Goal: Task Accomplishment & Management: Manage account settings

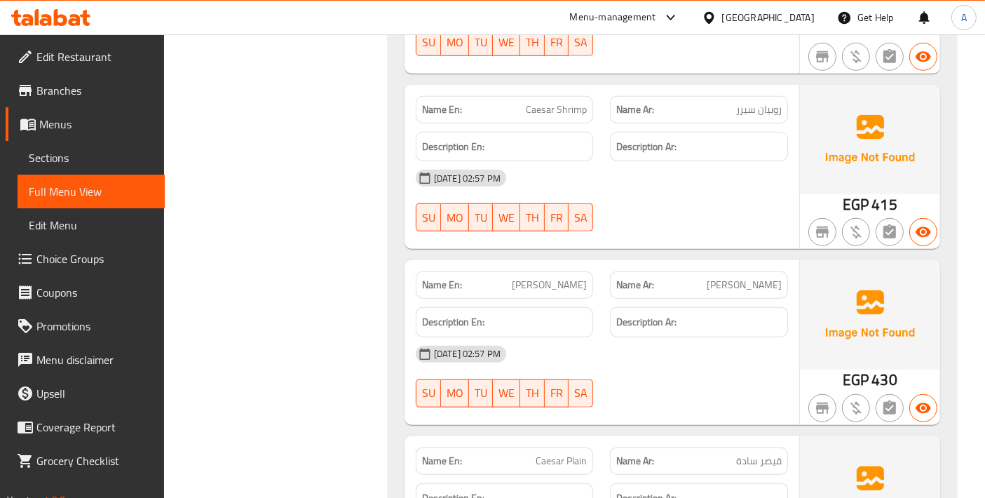
scroll to position [17275, 0]
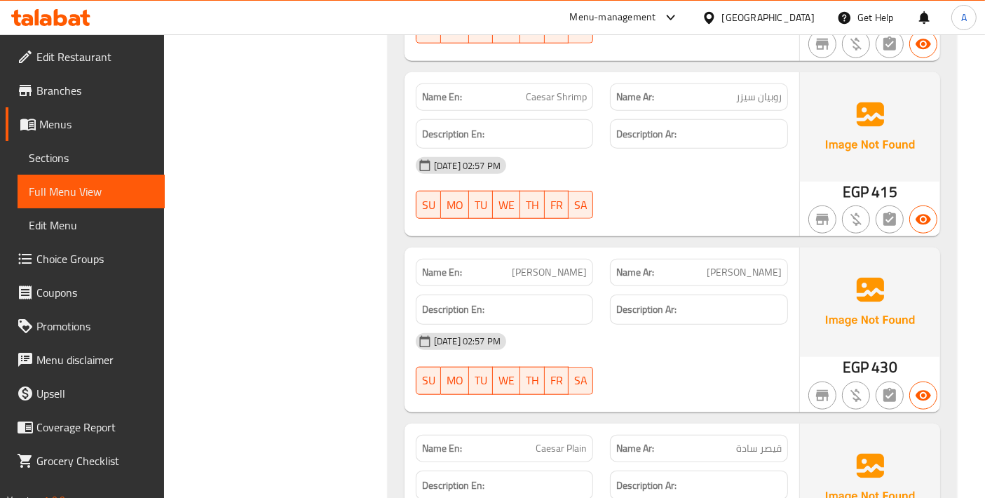
click at [556, 273] on span "[PERSON_NAME]" at bounding box center [549, 272] width 75 height 15
copy span "[PERSON_NAME]"
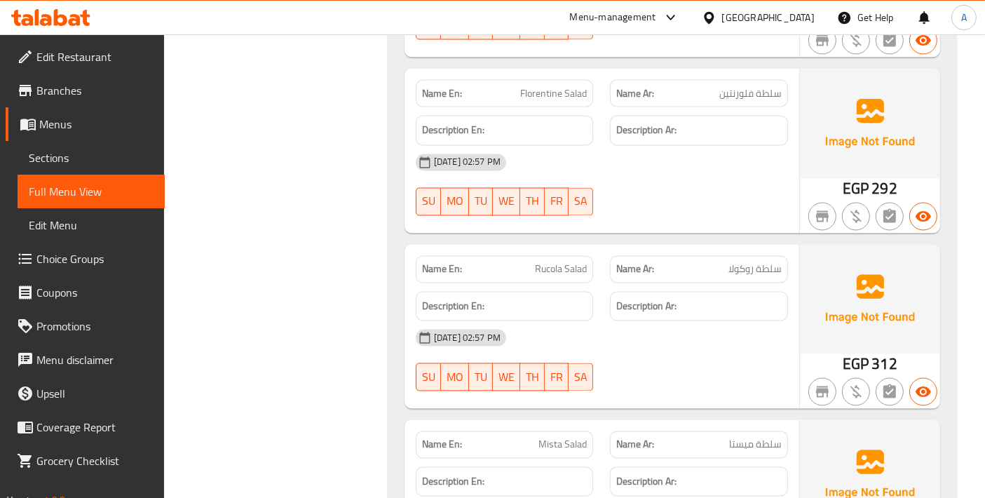
scroll to position [18521, 0]
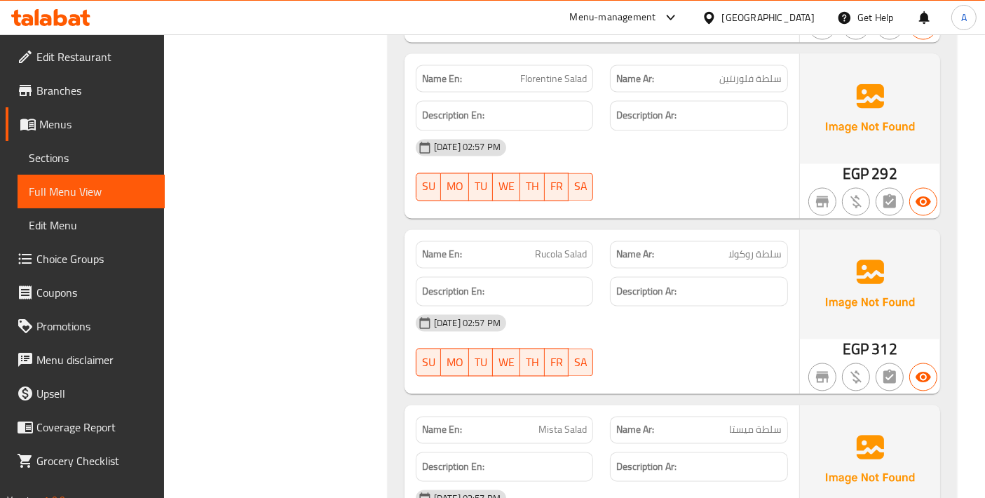
click at [527, 250] on p "Name En: Rucola Salad" at bounding box center [504, 254] width 165 height 15
copy span "Rucola Salad"
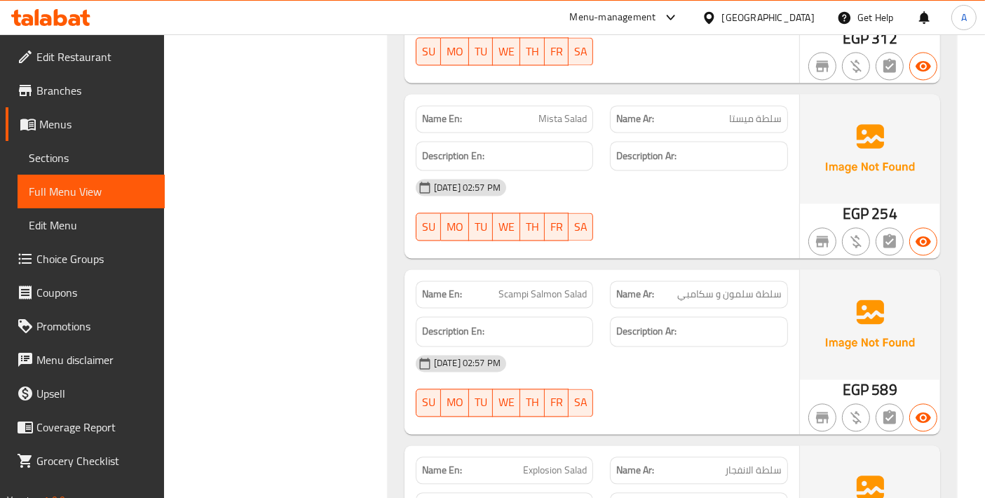
scroll to position [18989, 0]
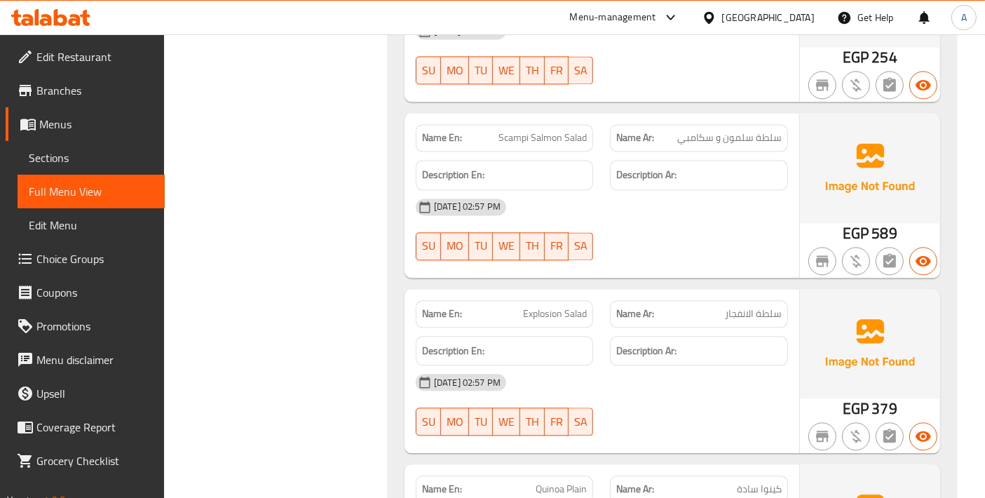
click at [536, 311] on span "Explosion Salad" at bounding box center [555, 313] width 64 height 15
copy span "Explosion Salad"
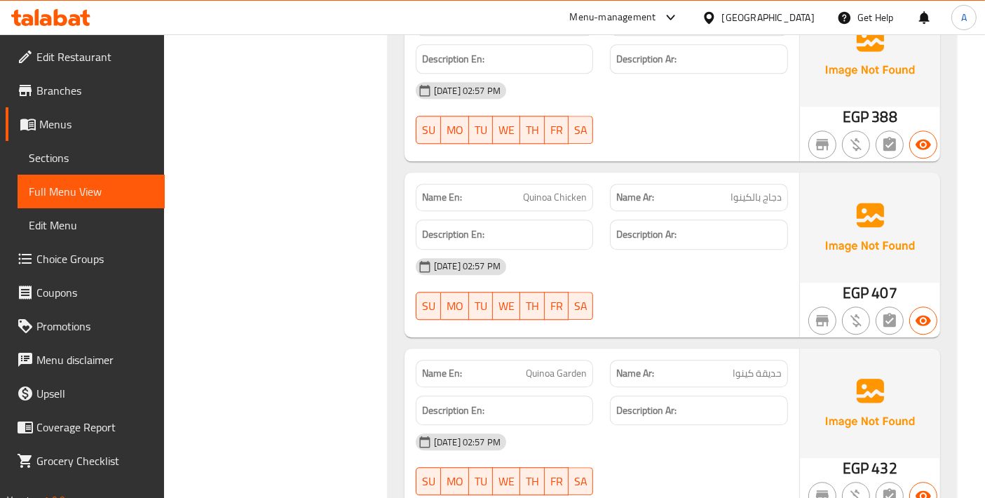
scroll to position [19612, 0]
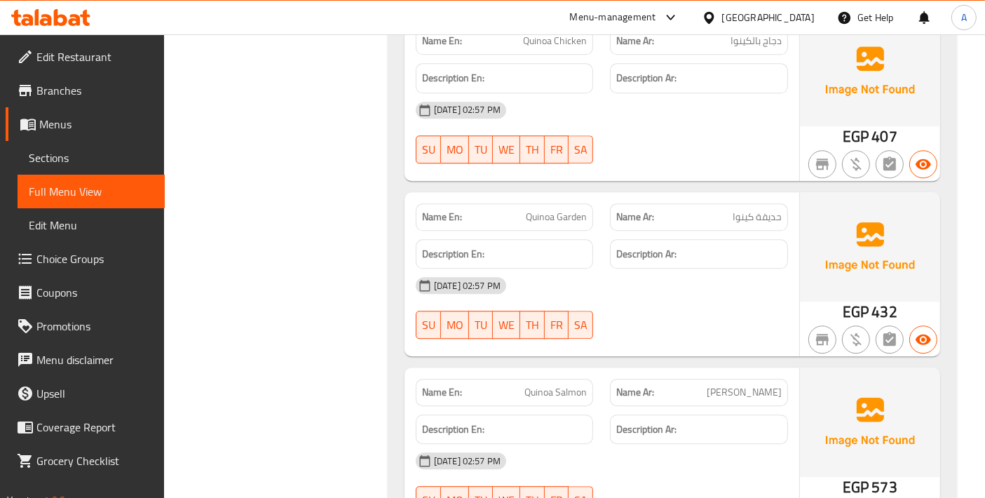
click at [564, 217] on span "Quinoa Garden" at bounding box center [556, 217] width 61 height 15
copy span "Quinoa Garden"
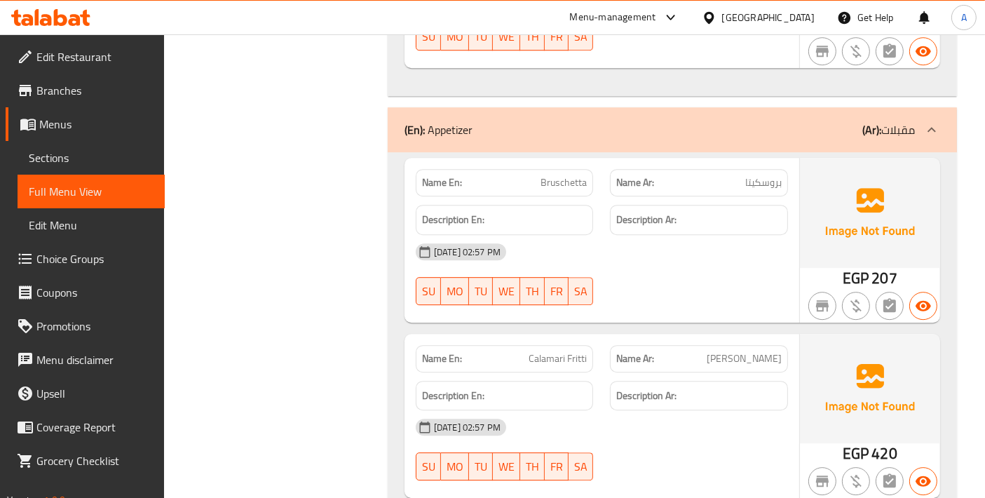
scroll to position [20079, 0]
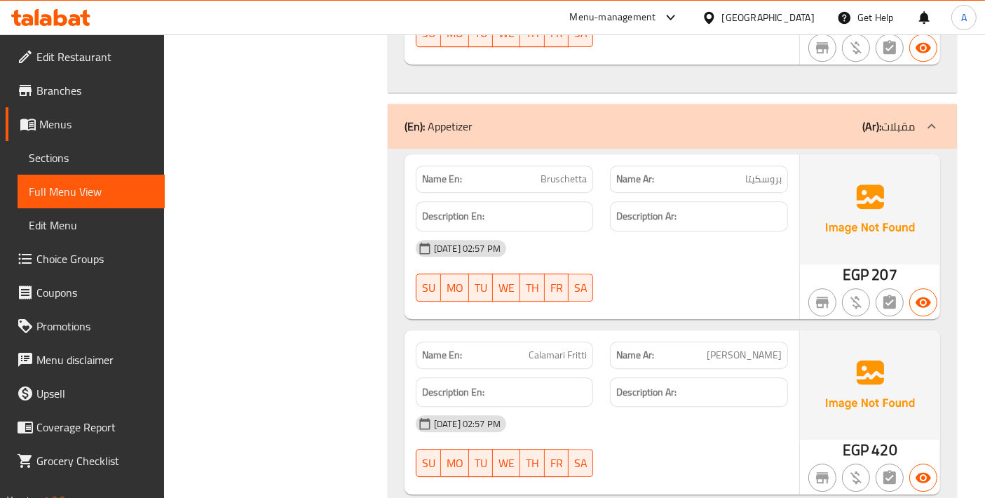
click at [563, 181] on span "Bruschetta" at bounding box center [564, 179] width 46 height 15
copy span "Bruschetta"
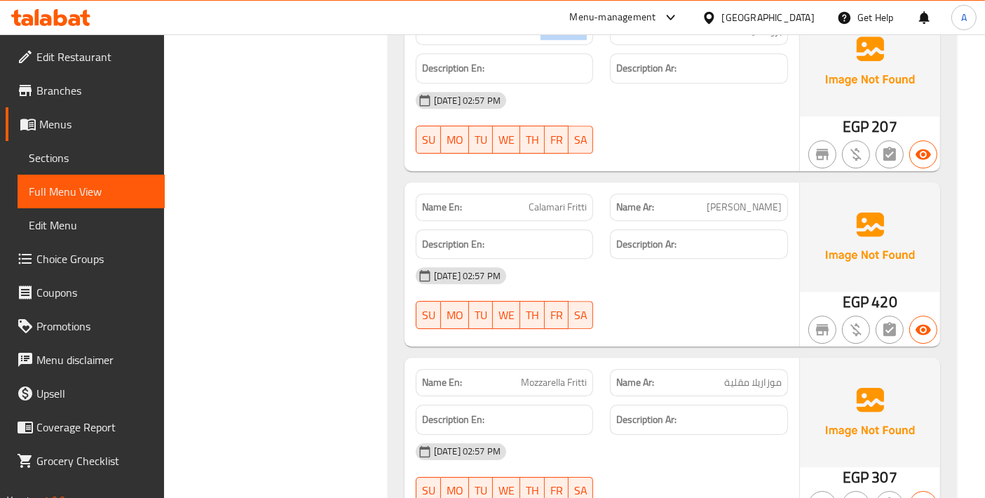
scroll to position [20235, 0]
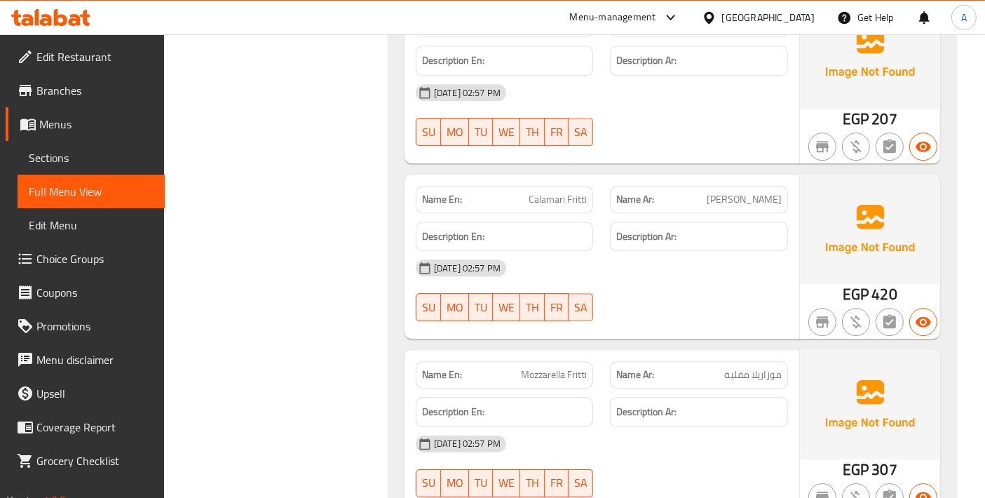
click at [574, 199] on span "Calamari Fritti" at bounding box center [558, 199] width 58 height 15
click at [569, 377] on span "Mozzarella Fritti" at bounding box center [554, 374] width 66 height 15
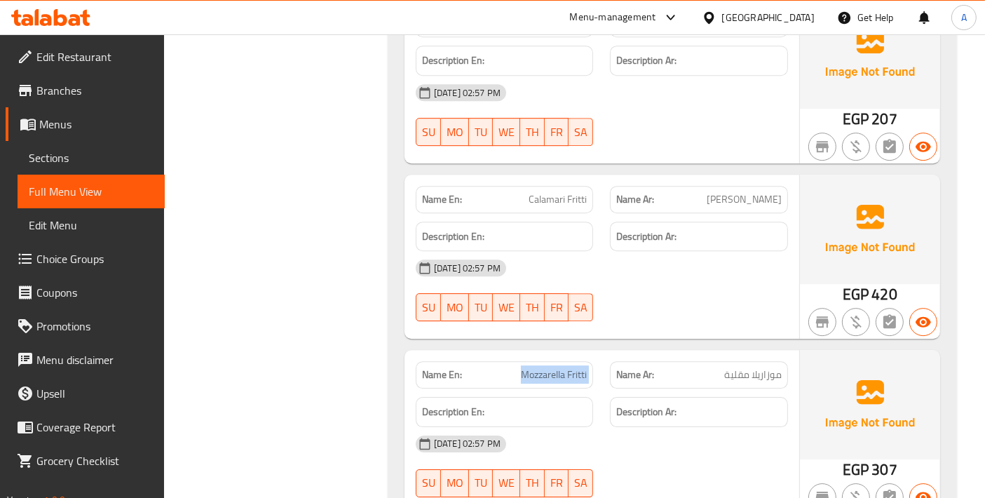
click at [569, 377] on span "Mozzarella Fritti" at bounding box center [554, 374] width 66 height 15
copy span "Mozzarella Fritti"
click at [721, 198] on span "[PERSON_NAME]" at bounding box center [744, 199] width 75 height 15
click at [727, 197] on span "[PERSON_NAME]" at bounding box center [744, 199] width 75 height 15
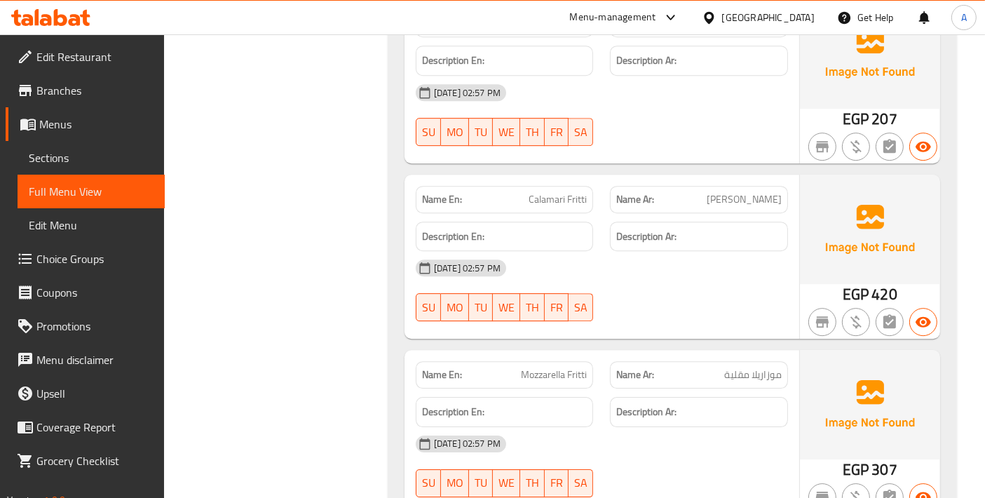
click at [727, 197] on span "[PERSON_NAME]" at bounding box center [744, 199] width 75 height 15
copy span "فريتي"
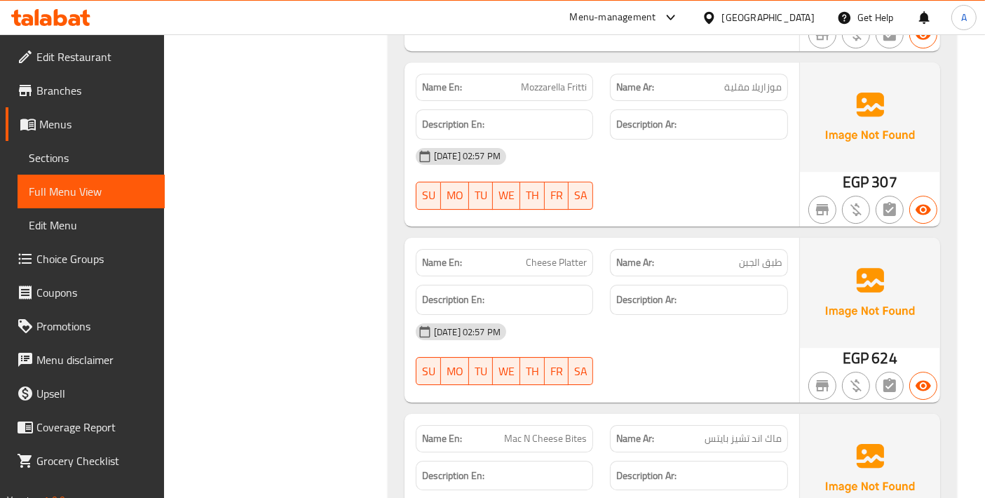
scroll to position [20547, 0]
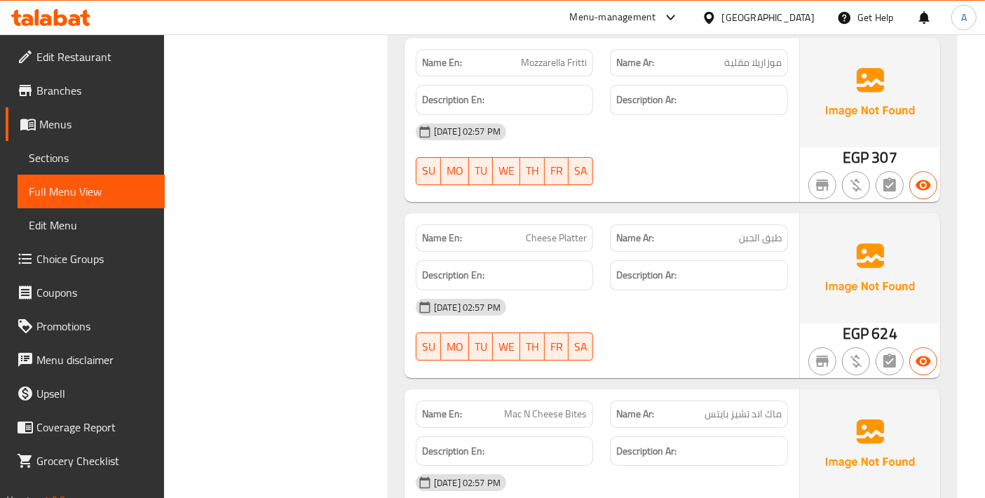
click at [545, 225] on div "Name En: Cheese Platter" at bounding box center [505, 237] width 178 height 27
copy span "Cheese Platter"
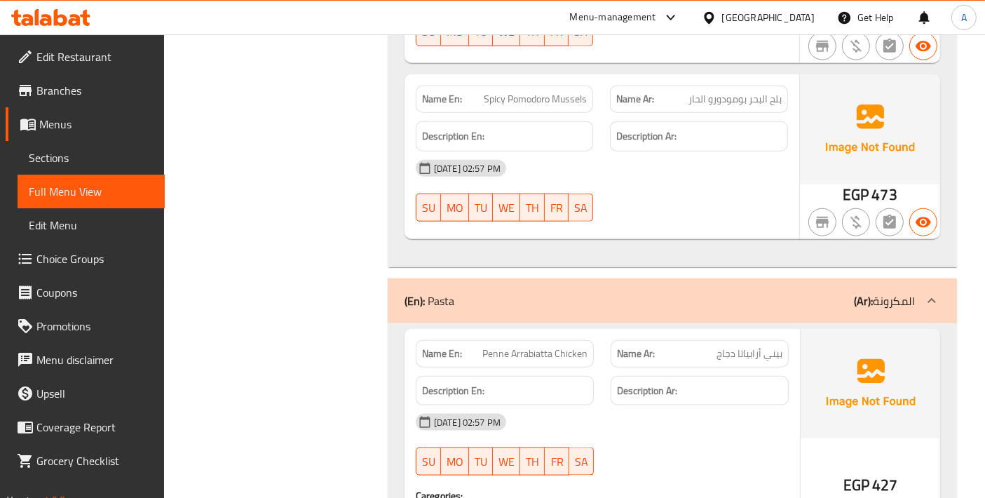
scroll to position [22883, 0]
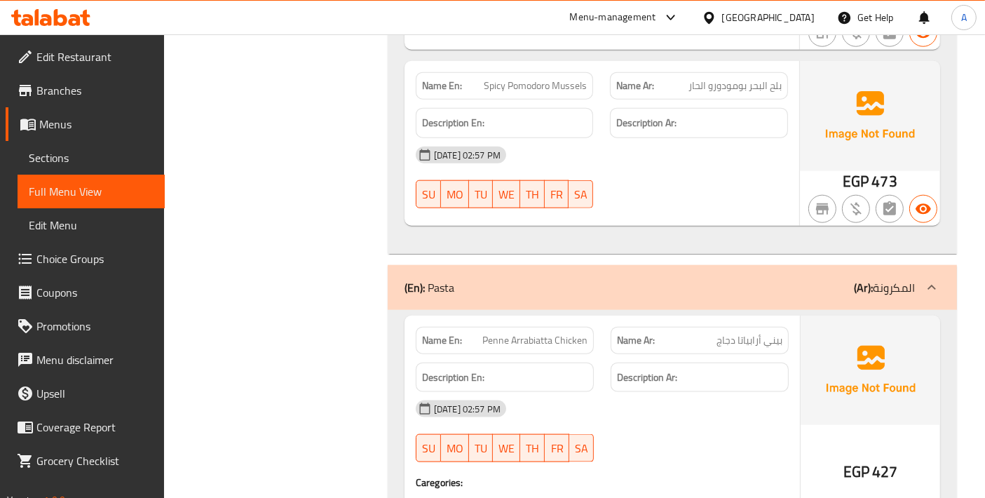
click at [568, 333] on span "Penne Arrabiatta Chicken" at bounding box center [534, 340] width 105 height 15
copy span "Penne Arrabiatta Chicken"
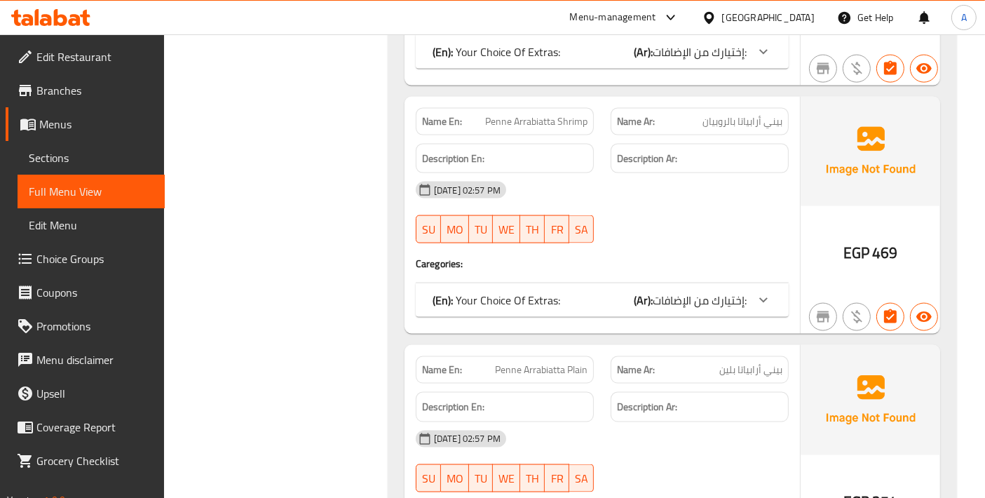
scroll to position [23507, 0]
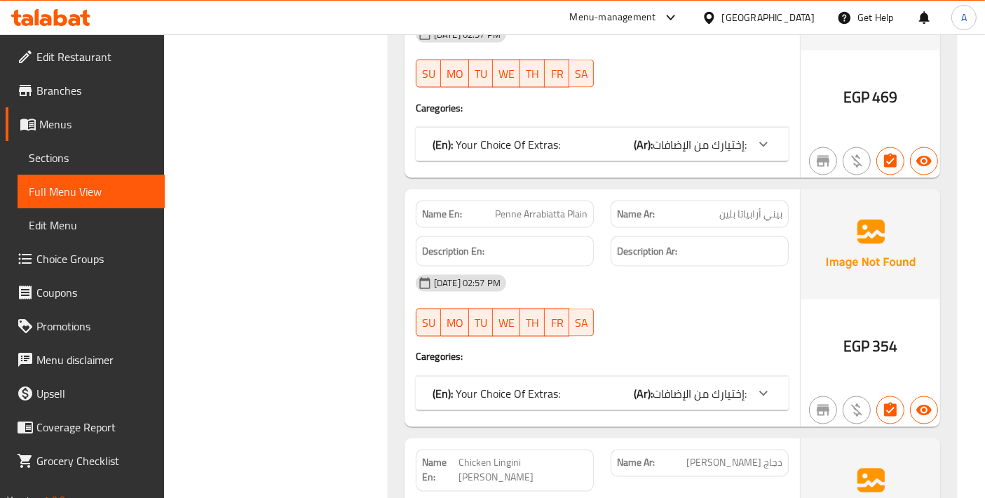
click at [583, 207] on span "Penne Arrabiatta Plain" at bounding box center [541, 214] width 93 height 15
copy span "Penne Arrabiatta Plain"
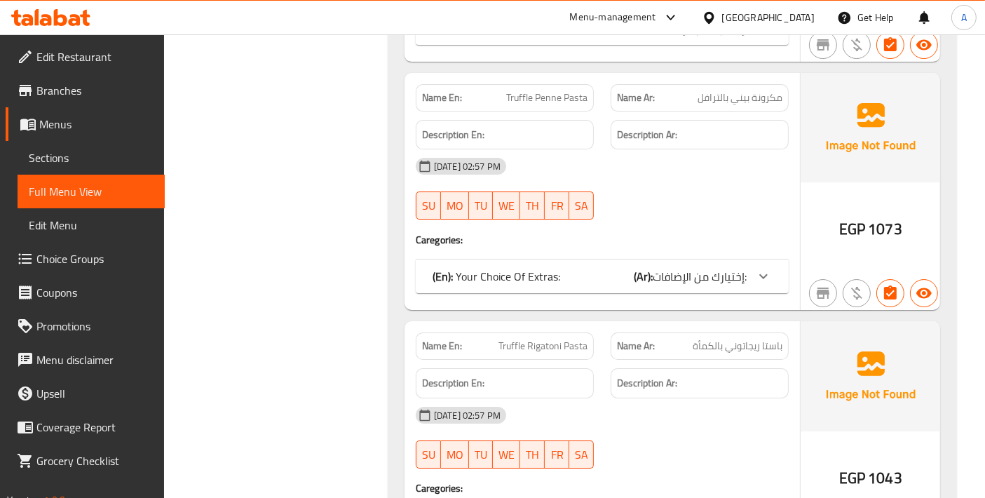
scroll to position [26155, 0]
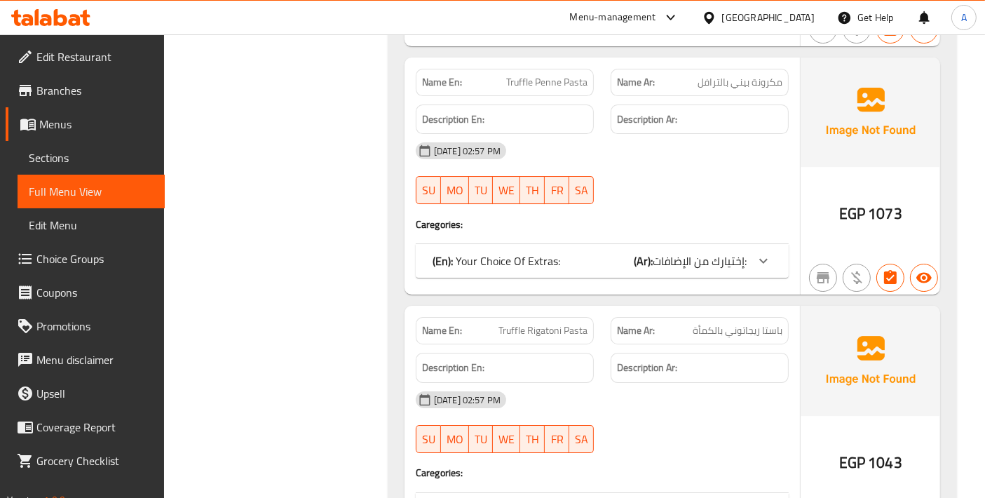
click at [514, 323] on span "Truffle Rigatoni Pasta" at bounding box center [542, 330] width 89 height 15
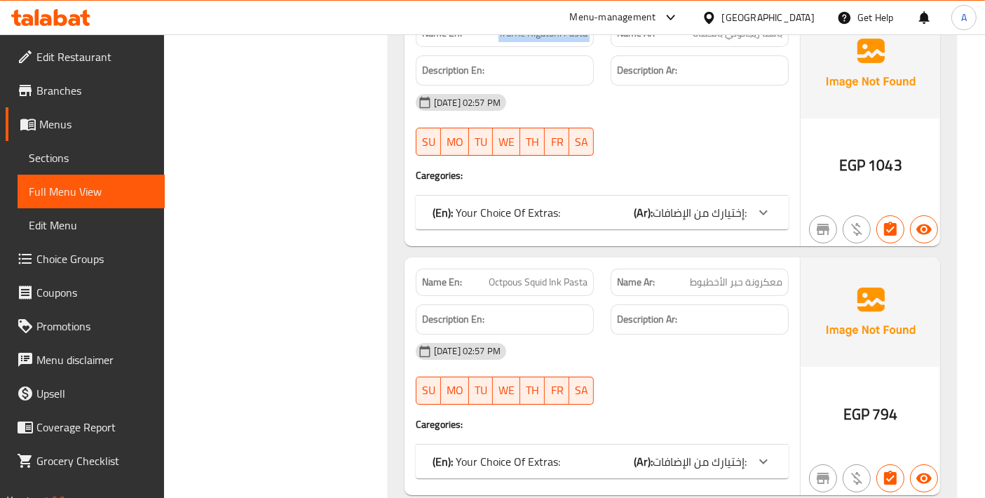
scroll to position [26467, 0]
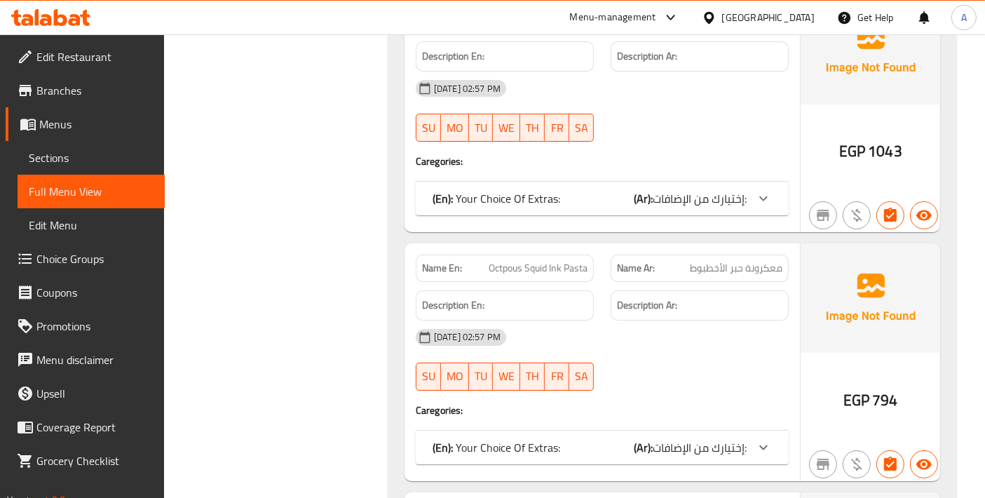
click at [545, 261] on span "Octpous Squid Ink Pasta" at bounding box center [538, 268] width 99 height 15
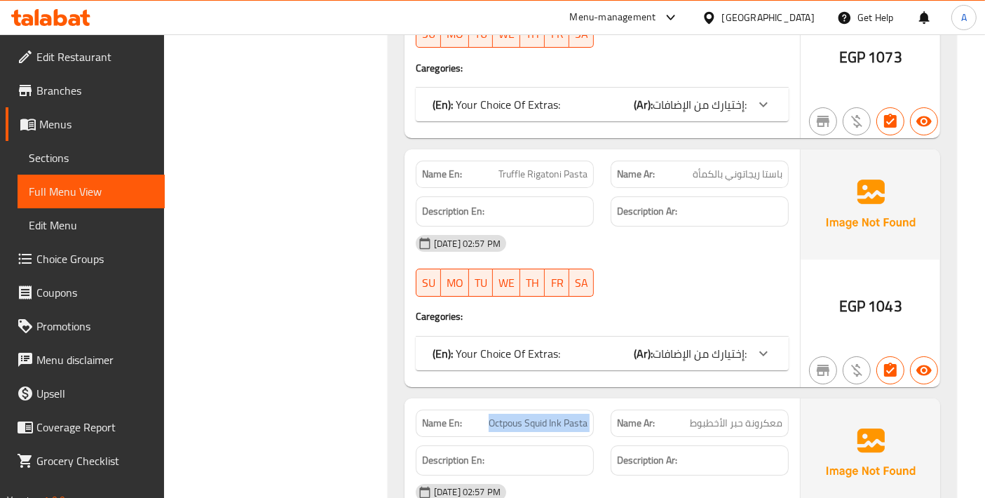
scroll to position [26311, 0]
click at [557, 416] on span "Octpous Squid Ink Pasta" at bounding box center [538, 423] width 99 height 15
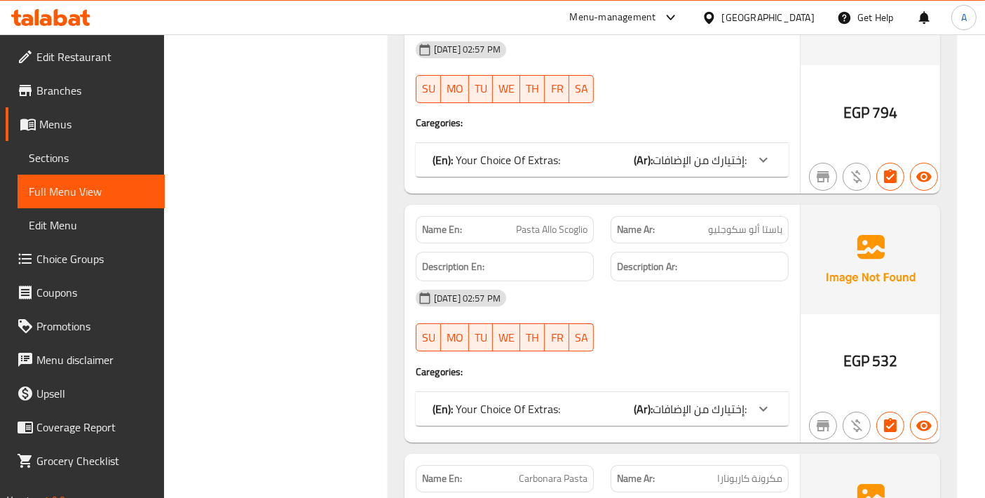
scroll to position [26769, 0]
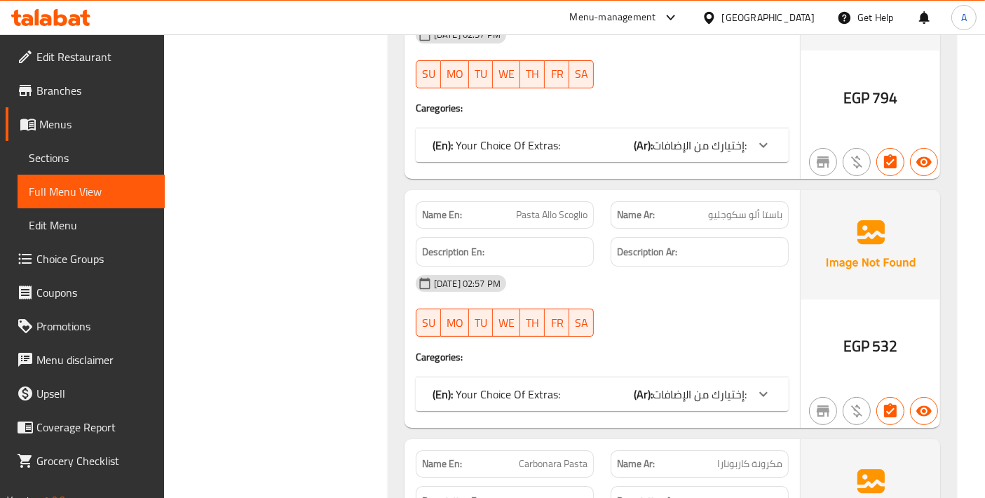
click at [545, 201] on div "Name En: Pasta Allo Scoglio" at bounding box center [505, 214] width 178 height 27
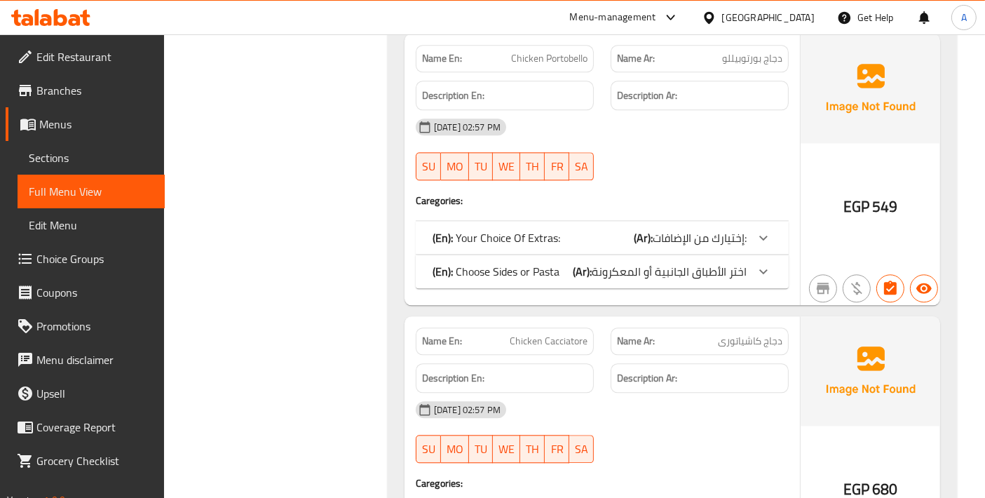
scroll to position [29729, 0]
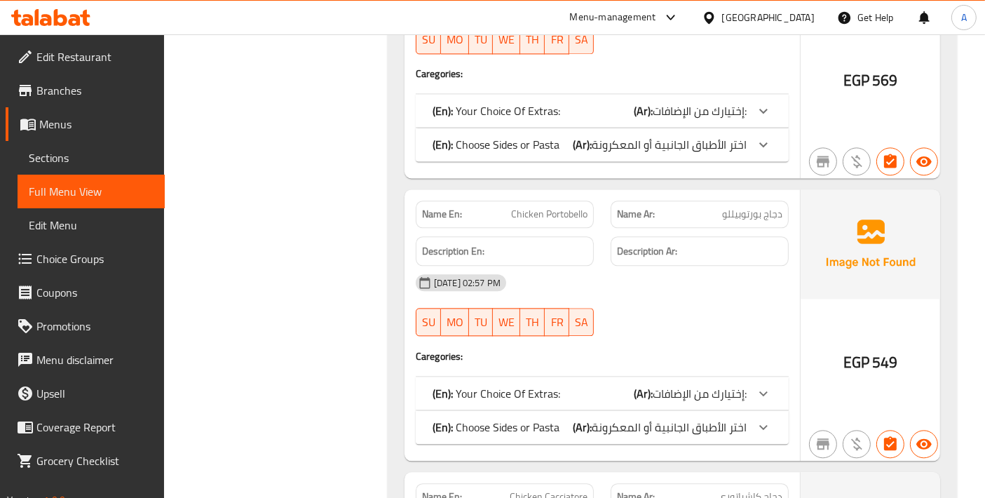
click at [590, 201] on div "Name En: Chicken Portobello" at bounding box center [505, 214] width 178 height 27
click at [585, 207] on span "Chicken Portobello" at bounding box center [549, 214] width 76 height 15
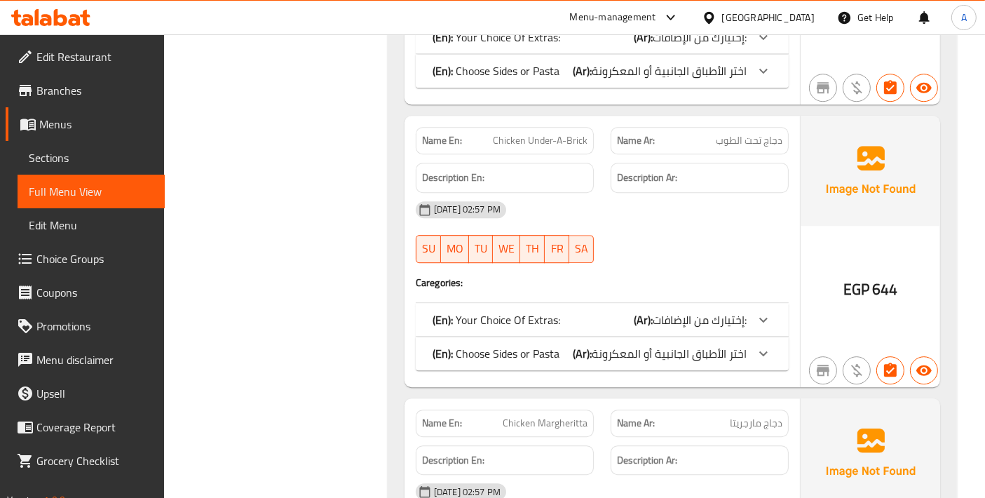
scroll to position [30664, 0]
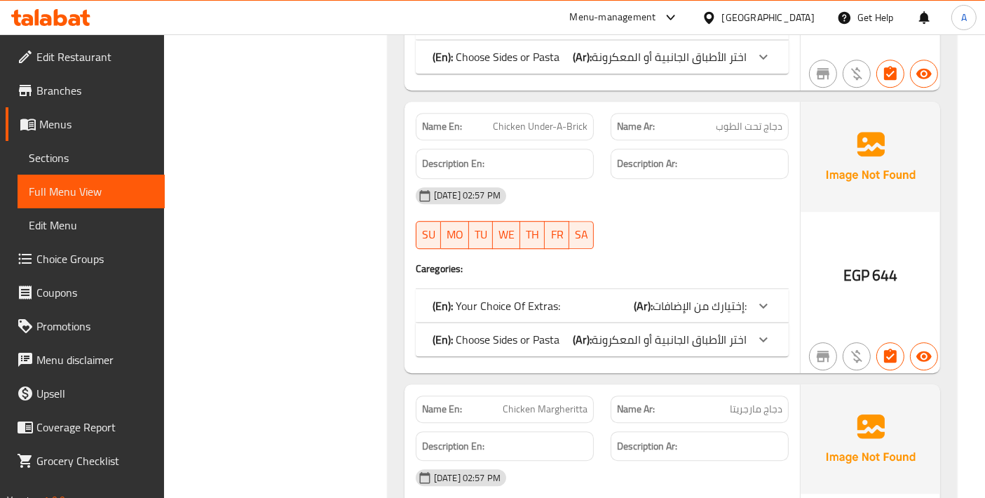
click at [541, 119] on span "Chicken Under-A-Brick" at bounding box center [540, 126] width 95 height 15
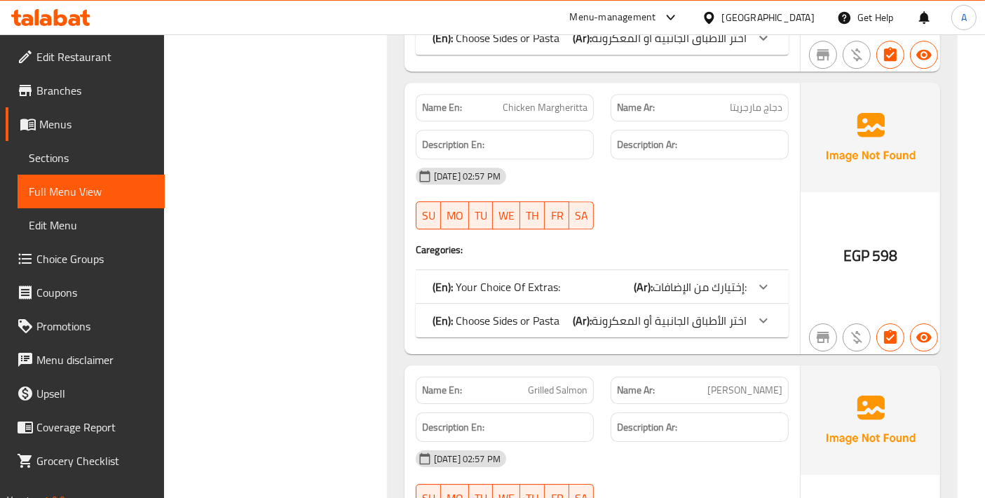
scroll to position [30975, 0]
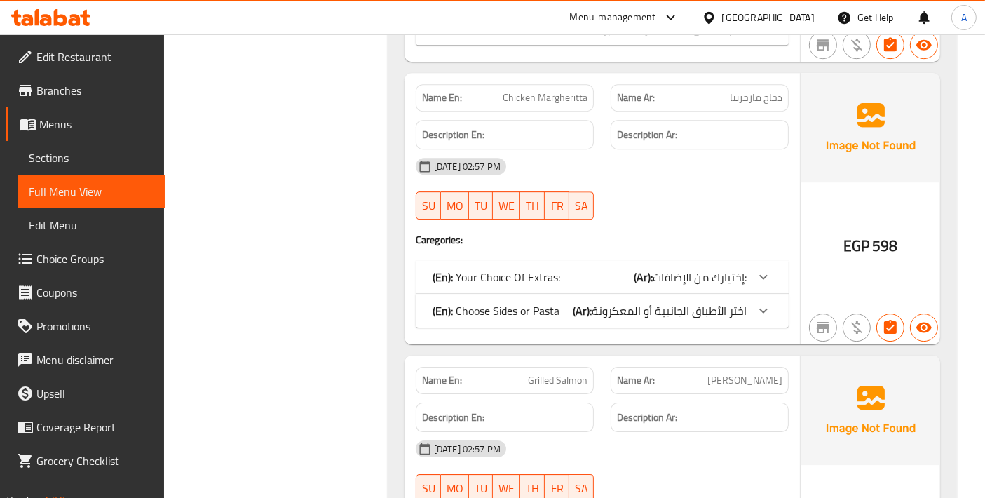
click at [558, 90] on span "Chicken Margheritta" at bounding box center [545, 97] width 85 height 15
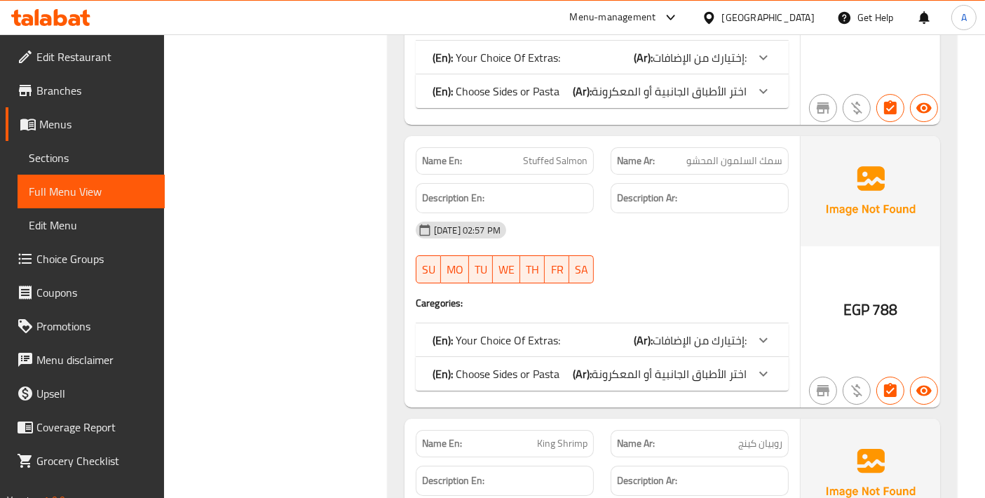
scroll to position [31443, 0]
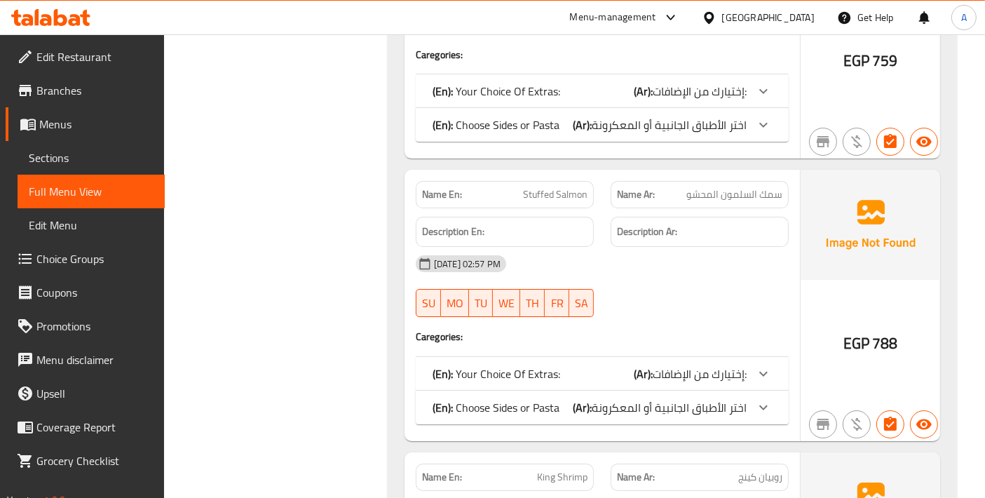
click at [545, 181] on div "Name En: Stuffed Salmon" at bounding box center [505, 194] width 178 height 27
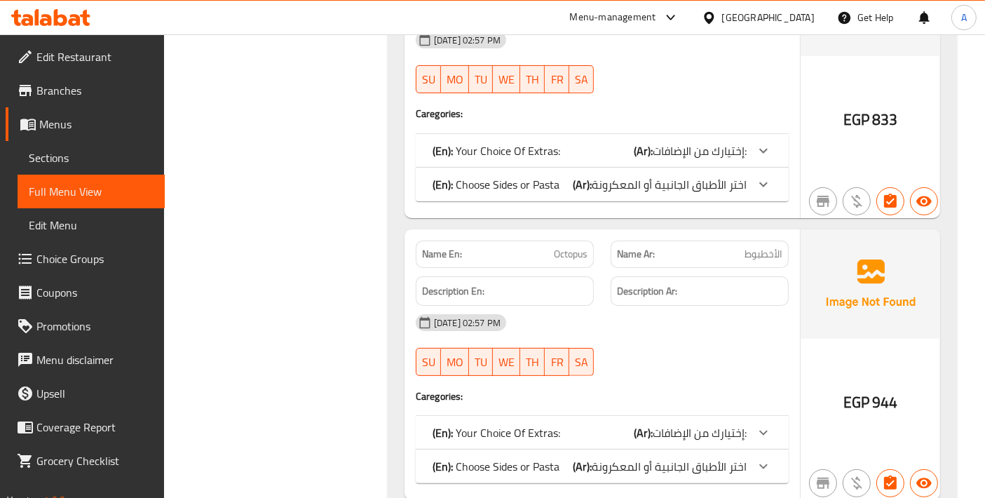
scroll to position [32222, 0]
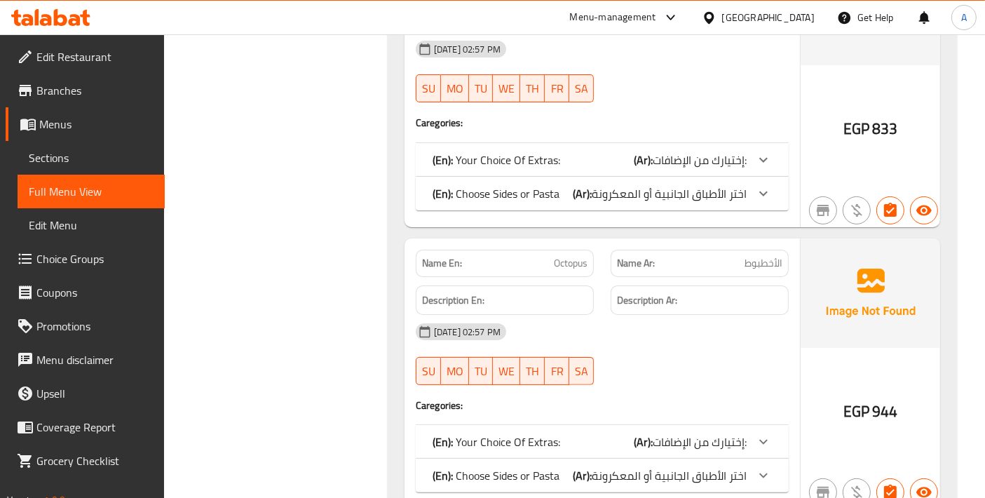
click at [571, 256] on span "Octopus" at bounding box center [571, 263] width 34 height 15
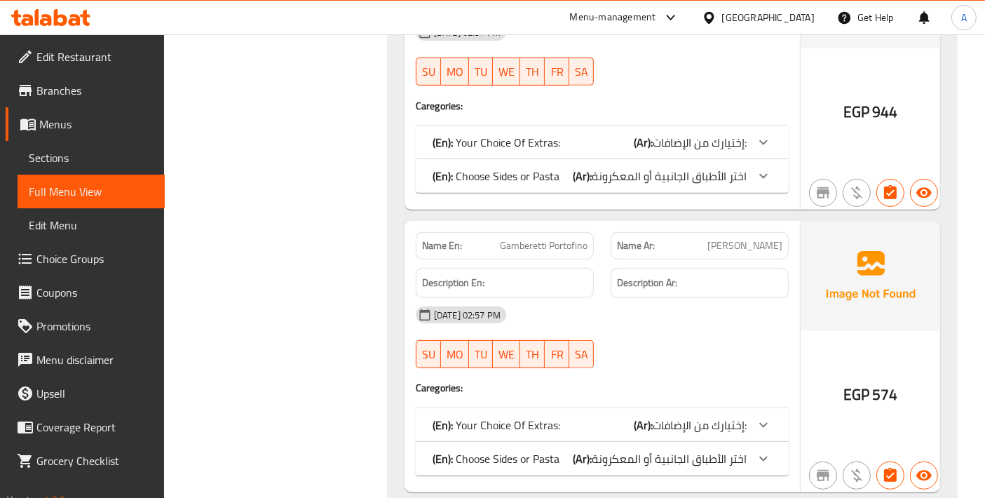
scroll to position [32534, 0]
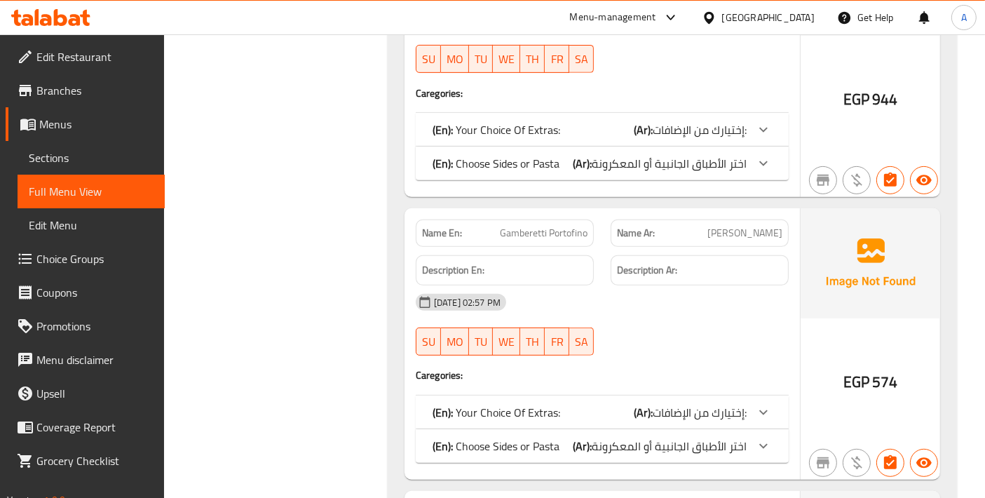
click at [552, 226] on span "Gamberetti Portofino" at bounding box center [544, 233] width 88 height 15
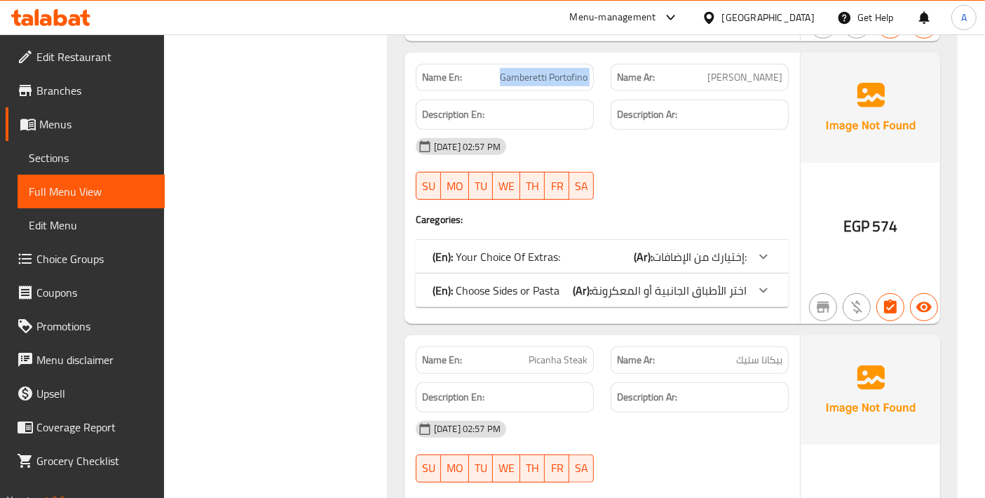
scroll to position [32845, 0]
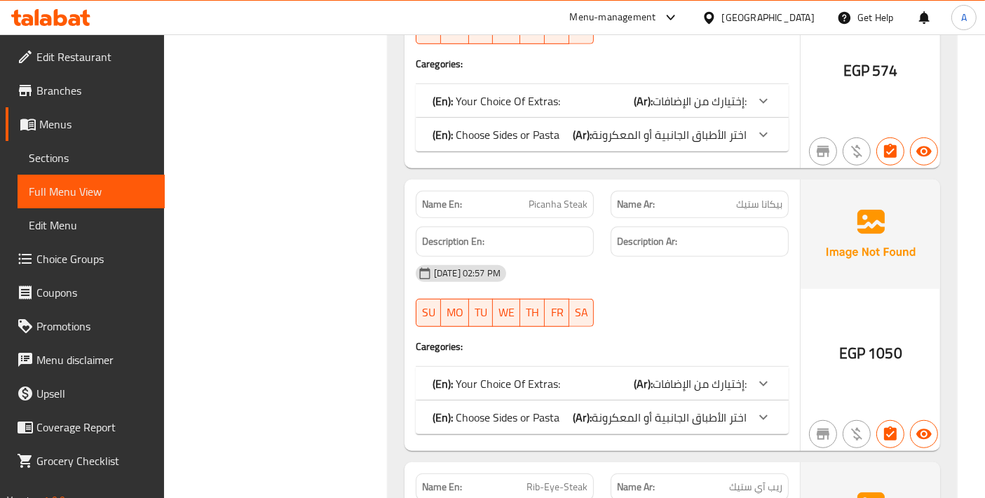
click at [544, 197] on span "Picanha Steak" at bounding box center [558, 204] width 59 height 15
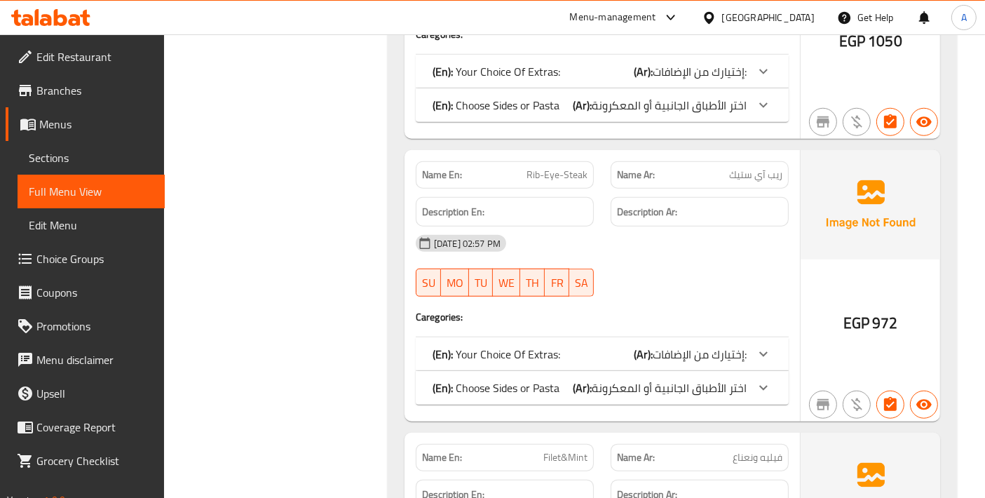
scroll to position [33313, 0]
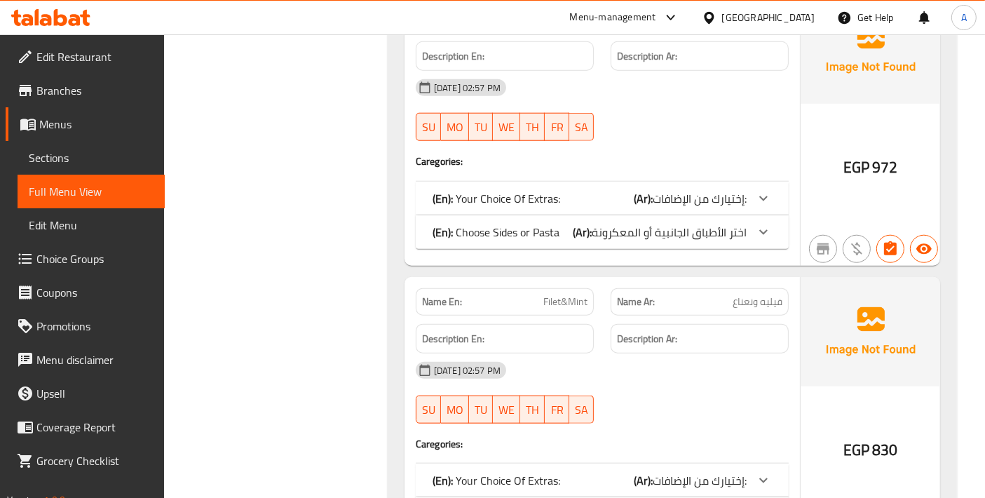
click at [559, 294] on span "Filet&Mint" at bounding box center [565, 301] width 44 height 15
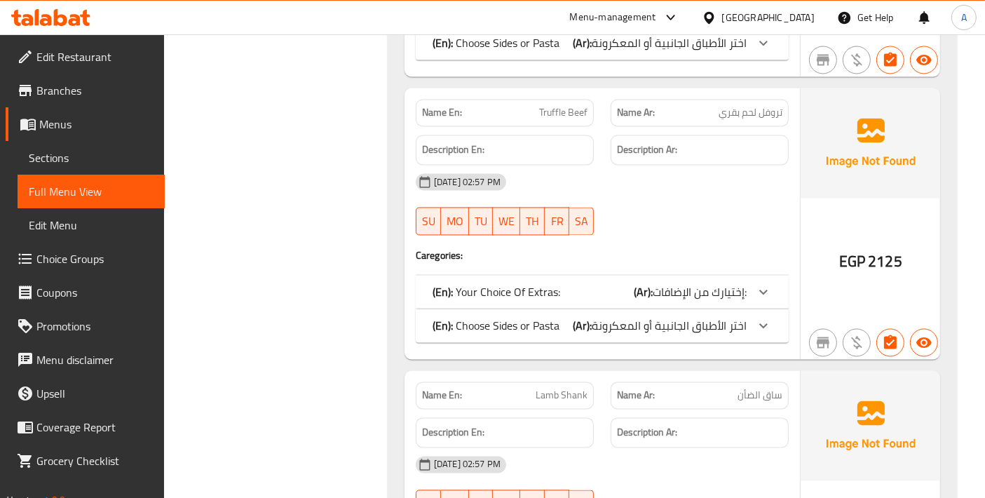
scroll to position [34715, 0]
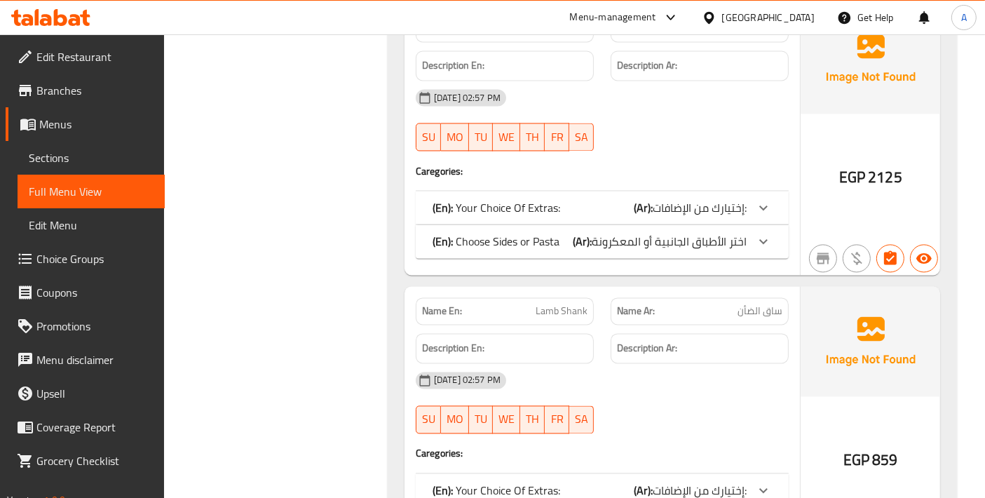
click at [568, 304] on span "Lamb Shank" at bounding box center [562, 311] width 52 height 15
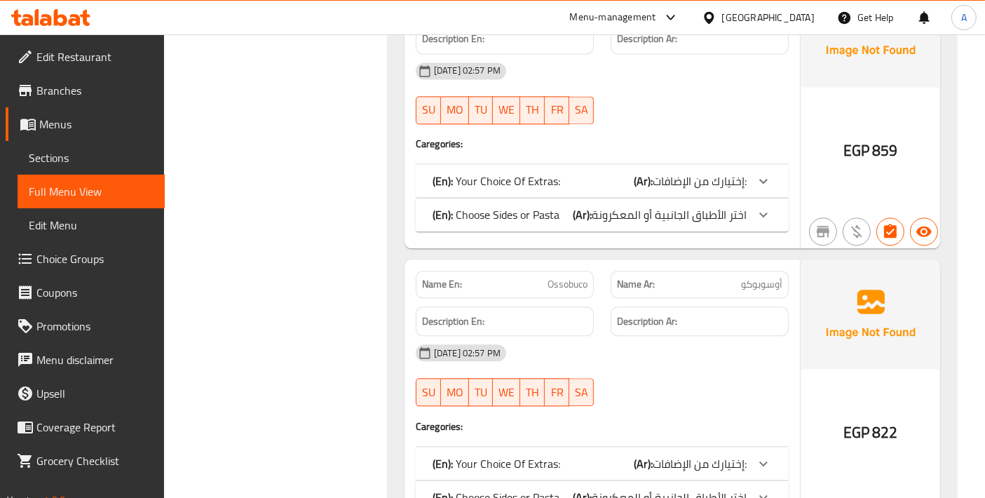
scroll to position [35026, 0]
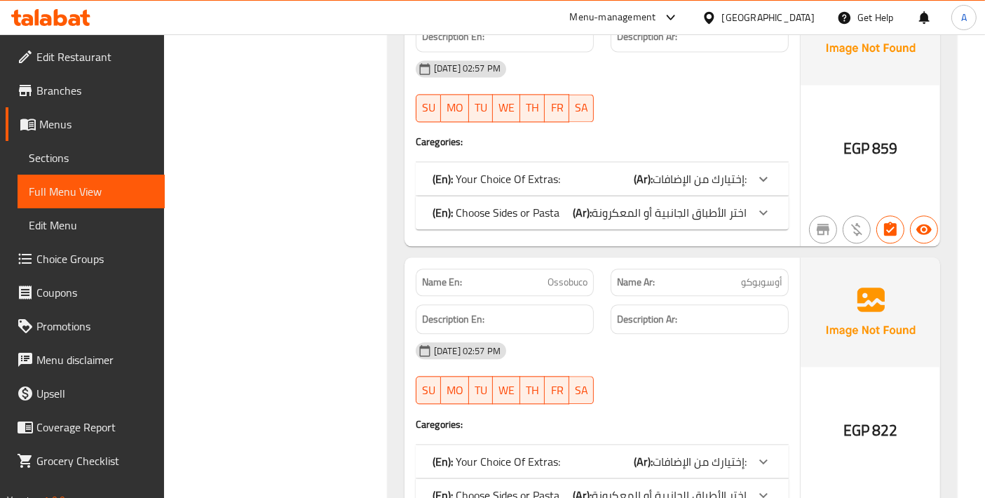
click at [566, 275] on span "Ossobuco" at bounding box center [568, 282] width 40 height 15
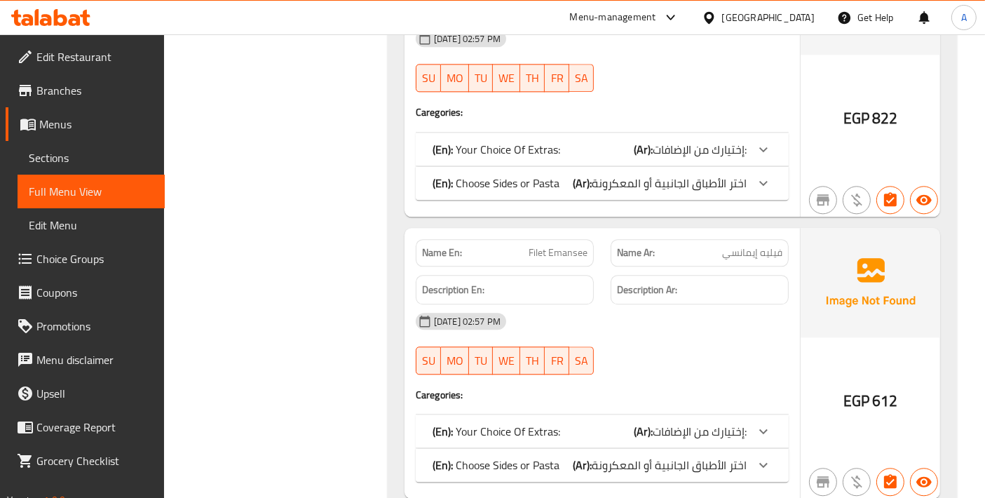
scroll to position [35347, 0]
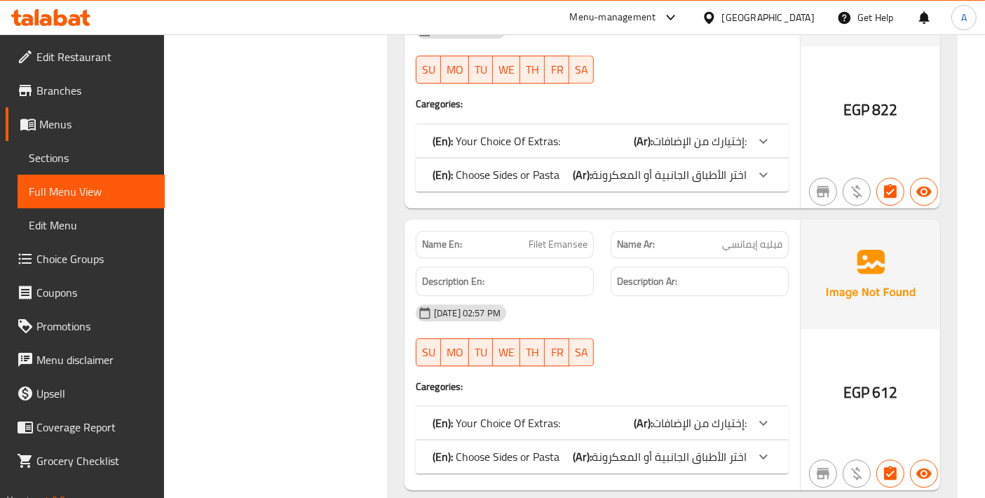
click at [53, 151] on span "Sections" at bounding box center [91, 157] width 125 height 17
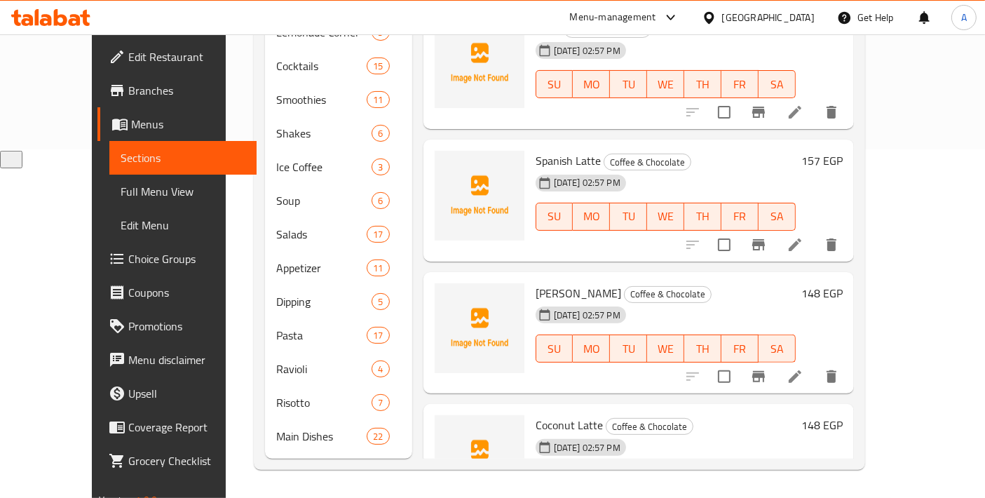
scroll to position [196, 0]
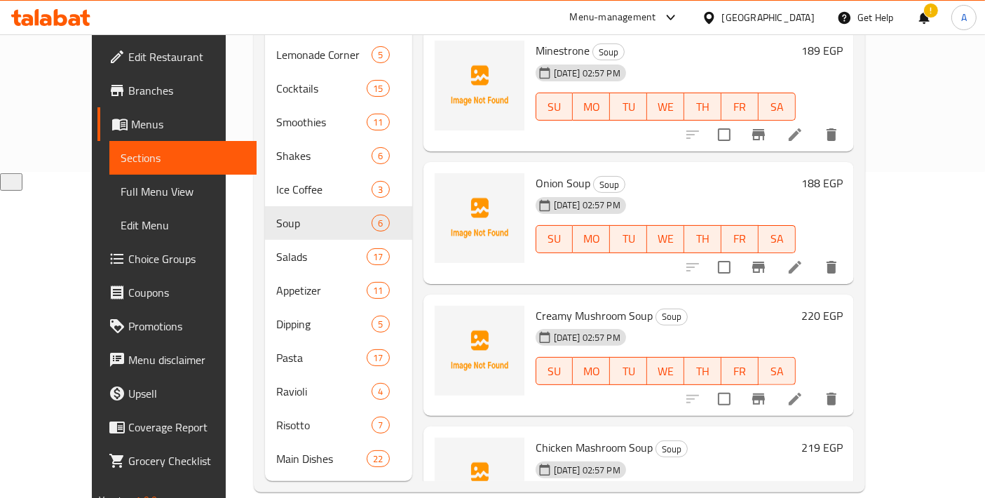
scroll to position [156, 0]
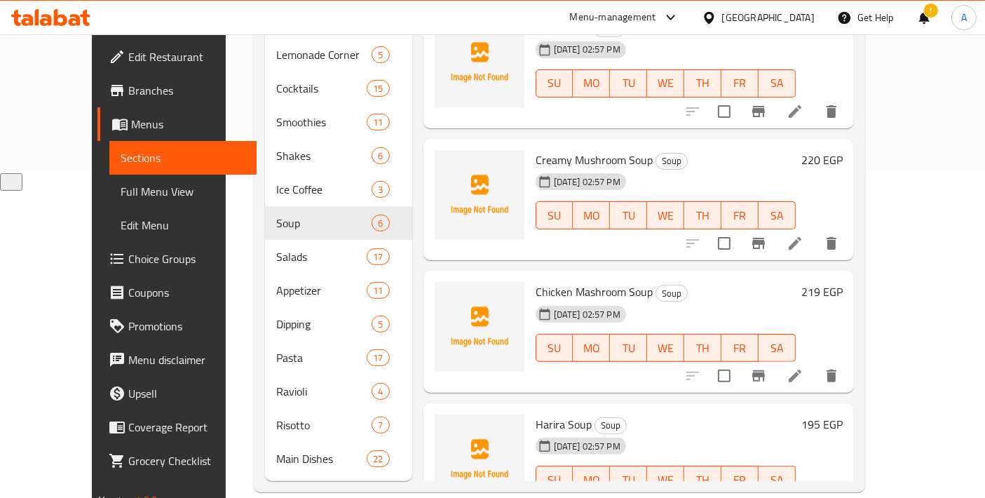
click at [594, 149] on span "Creamy Mushroom Soup" at bounding box center [594, 159] width 117 height 21
copy h6 "Creamy Mushroom Soup"
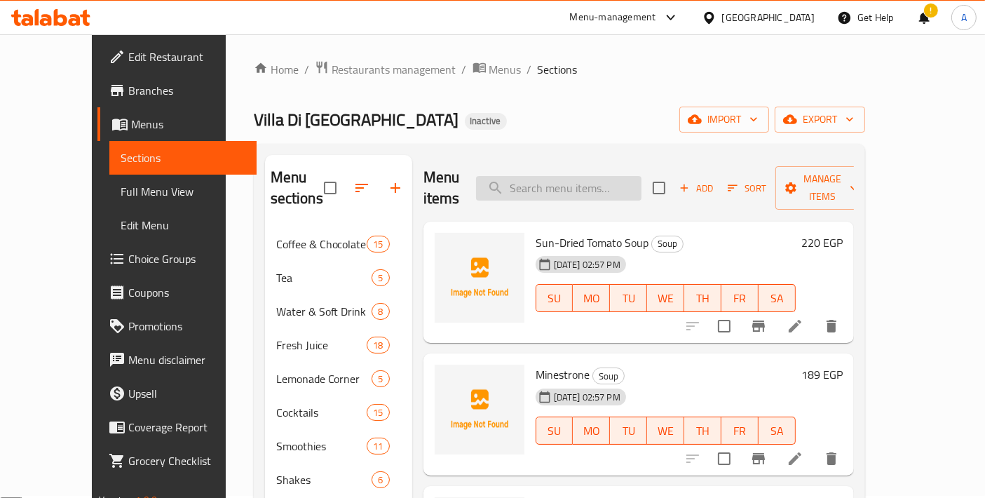
scroll to position [0, 0]
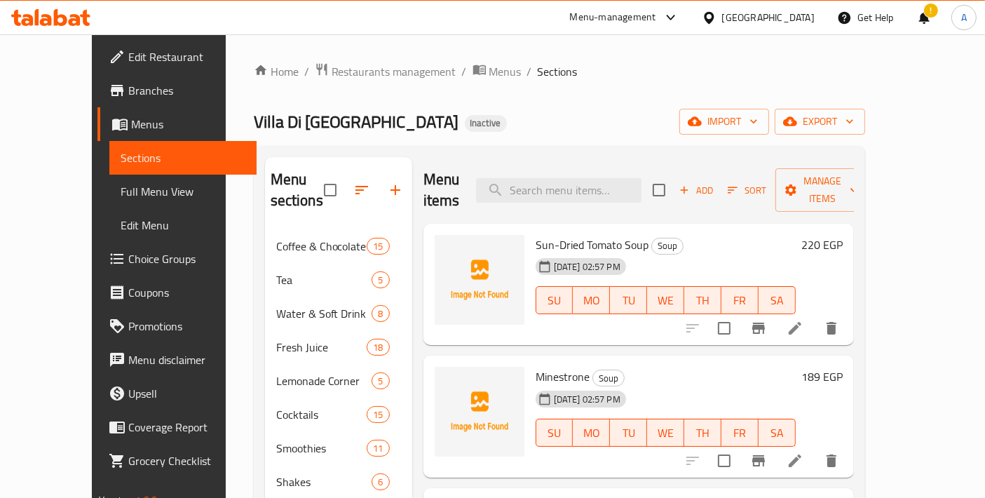
click at [632, 161] on div "Menu items Add Sort Manage items" at bounding box center [638, 190] width 430 height 67
click at [630, 178] on input "search" at bounding box center [558, 190] width 165 height 25
paste input "[PERSON_NAME]"
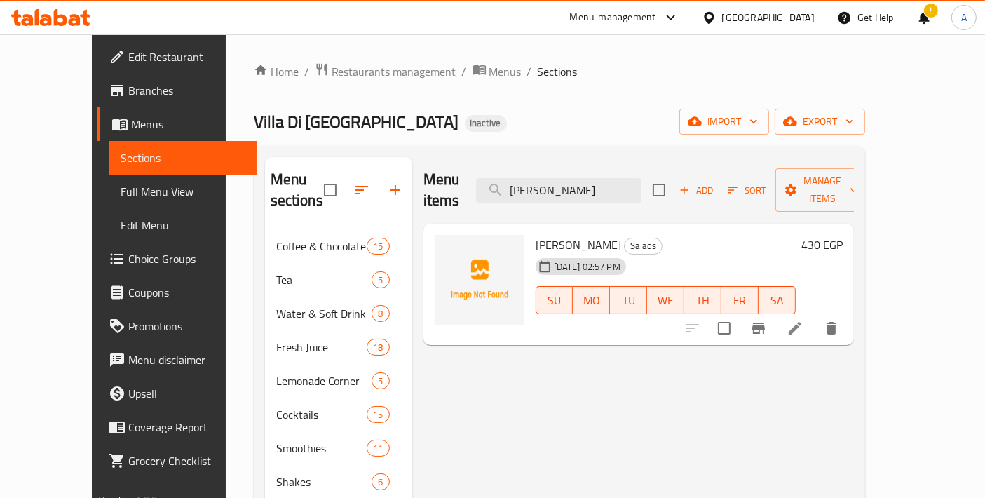
type input "[PERSON_NAME]"
click at [803, 320] on icon at bounding box center [795, 328] width 17 height 17
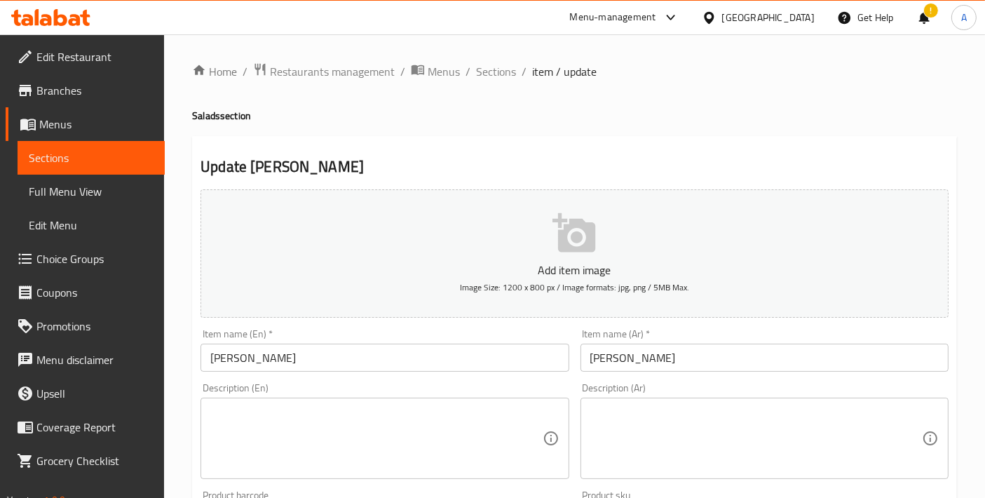
click at [612, 352] on input "[PERSON_NAME]" at bounding box center [764, 358] width 368 height 28
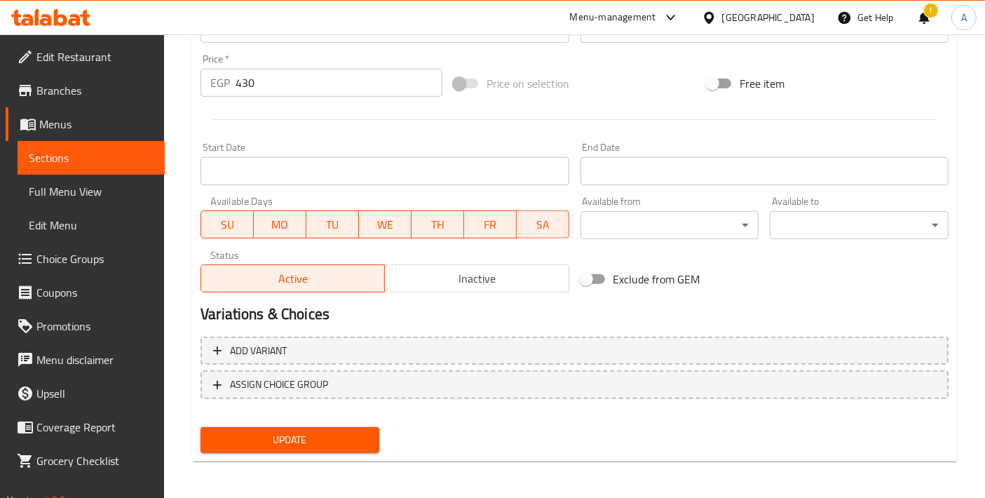
type input "سيزر سلمون"
click at [329, 435] on span "Update" at bounding box center [290, 440] width 156 height 18
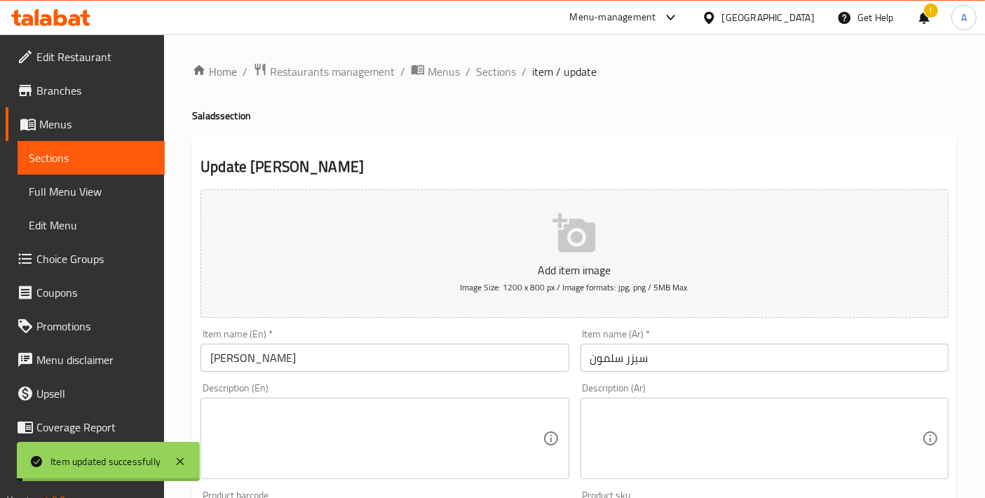
click at [495, 72] on span "Sections" at bounding box center [496, 71] width 40 height 17
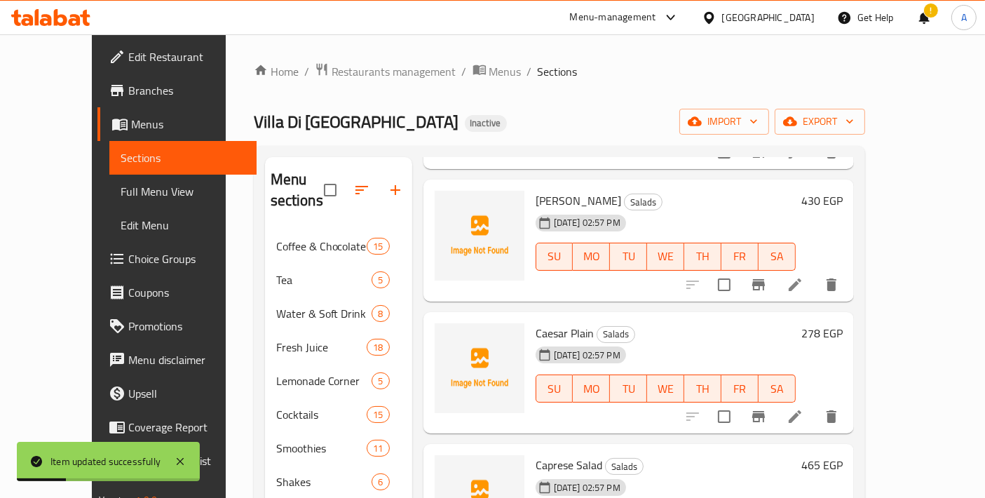
scroll to position [311, 0]
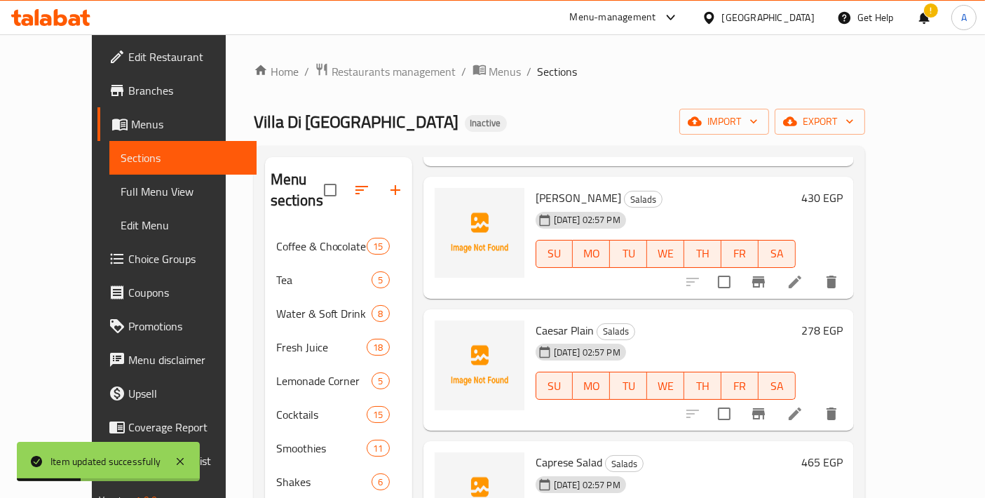
click at [815, 401] on li at bounding box center [794, 413] width 39 height 25
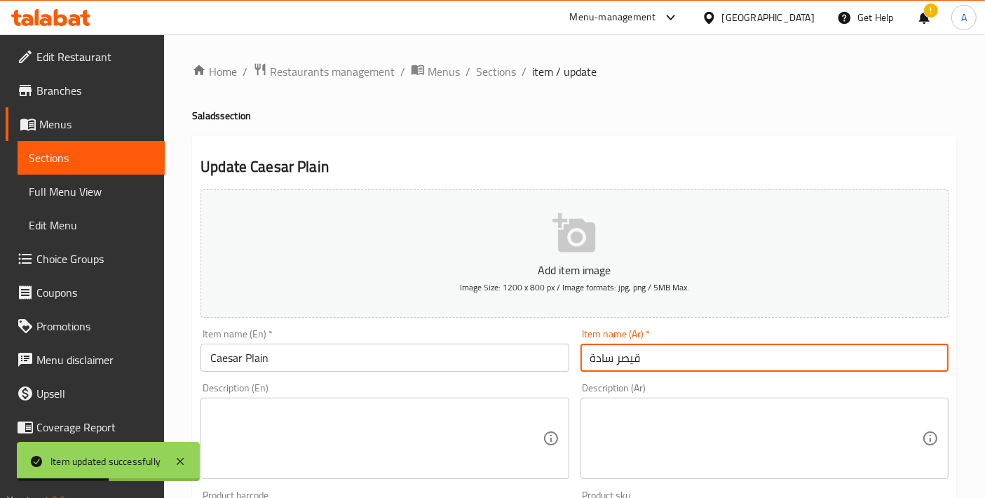
click at [632, 355] on input "قيصر سادة" at bounding box center [764, 358] width 368 height 28
click at [637, 356] on input "قيصر سادة" at bounding box center [764, 358] width 368 height 28
click at [632, 355] on input "قيصر سادة" at bounding box center [764, 358] width 368 height 28
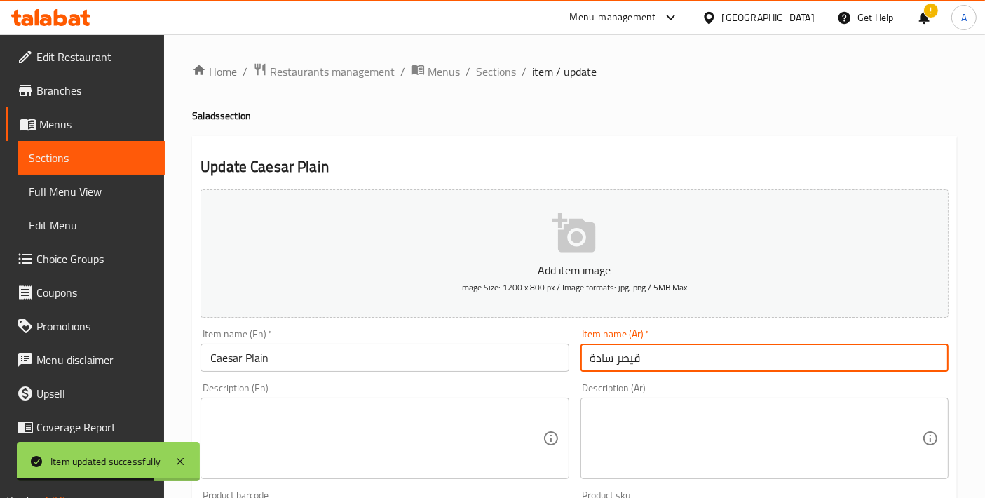
click at [632, 355] on input "قيصر سادة" at bounding box center [764, 358] width 368 height 28
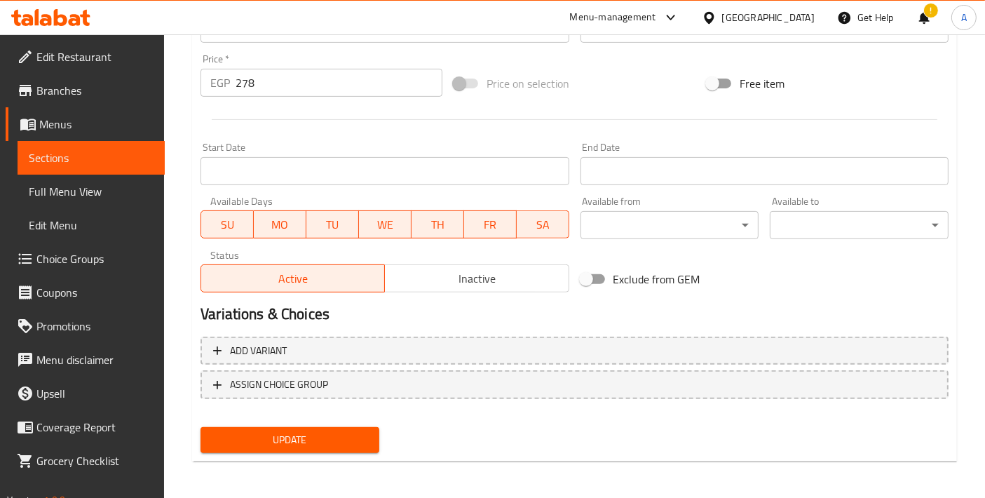
type input "سيزر سادة"
click at [367, 439] on span "Update" at bounding box center [290, 440] width 156 height 18
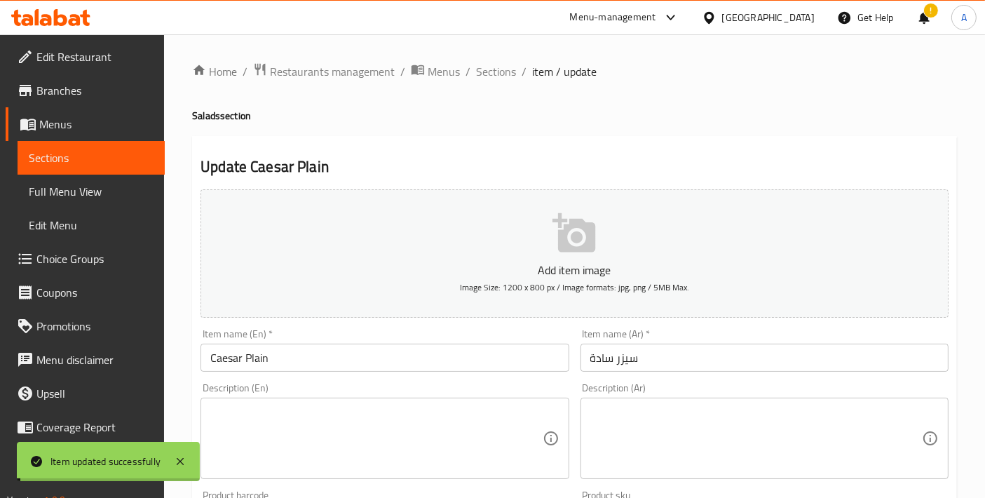
click at [494, 76] on span "Sections" at bounding box center [496, 71] width 40 height 17
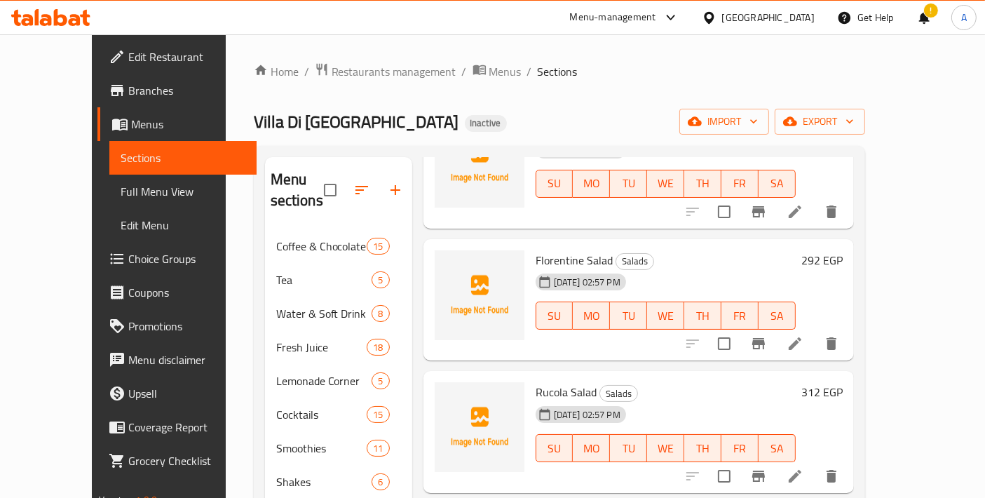
scroll to position [1030, 0]
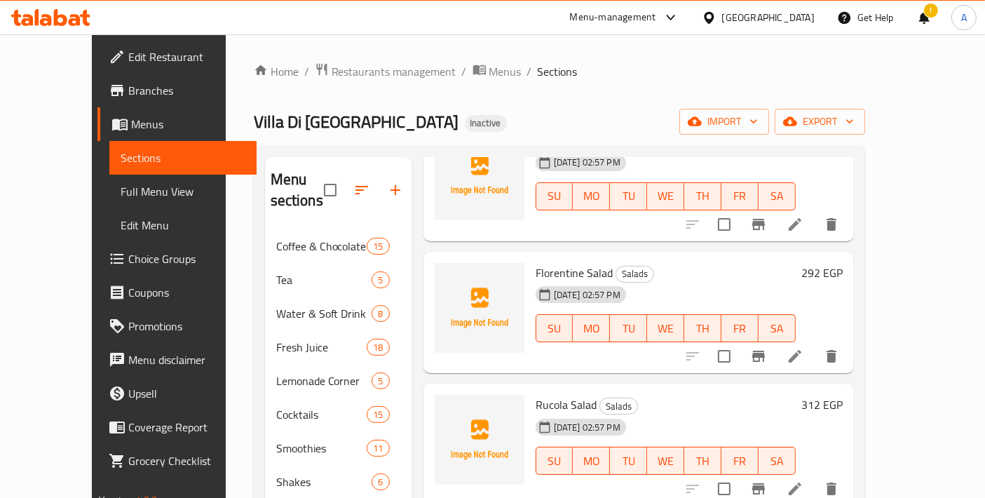
click at [550, 394] on span "Rucola Salad" at bounding box center [566, 404] width 61 height 21
copy h6 "Rucola Salad"
click at [815, 476] on li at bounding box center [794, 488] width 39 height 25
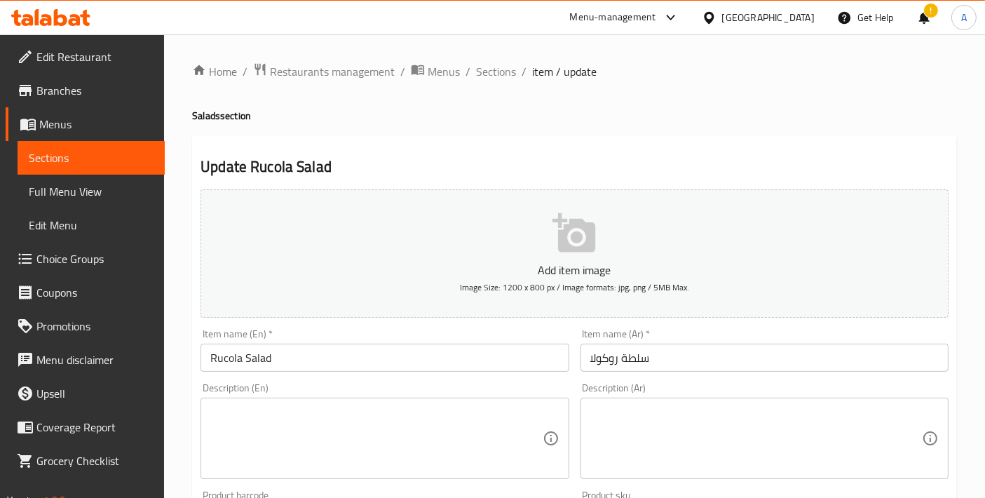
click at [610, 360] on input "سلطة روكولا" at bounding box center [764, 358] width 368 height 28
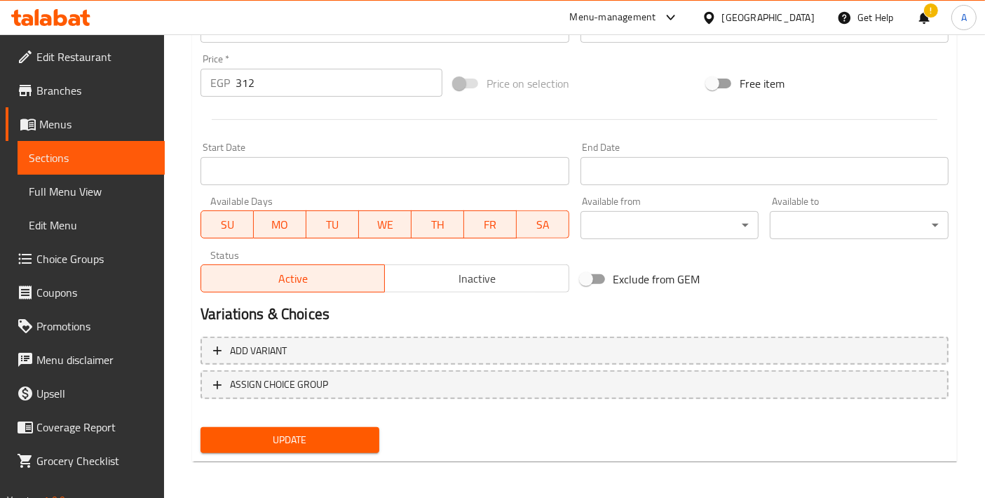
type input "سلطة جرجير"
click at [262, 443] on span "Update" at bounding box center [290, 440] width 156 height 18
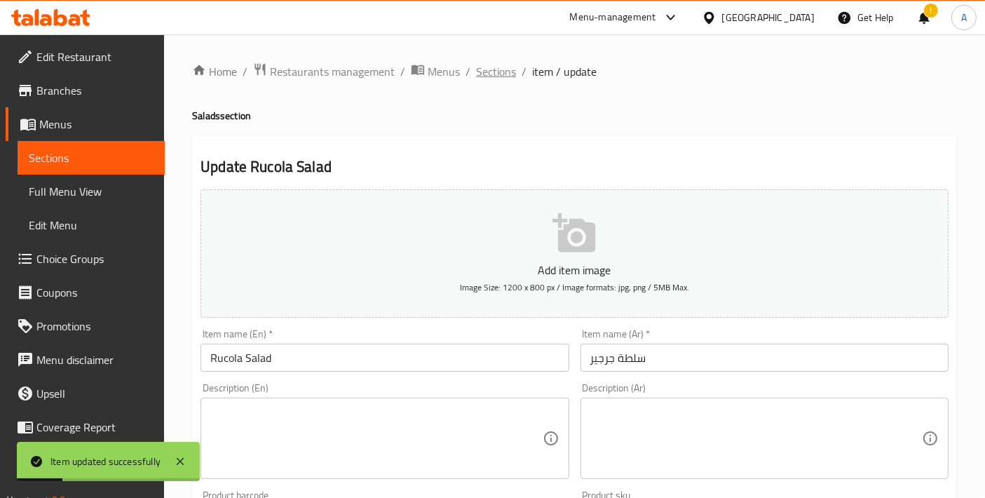
click at [480, 77] on span "Sections" at bounding box center [496, 71] width 40 height 17
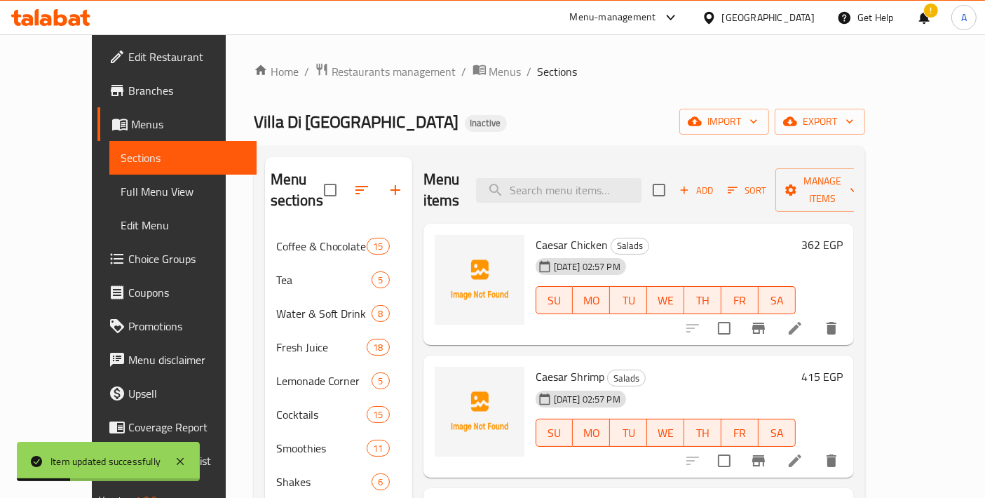
click at [634, 198] on div "Menu items Add Sort Manage items" at bounding box center [638, 190] width 430 height 67
click at [634, 185] on input "search" at bounding box center [558, 190] width 165 height 25
paste input "Explosion Salad"
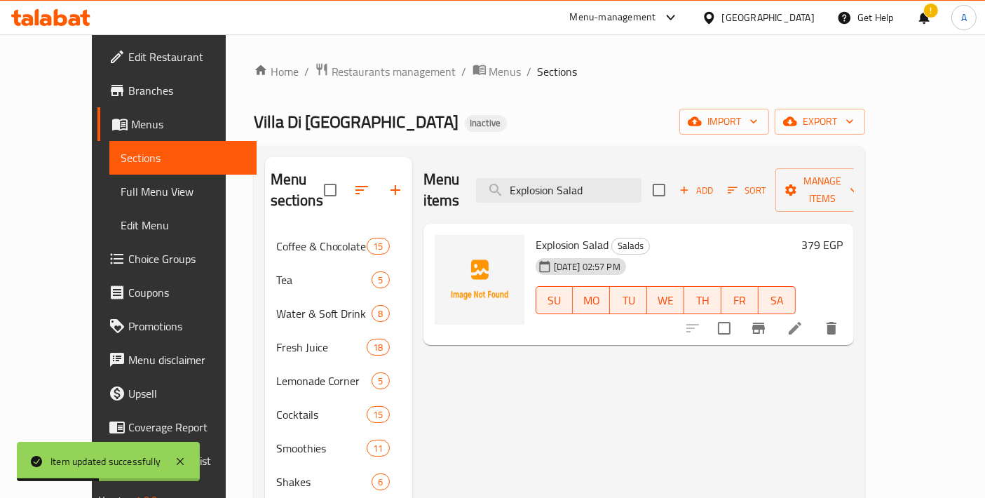
type input "Explosion Salad"
click at [848, 323] on div at bounding box center [762, 328] width 172 height 34
click at [848, 320] on div at bounding box center [762, 328] width 172 height 34
click at [803, 320] on icon at bounding box center [795, 328] width 17 height 17
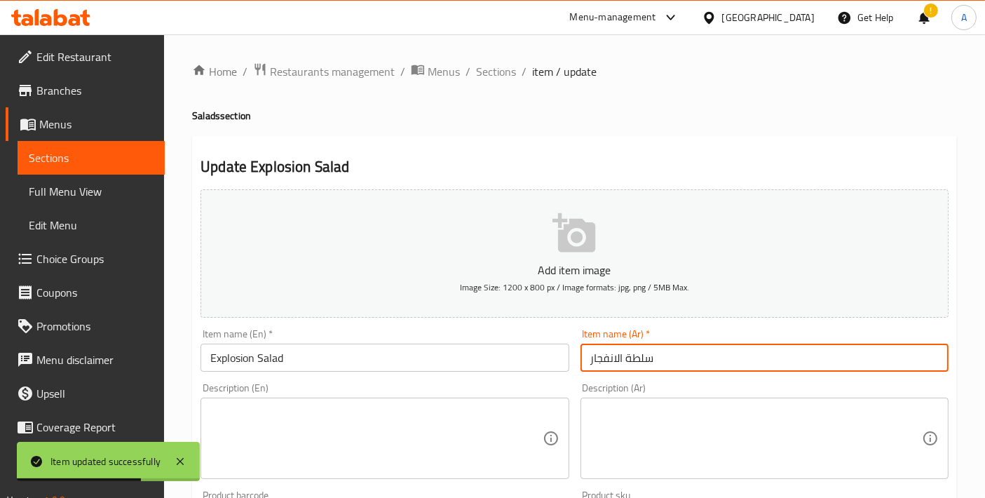
click at [605, 357] on input "سلطة الانفجار" at bounding box center [764, 358] width 368 height 28
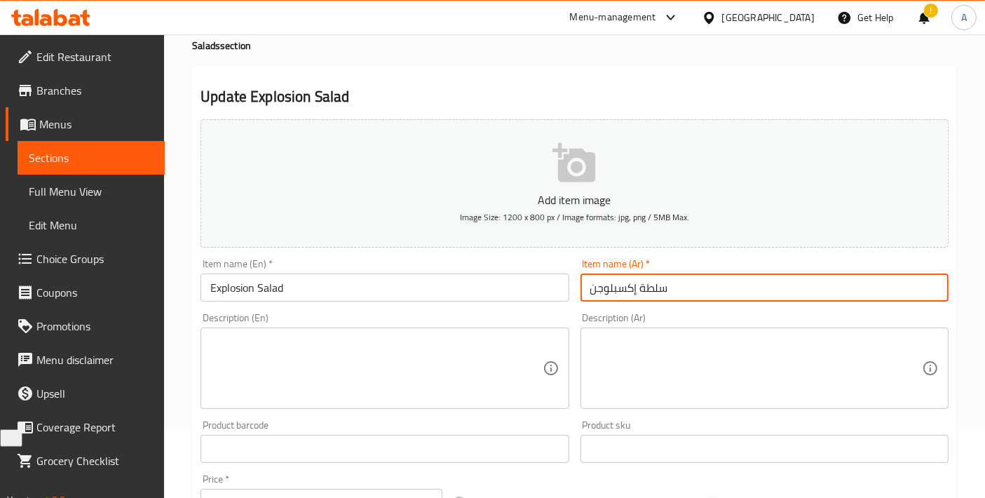
scroll to position [467, 0]
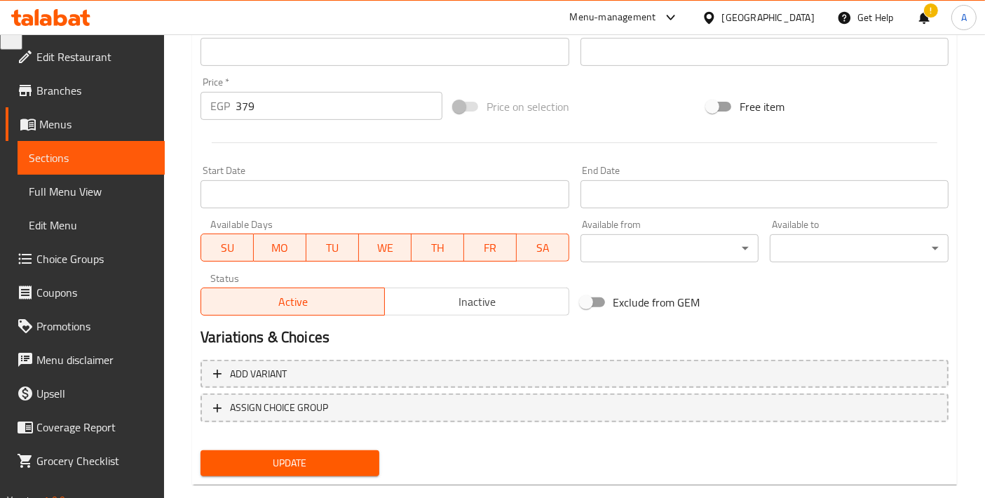
type input "سلطة إكسبلوجن"
click at [346, 445] on div "Update" at bounding box center [290, 462] width 190 height 37
click at [333, 454] on span "Update" at bounding box center [290, 463] width 156 height 18
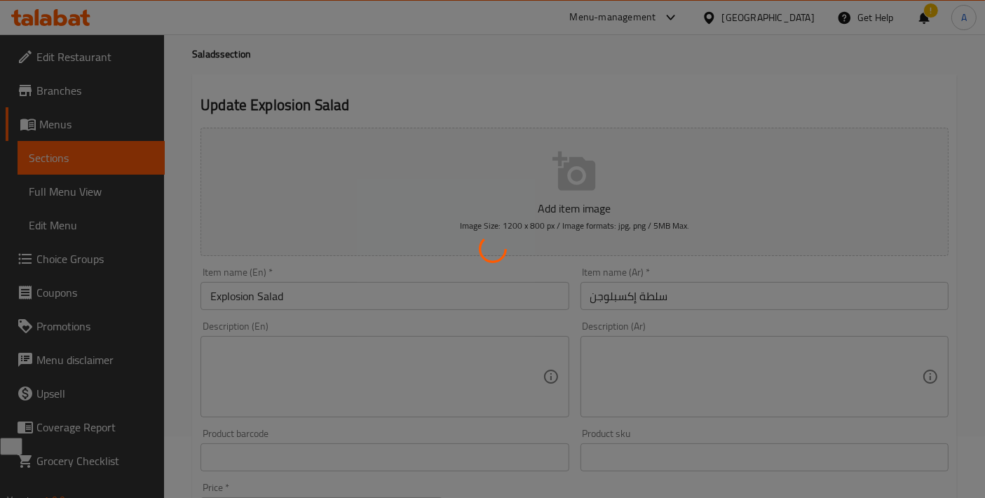
scroll to position [0, 0]
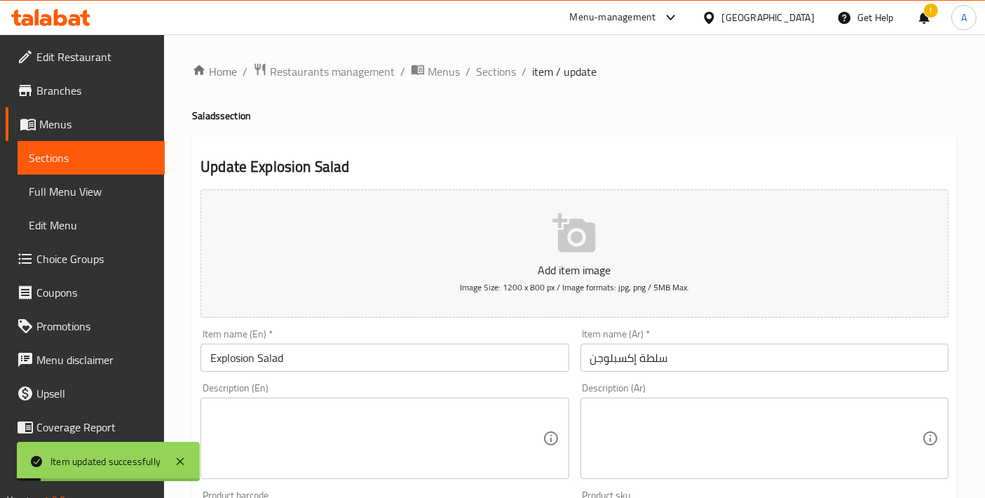
click at [494, 72] on span "Sections" at bounding box center [496, 71] width 40 height 17
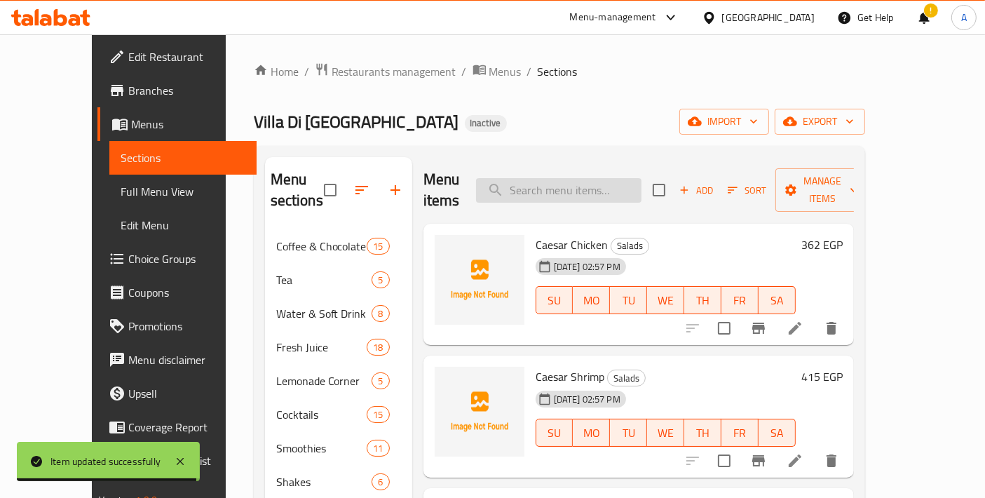
click at [609, 189] on input "search" at bounding box center [558, 190] width 165 height 25
paste input "Quinoa Garden"
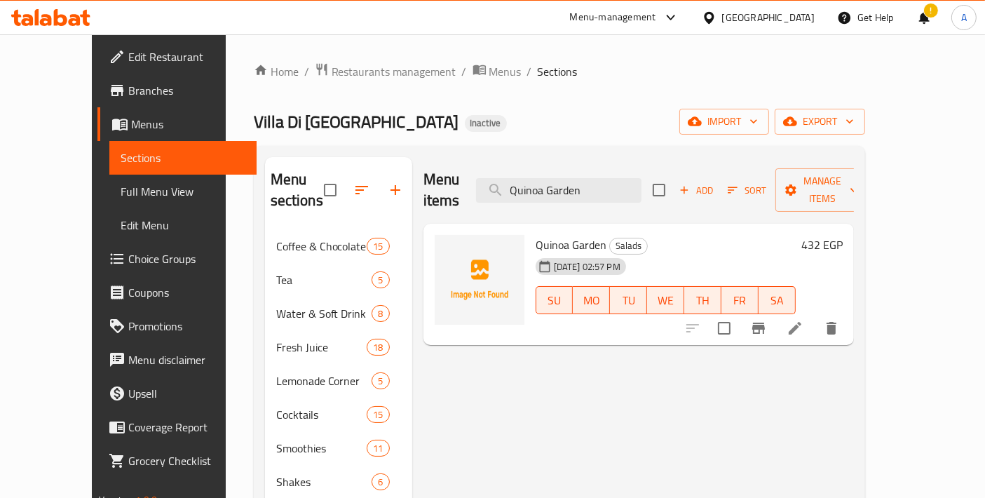
type input "Quinoa Garden"
click at [803, 320] on icon at bounding box center [795, 328] width 17 height 17
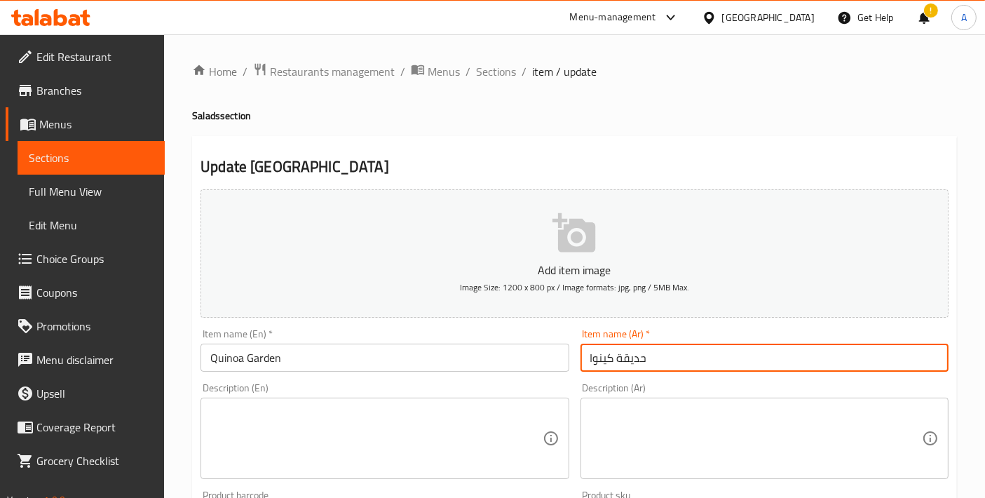
drag, startPoint x: 667, startPoint y: 346, endPoint x: 423, endPoint y: 352, distance: 243.4
click at [423, 352] on div "Add item image Image Size: 1200 x 800 px / Image formats: jpg, png / 5MB Max. I…" at bounding box center [574, 486] width 759 height 604
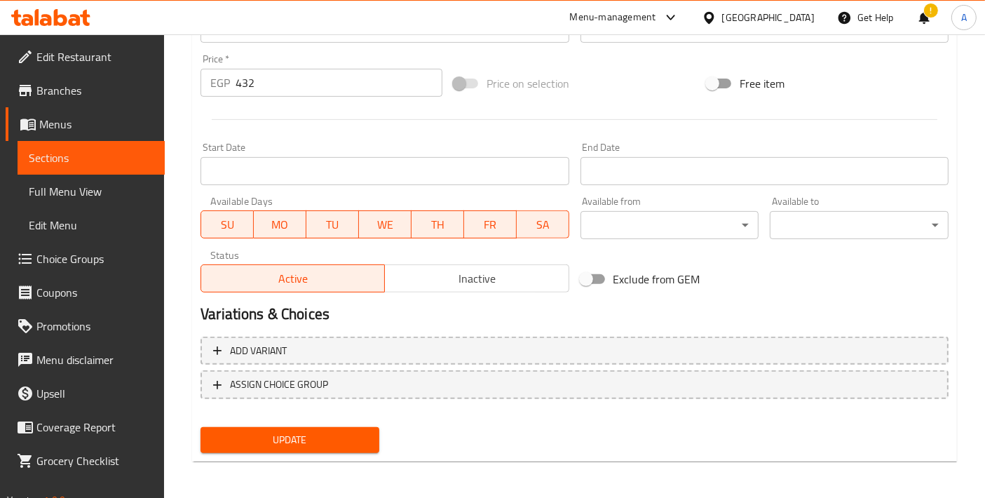
type input "[PERSON_NAME]"
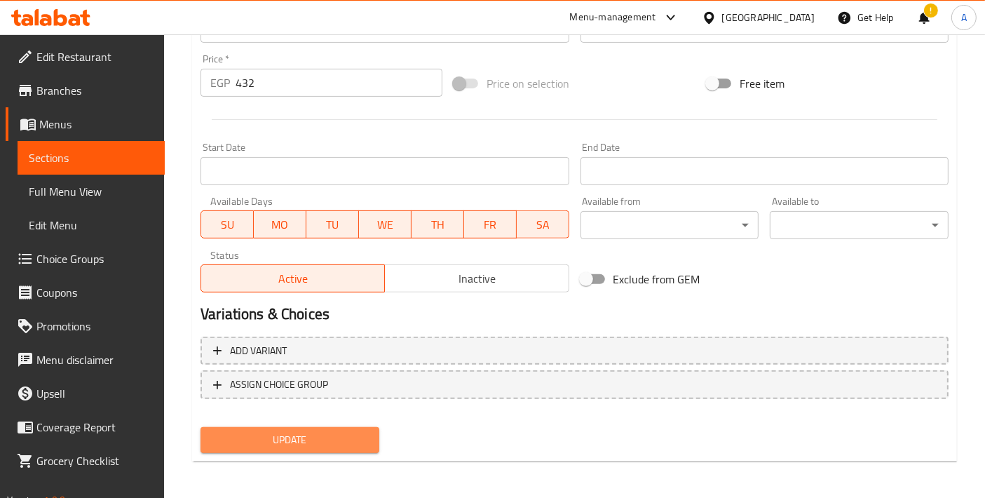
click at [312, 437] on span "Update" at bounding box center [290, 440] width 156 height 18
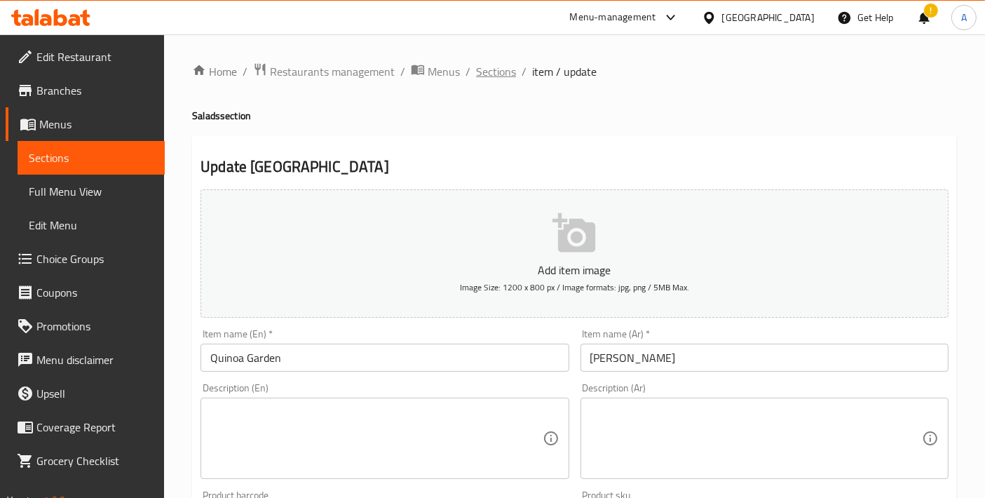
click at [492, 69] on span "Sections" at bounding box center [496, 71] width 40 height 17
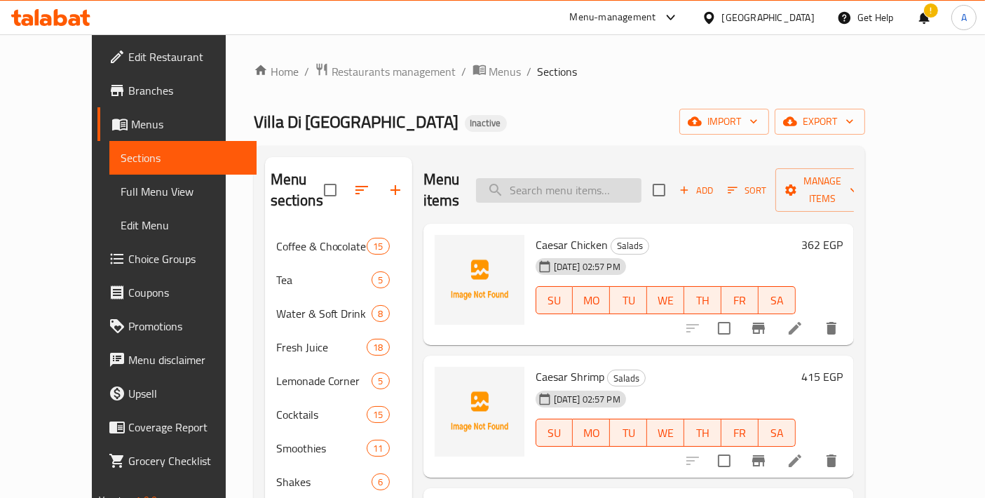
click at [559, 184] on input "search" at bounding box center [558, 190] width 165 height 25
paste input "Bruschetta"
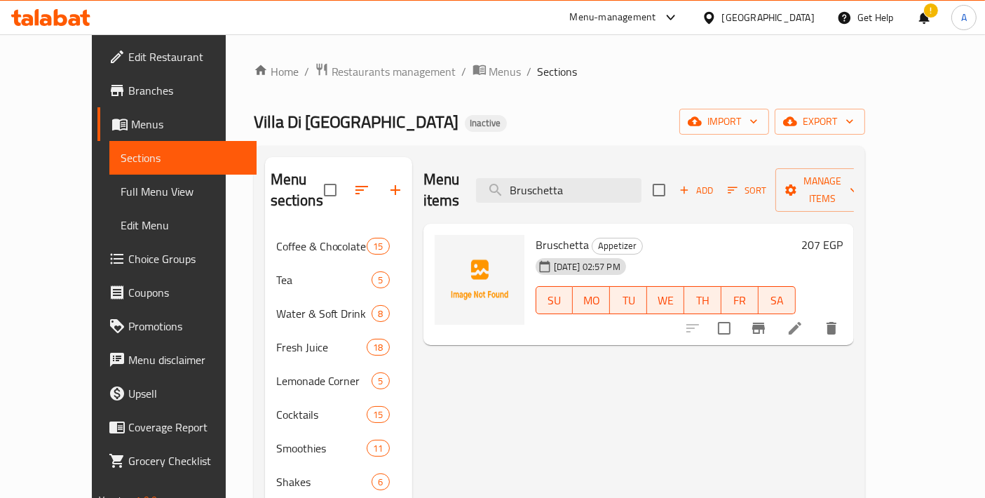
type input "Bruschetta"
click at [803, 320] on icon at bounding box center [795, 328] width 17 height 17
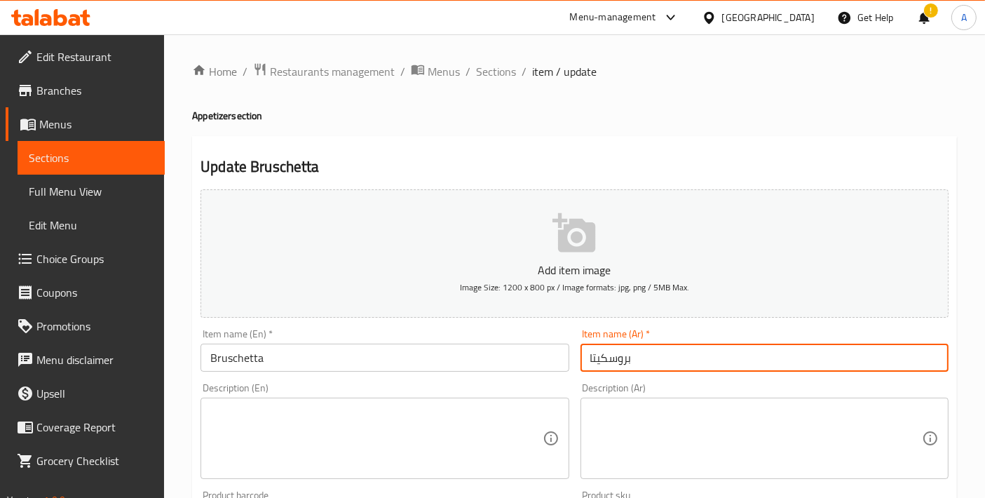
drag, startPoint x: 674, startPoint y: 359, endPoint x: 553, endPoint y: 356, distance: 120.6
click at [553, 356] on div "Add item image Image Size: 1200 x 800 px / Image formats: jpg, png / 5MB Max. I…" at bounding box center [574, 486] width 759 height 604
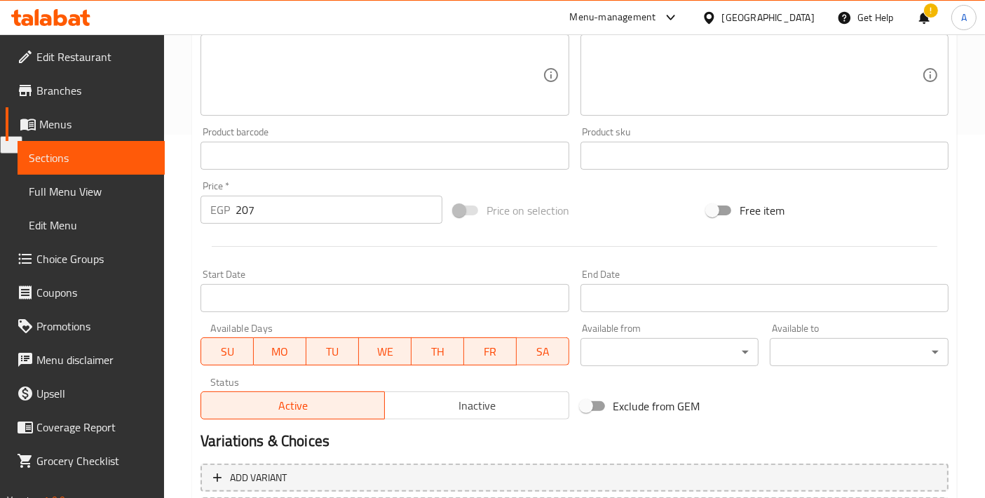
scroll to position [490, 0]
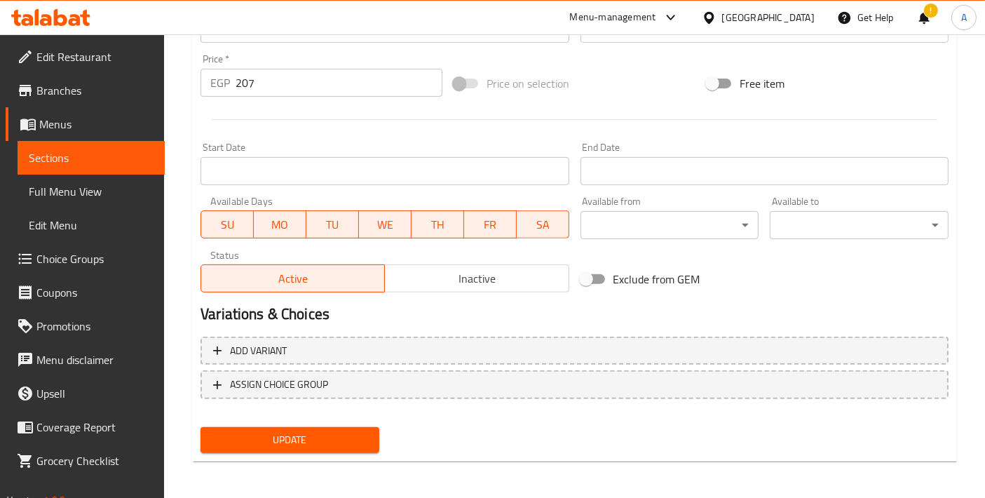
click at [322, 434] on span "Update" at bounding box center [290, 440] width 156 height 18
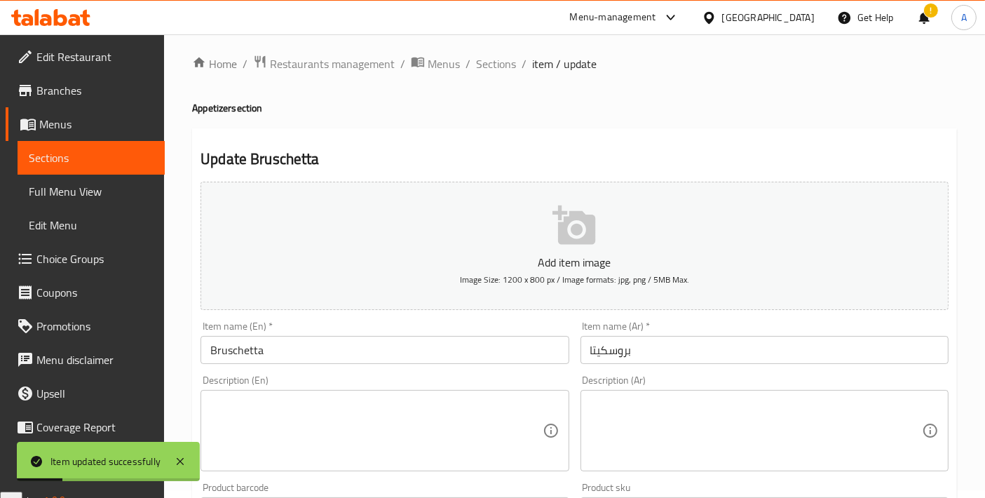
scroll to position [0, 0]
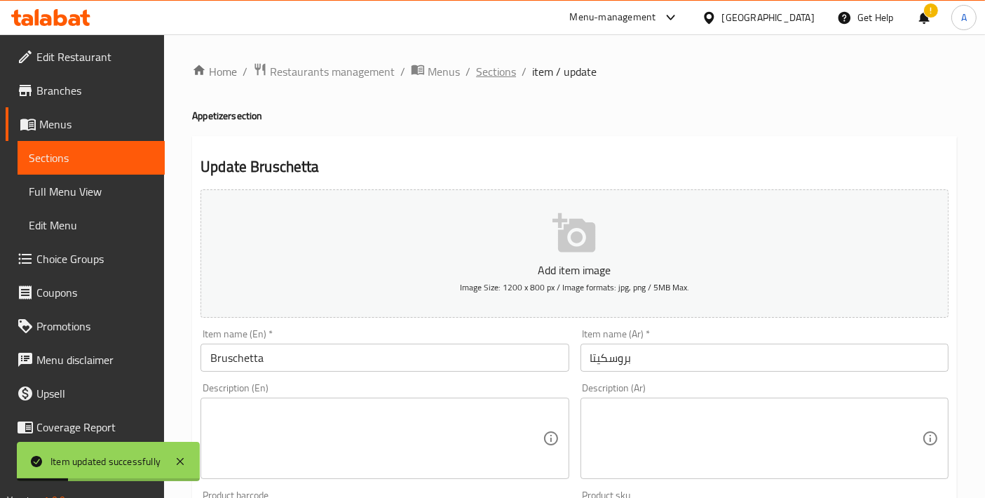
click at [494, 80] on span "Sections" at bounding box center [496, 71] width 40 height 17
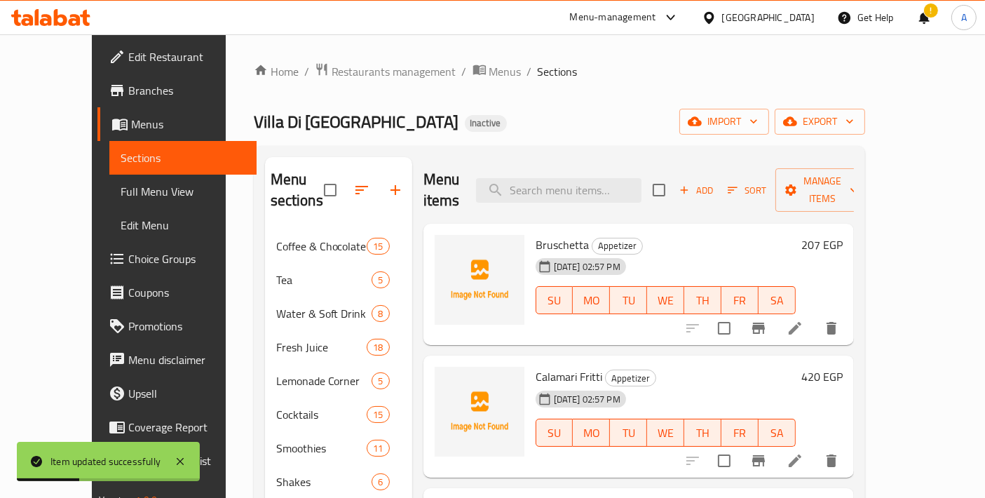
click at [572, 163] on div "Menu items Add Sort Manage items" at bounding box center [638, 190] width 430 height 67
click at [582, 178] on input "search" at bounding box center [558, 190] width 165 height 25
paste input "Mozzarella Fritti"
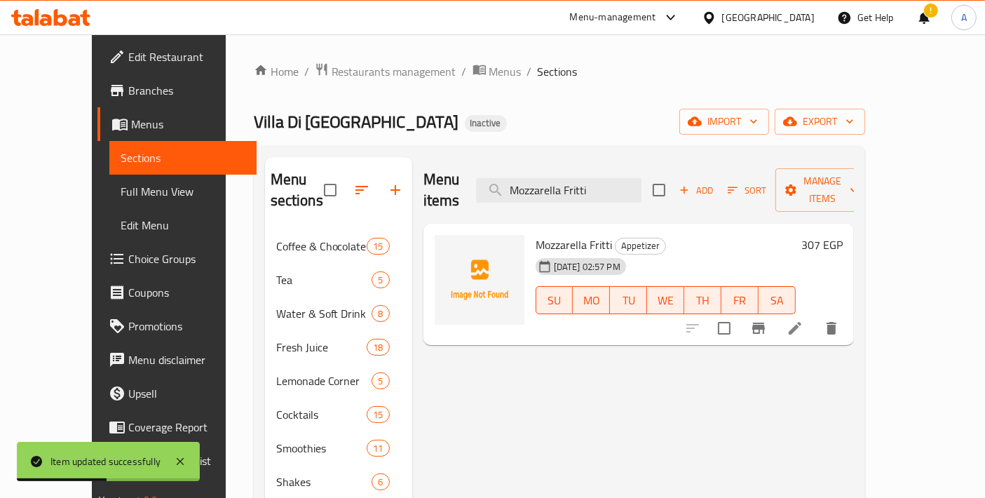
type input "Mozzarella Fritti"
click at [815, 315] on li at bounding box center [794, 327] width 39 height 25
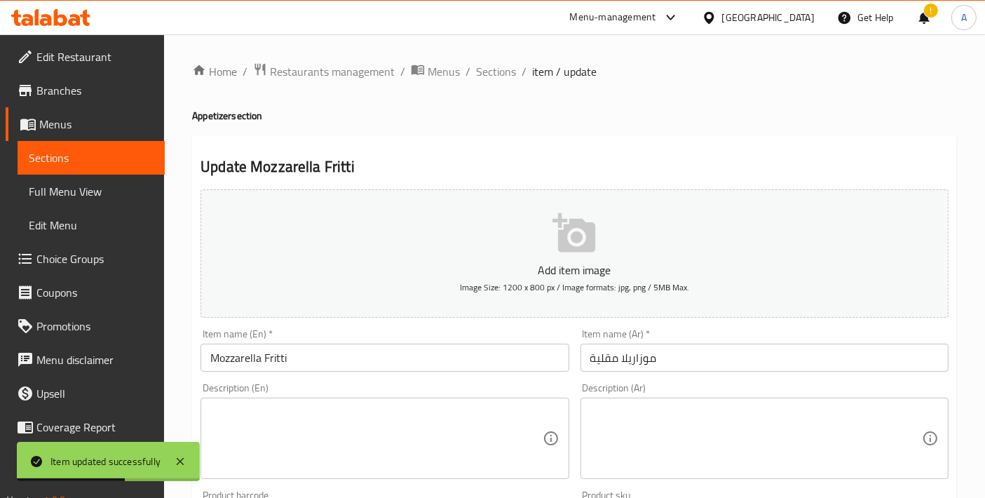
click at [405, 372] on div "Item name (En)   * Mozzarella Fritti Item name (En) *" at bounding box center [384, 350] width 379 height 54
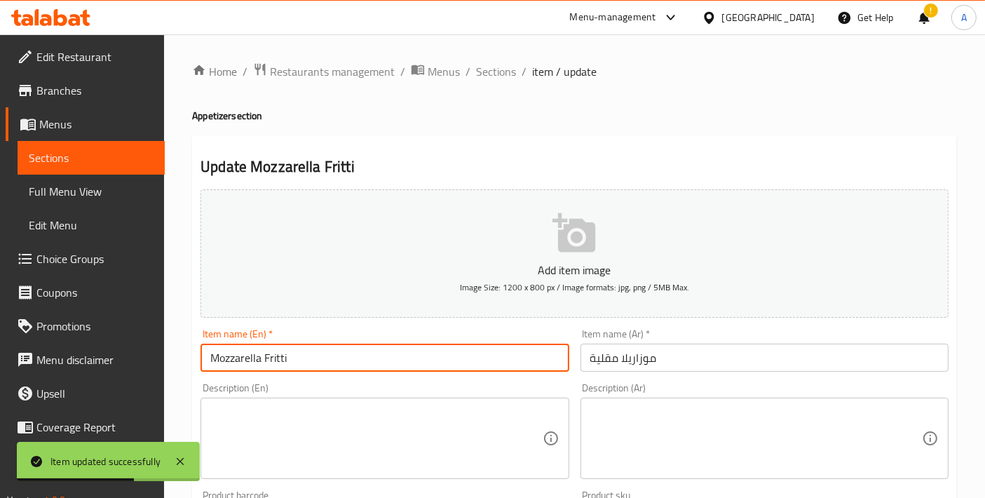
click at [365, 366] on input "Mozzarella Fritti" at bounding box center [385, 358] width 368 height 28
drag, startPoint x: 276, startPoint y: 358, endPoint x: 213, endPoint y: 360, distance: 62.4
click at [213, 360] on input "Mozzarella Fritti" at bounding box center [385, 358] width 368 height 28
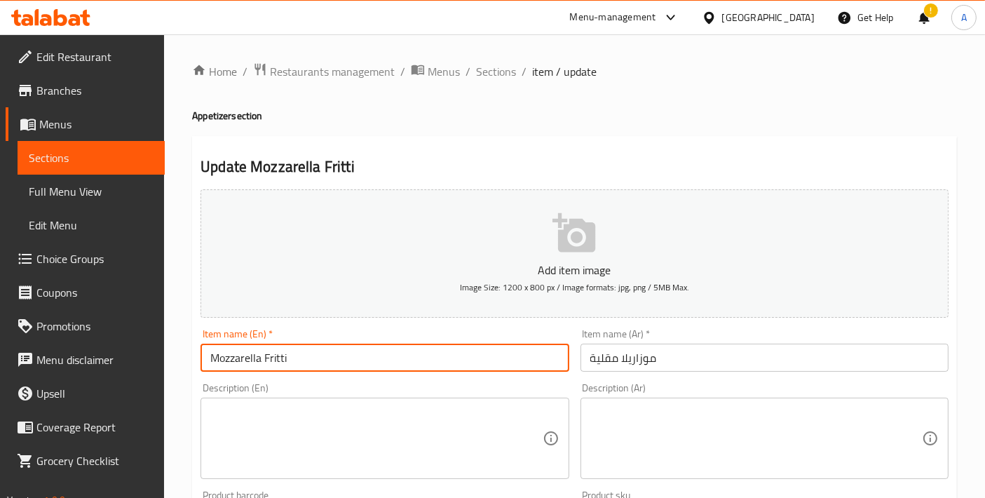
click at [612, 361] on input "موزاريلا مقلية" at bounding box center [764, 358] width 368 height 28
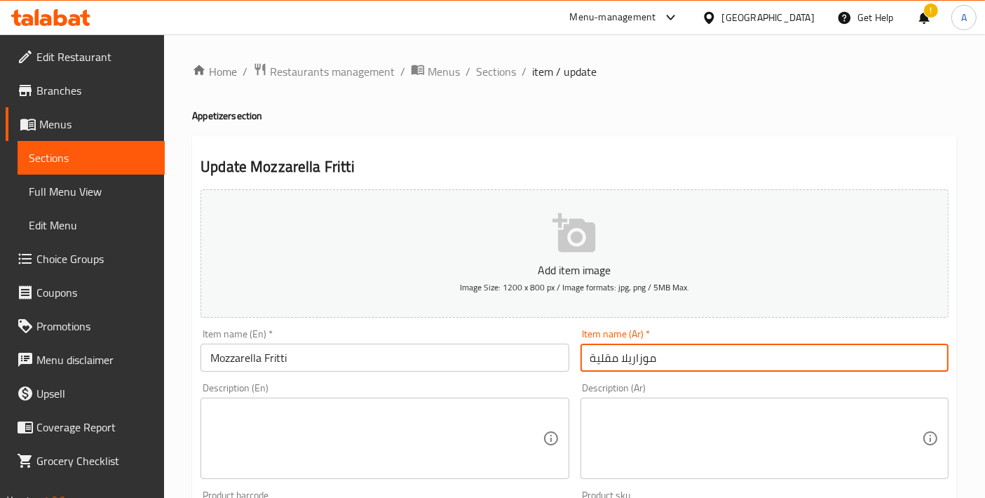
click at [612, 361] on input "موزاريلا مقلية" at bounding box center [764, 358] width 368 height 28
paste input "ريتي"
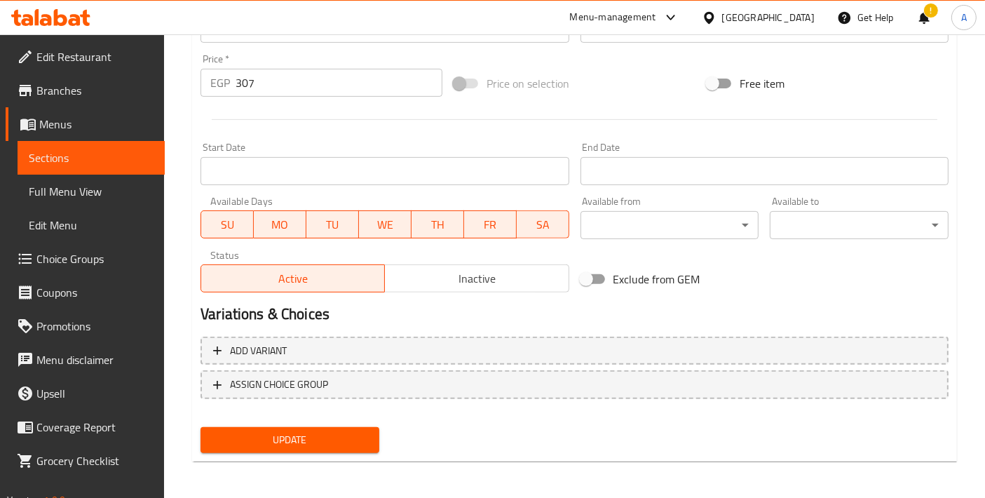
type input "[PERSON_NAME]"
click at [320, 444] on span "Update" at bounding box center [290, 440] width 156 height 18
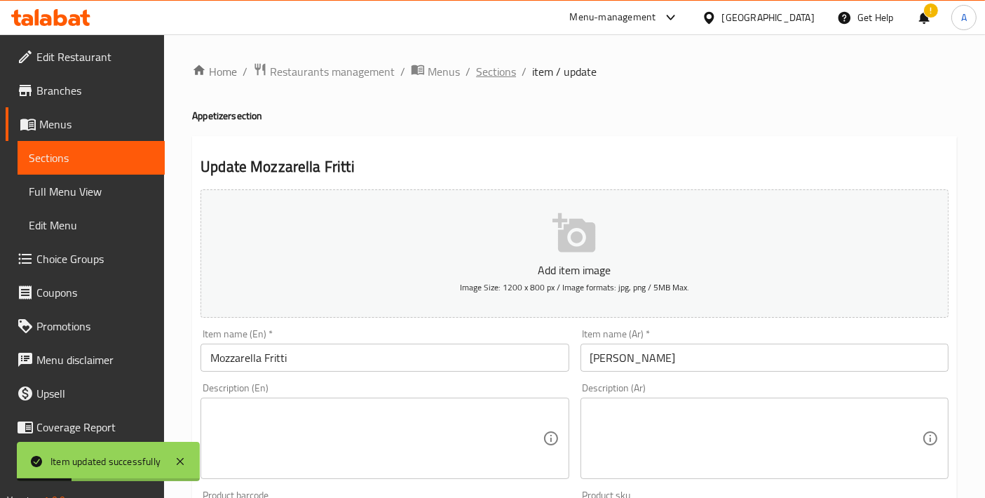
click at [498, 79] on span "Sections" at bounding box center [496, 71] width 40 height 17
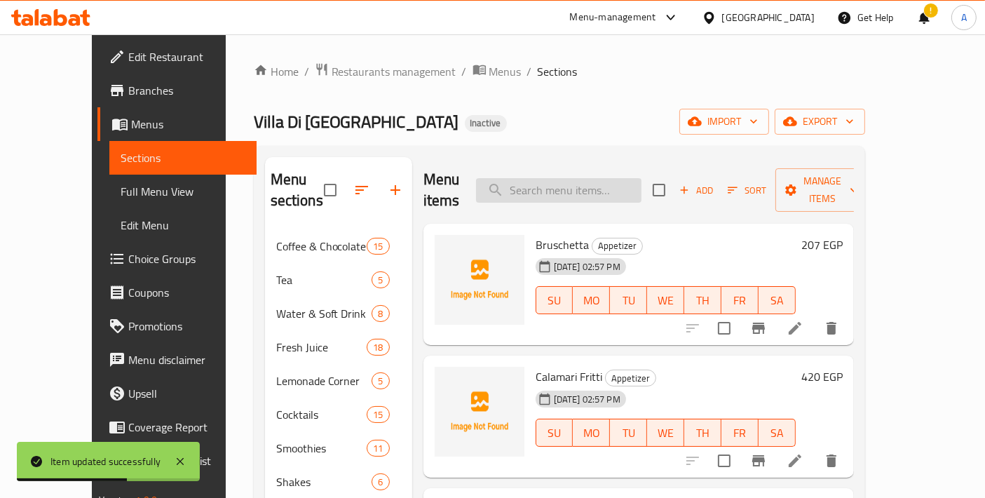
click at [589, 183] on input "search" at bounding box center [558, 190] width 165 height 25
paste input "Cheese Platter"
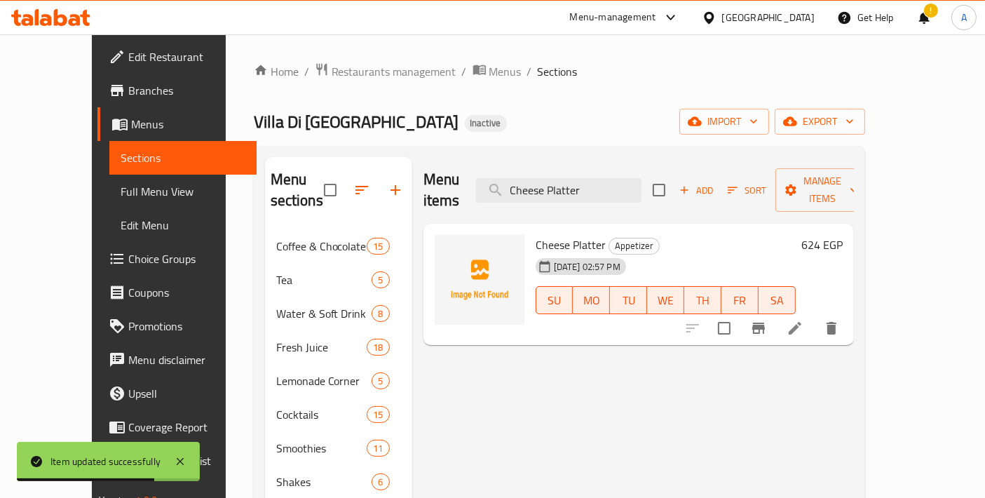
type input "Cheese Platter"
click at [803, 320] on icon at bounding box center [795, 328] width 17 height 17
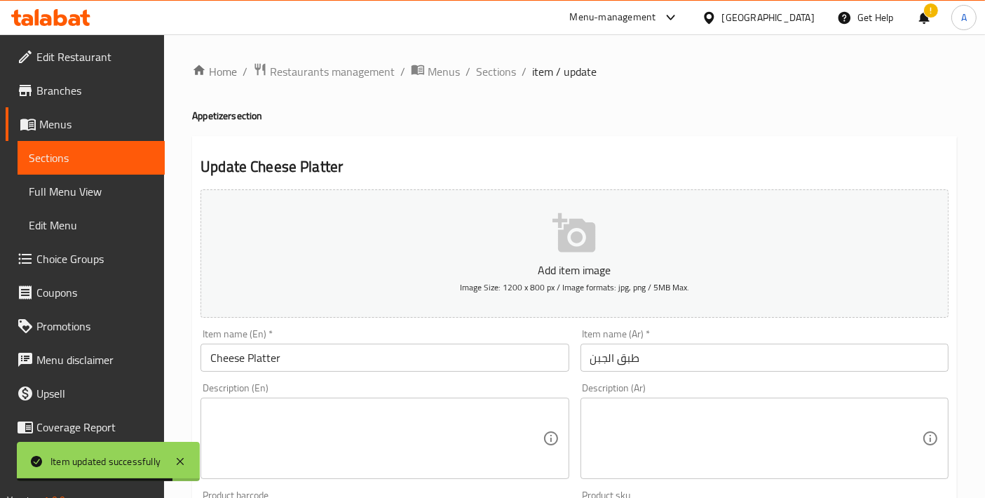
click at [683, 356] on input "طبق الجبن" at bounding box center [764, 358] width 368 height 28
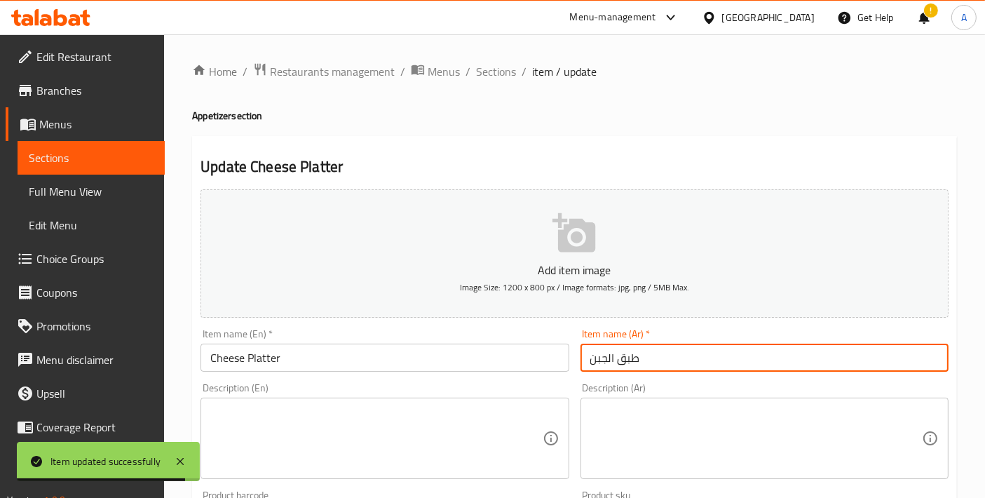
click at [604, 361] on input "طبق الجبن" at bounding box center [764, 358] width 368 height 28
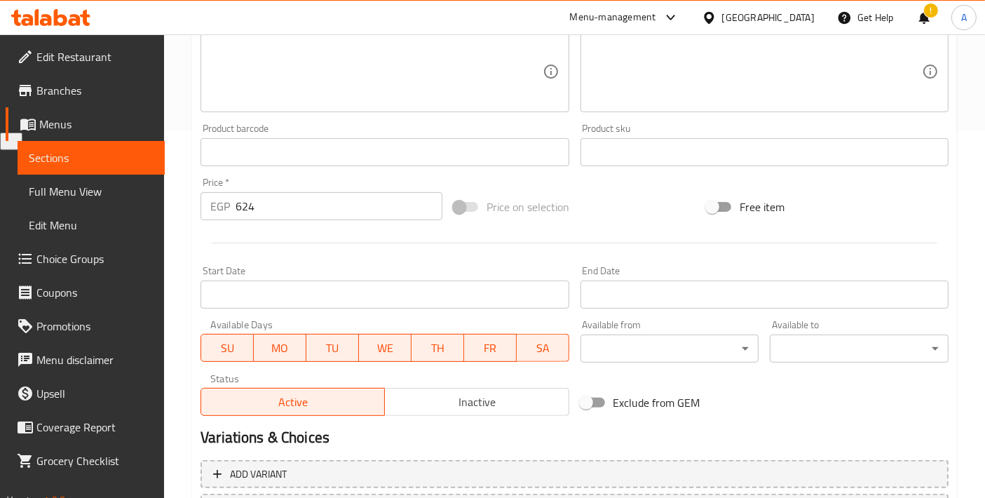
scroll to position [490, 0]
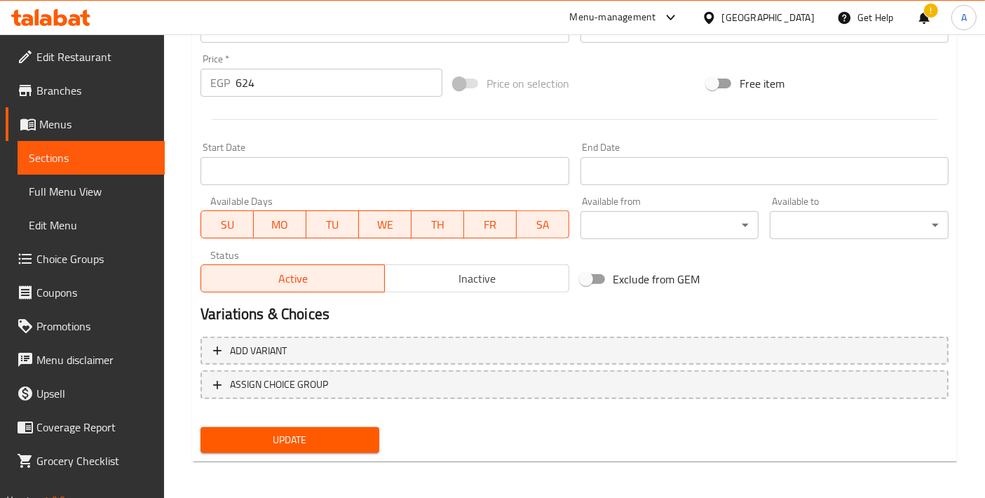
type input "طبق جبنة"
click at [328, 433] on span "Update" at bounding box center [290, 440] width 156 height 18
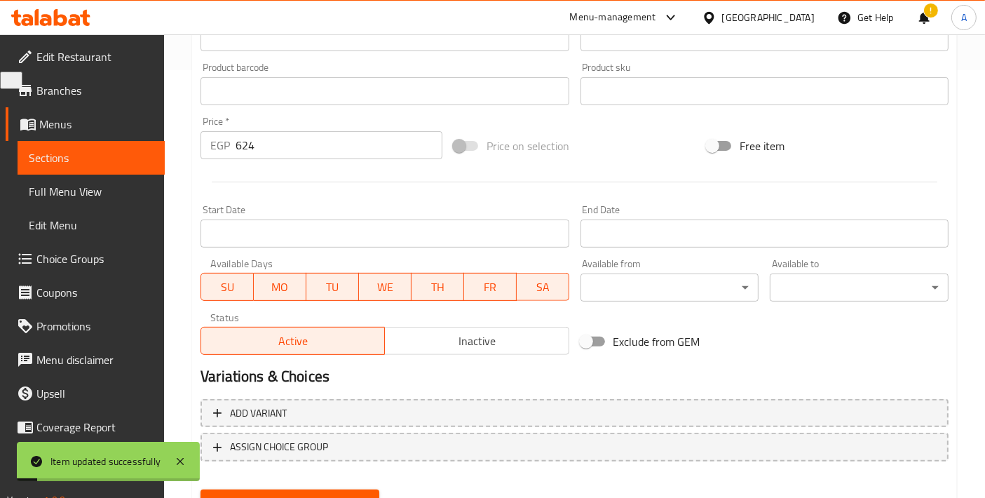
scroll to position [0, 0]
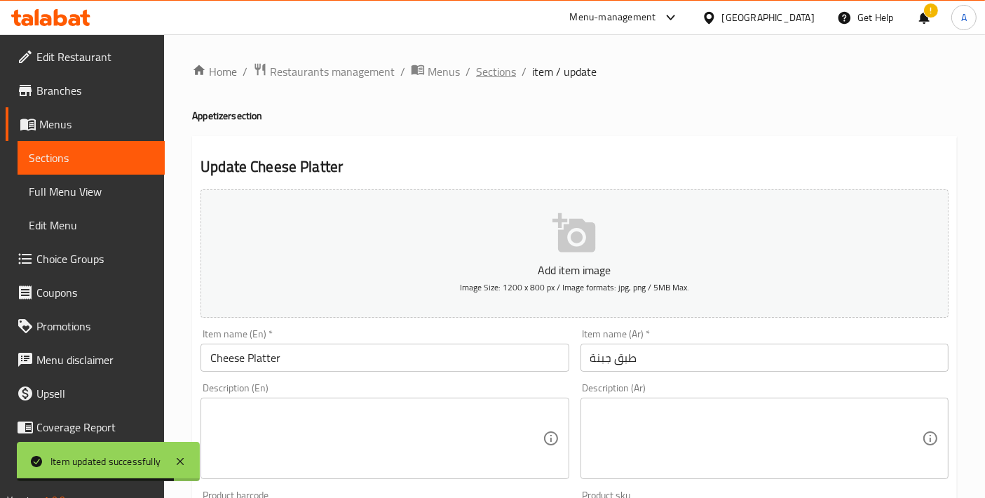
click at [488, 74] on span "Sections" at bounding box center [496, 71] width 40 height 17
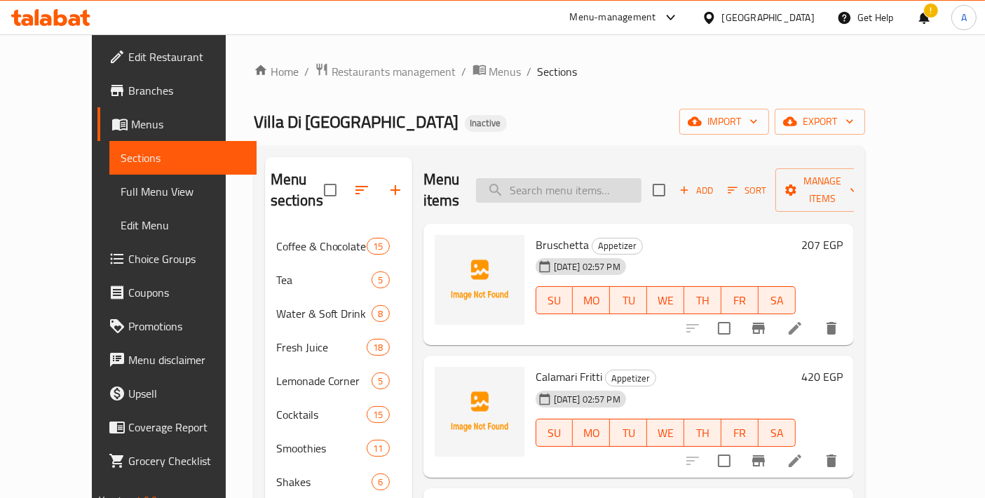
click at [580, 182] on input "search" at bounding box center [558, 190] width 165 height 25
paste input "Penne Arrabiatta Plain"
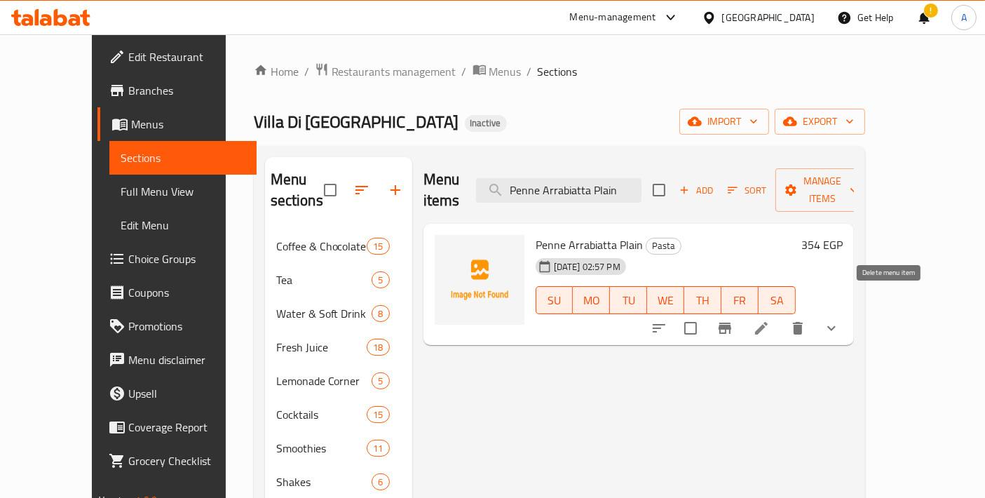
type input "Penne Arrabiatta Plain"
click at [770, 320] on icon at bounding box center [761, 328] width 17 height 17
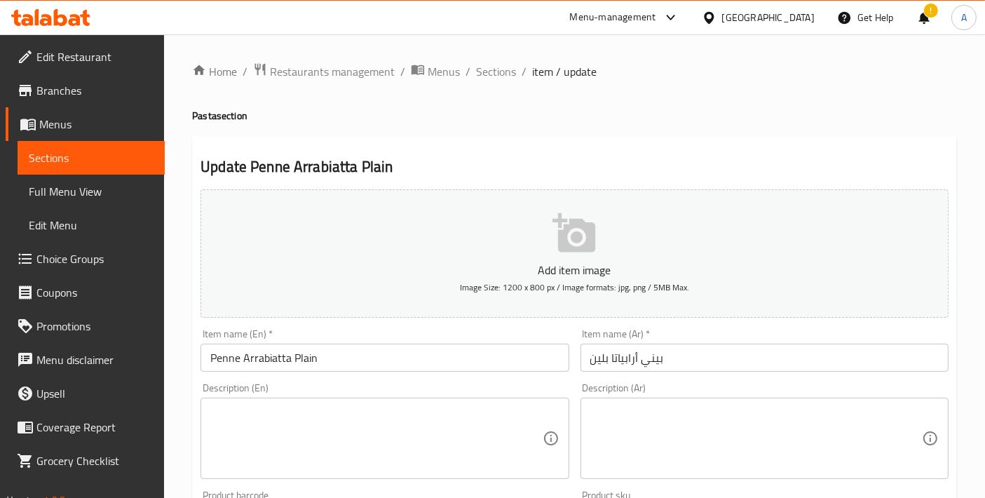
click at [348, 355] on input "Penne Arrabiatta Plain" at bounding box center [385, 358] width 368 height 28
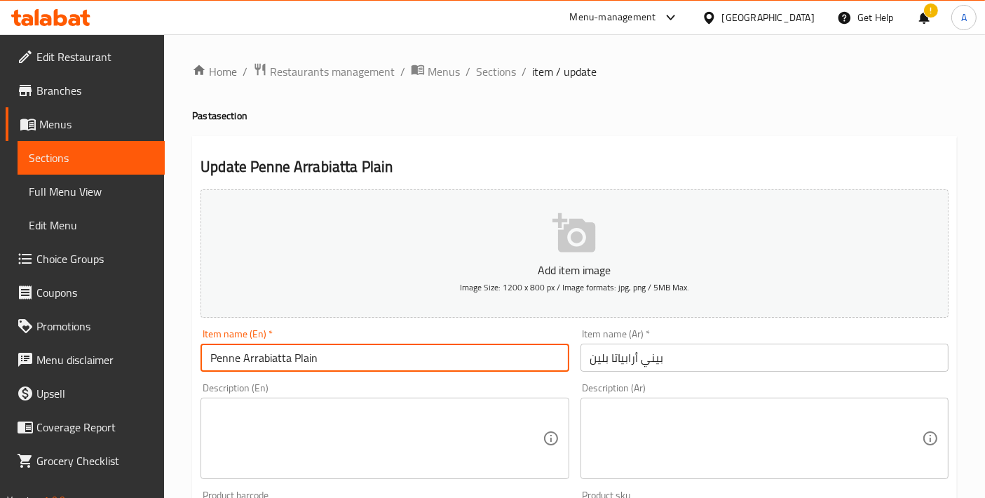
click at [280, 363] on input "Penne Arrabiatta Plain" at bounding box center [385, 358] width 368 height 28
drag, startPoint x: 280, startPoint y: 363, endPoint x: 627, endPoint y: 359, distance: 347.8
click at [627, 359] on input "بيني أرابياتا بلين" at bounding box center [764, 358] width 368 height 28
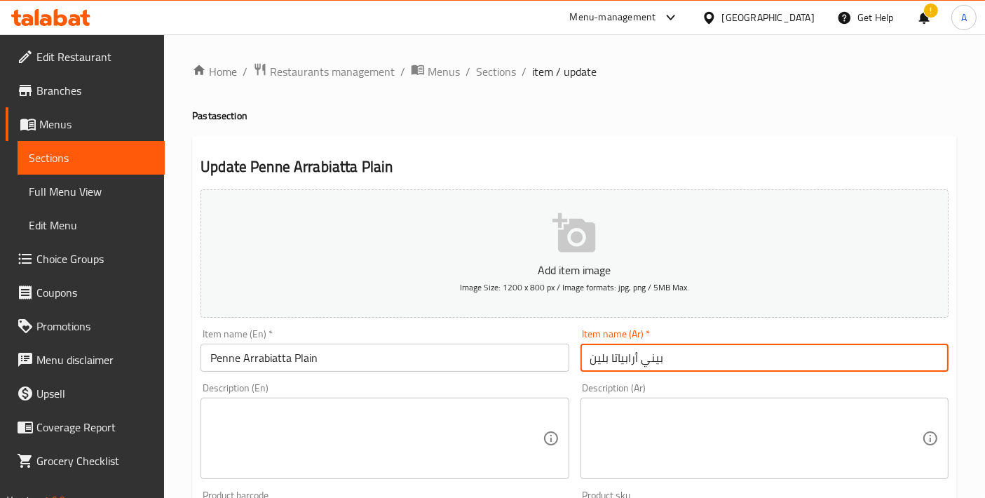
click at [627, 359] on input "بيني أرابياتا بلين" at bounding box center [764, 358] width 368 height 28
click at [275, 355] on input "Penne Arrabiatta Plain" at bounding box center [385, 358] width 368 height 28
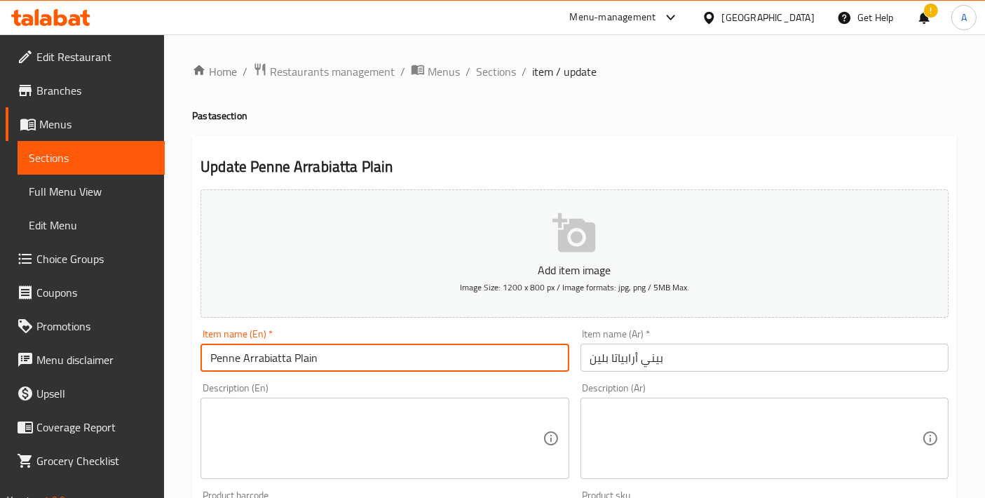
click at [275, 355] on input "Penne Arrabiatta Plain" at bounding box center [385, 358] width 368 height 28
paste input "biata"
type input "Penne Arrabbiata Plain"
click at [594, 362] on input "بيني أرابياتا بلين" at bounding box center [764, 358] width 368 height 28
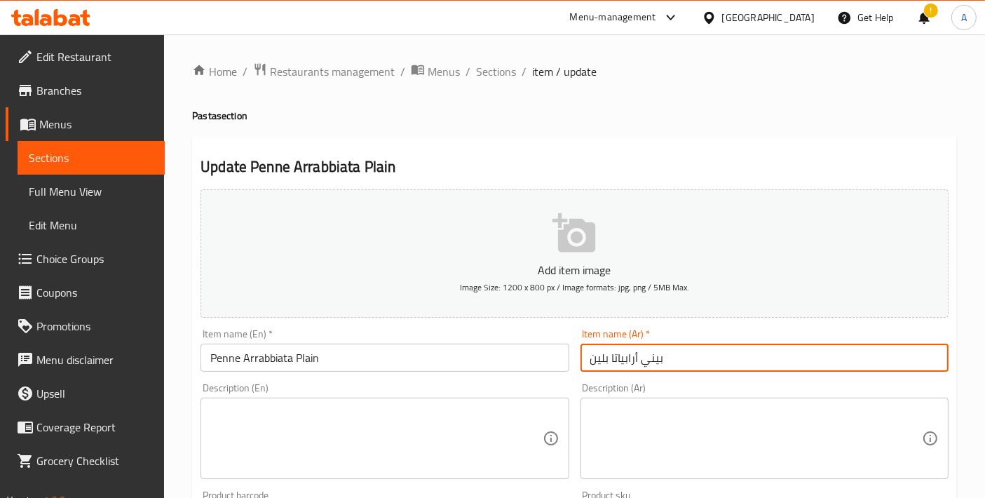
click at [594, 362] on input "بيني أرابياتا بلين" at bounding box center [764, 358] width 368 height 28
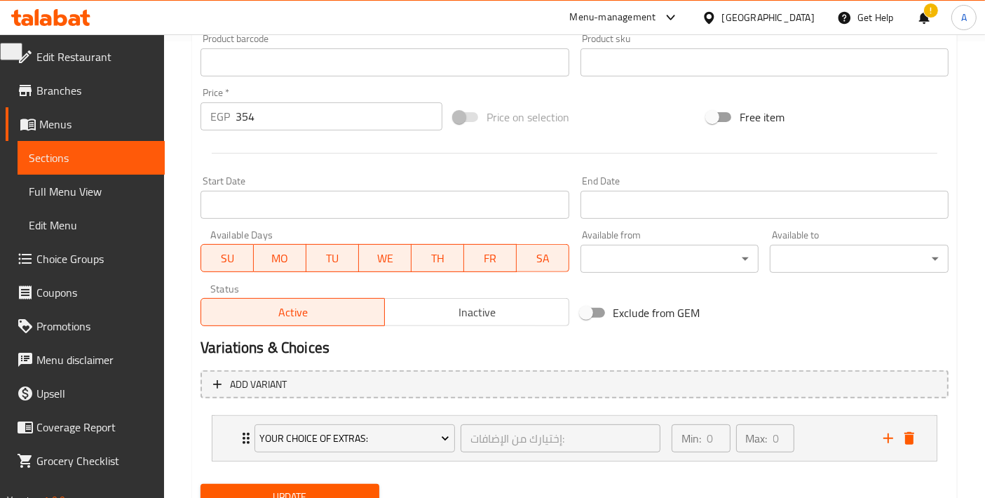
scroll to position [513, 0]
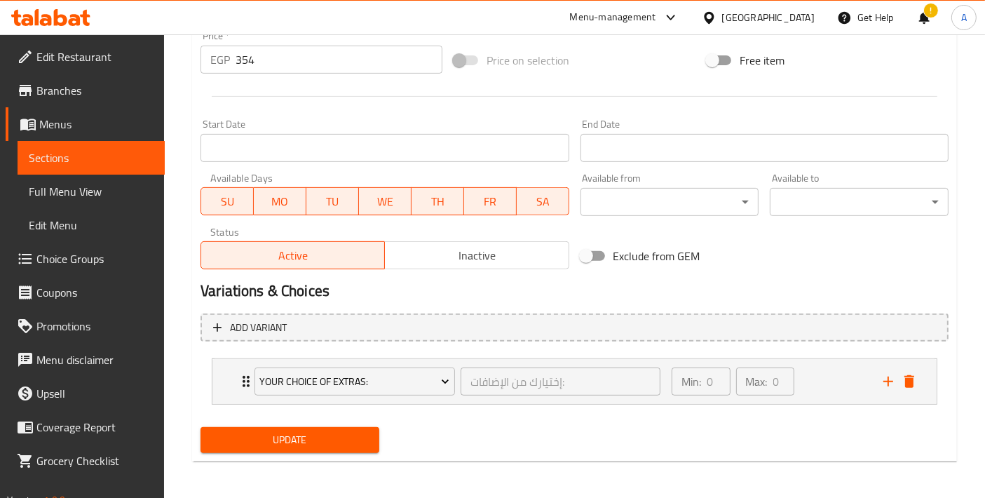
type input "بيني أرابياتا سادة"
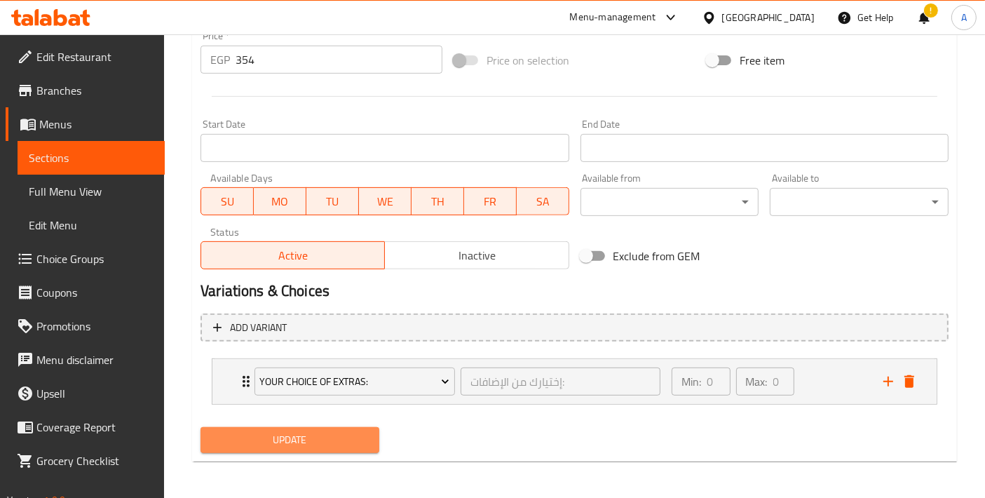
click at [354, 449] on button "Update" at bounding box center [290, 440] width 179 height 26
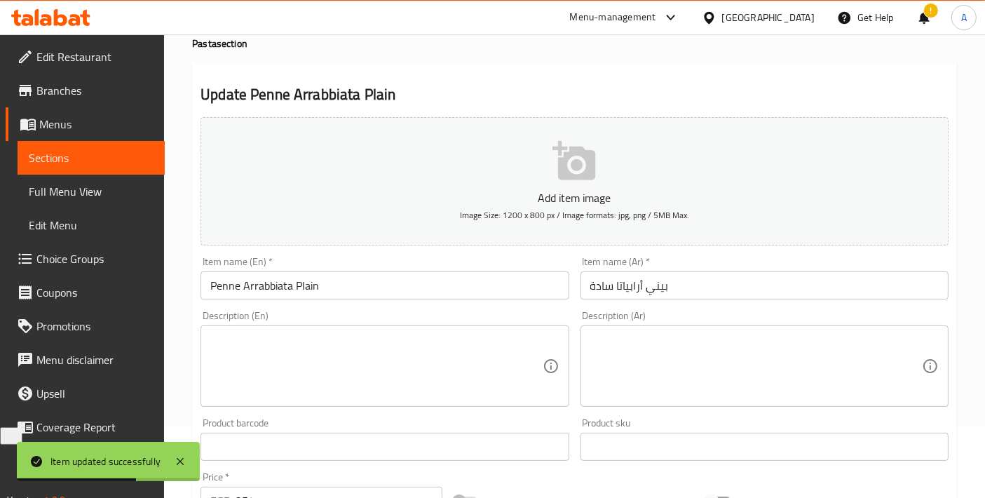
scroll to position [0, 0]
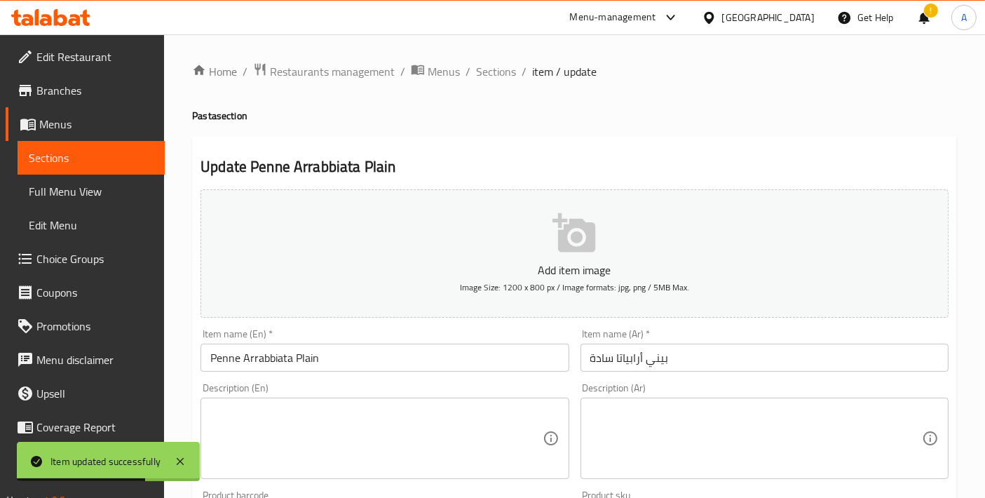
click at [491, 77] on span "Sections" at bounding box center [496, 71] width 40 height 17
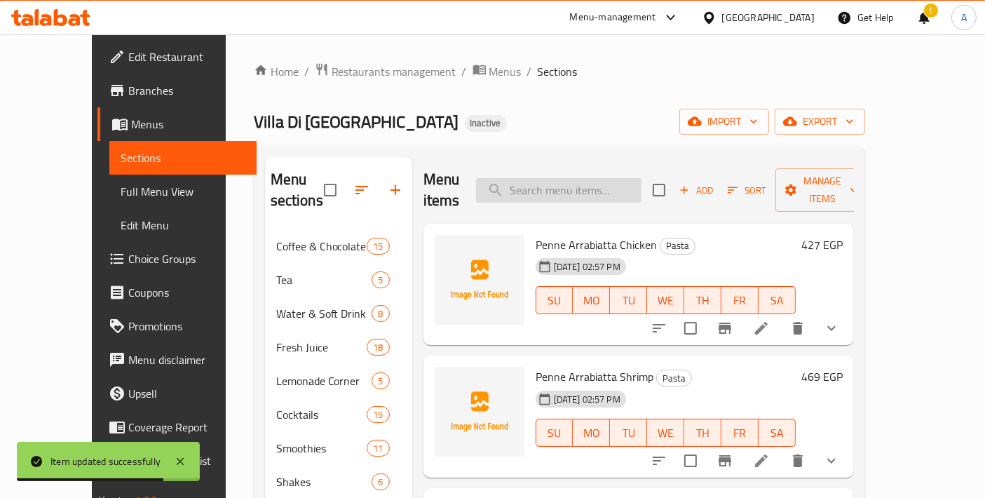
click at [617, 178] on input "search" at bounding box center [558, 190] width 165 height 25
paste input "Truffle Rigatoni Pasta"
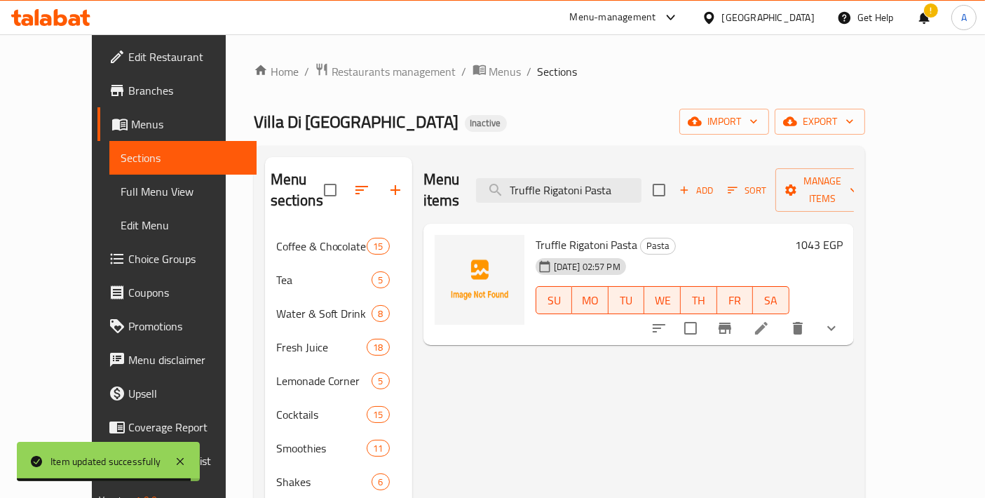
type input "Truffle Rigatoni Pasta"
click at [770, 320] on icon at bounding box center [761, 328] width 17 height 17
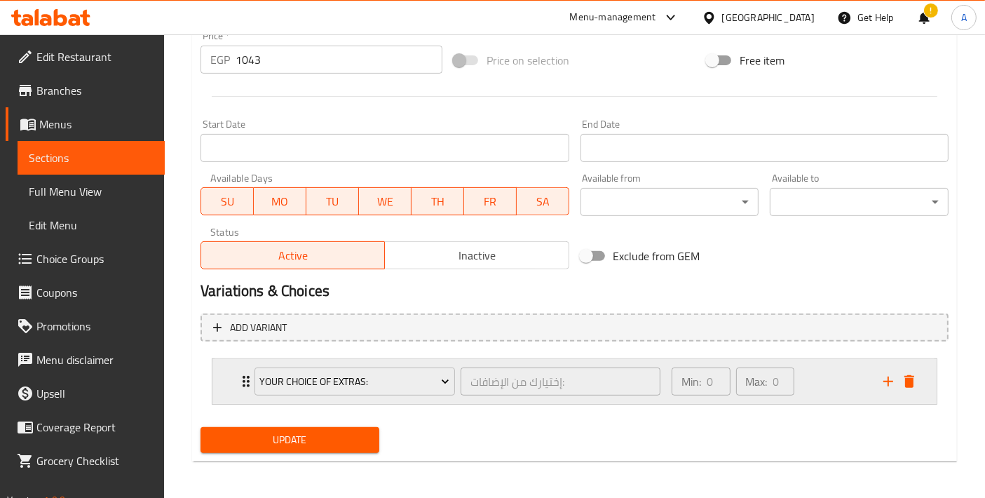
scroll to position [202, 0]
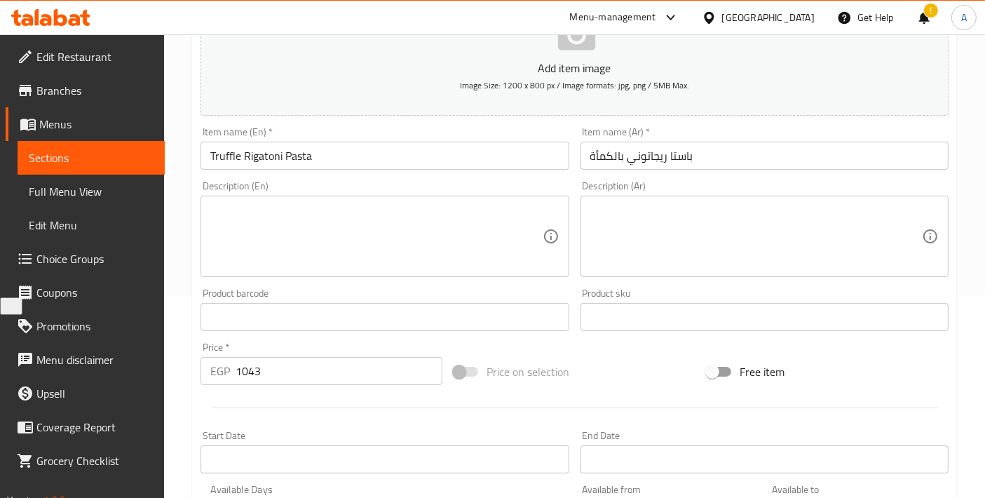
click at [673, 157] on input "باستا ريجاتوني بالكمأة" at bounding box center [764, 156] width 368 height 28
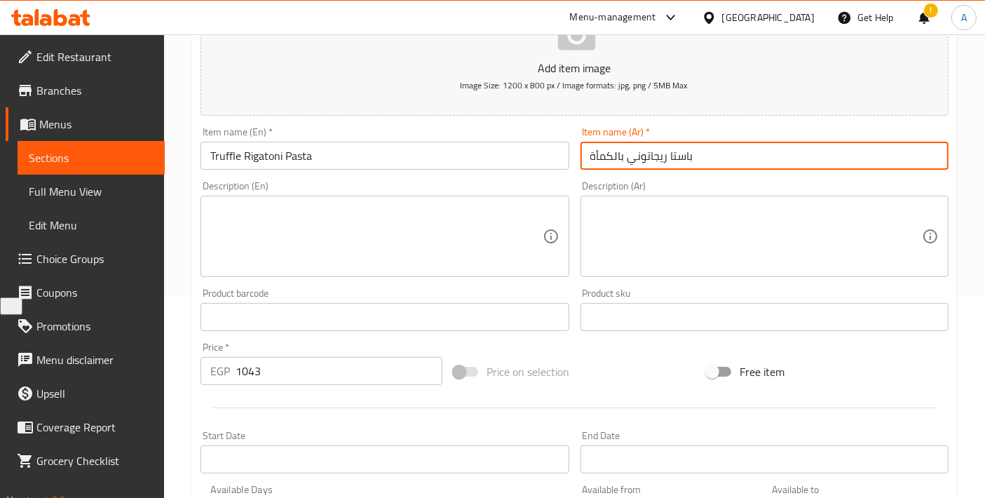
click at [673, 157] on input "باستا ريجاتوني بالكمأة" at bounding box center [764, 156] width 368 height 28
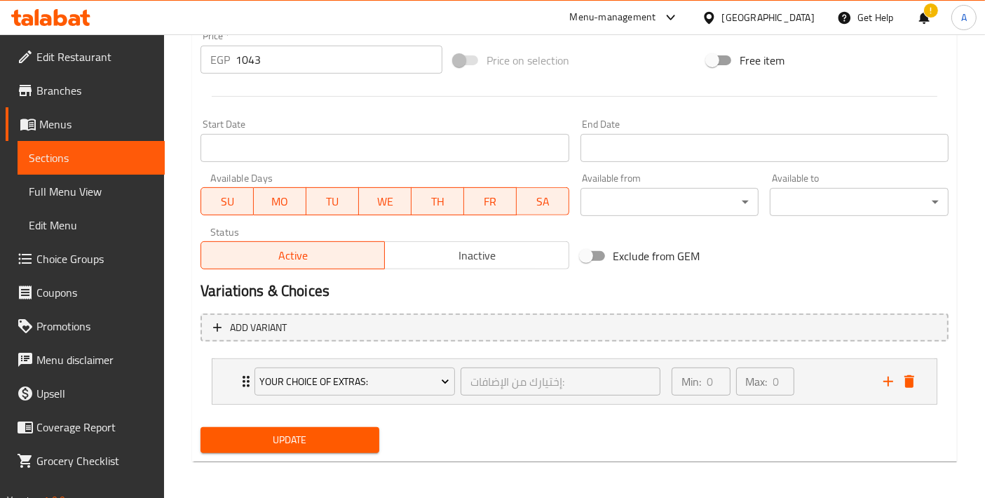
type input "مكرونة ريجاتوني بالكمأة"
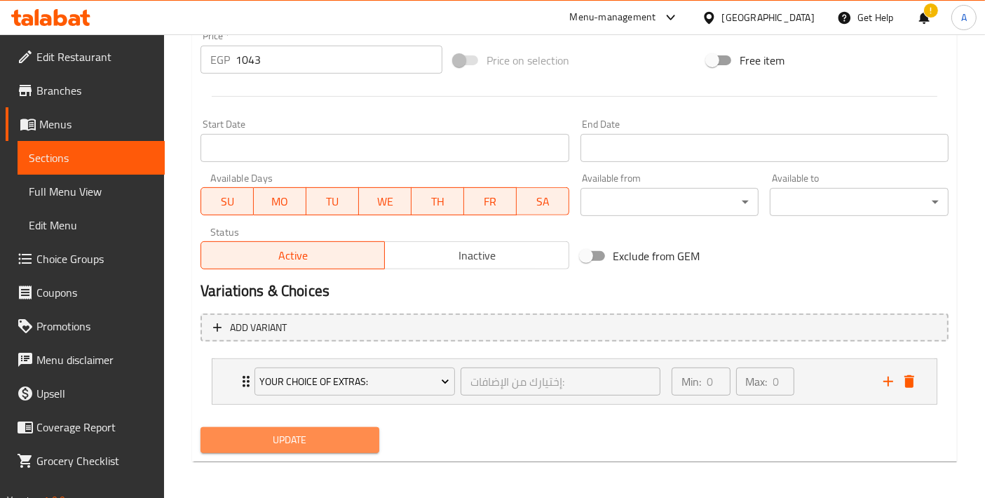
click at [324, 433] on span "Update" at bounding box center [290, 440] width 156 height 18
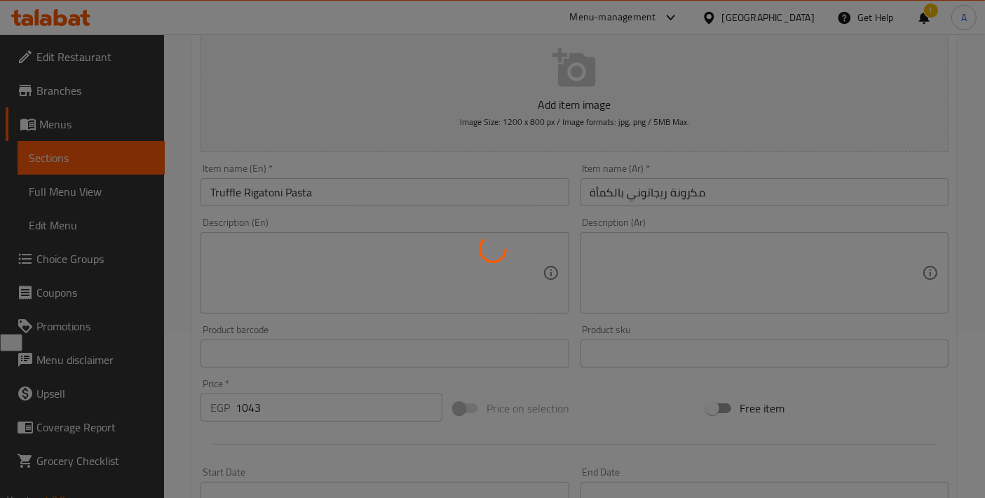
scroll to position [0, 0]
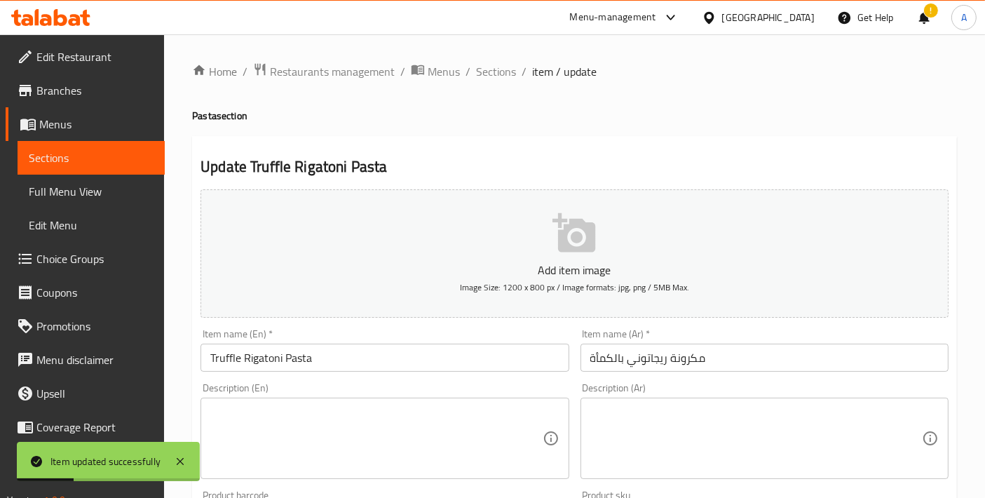
click at [496, 71] on span "Sections" at bounding box center [496, 71] width 40 height 17
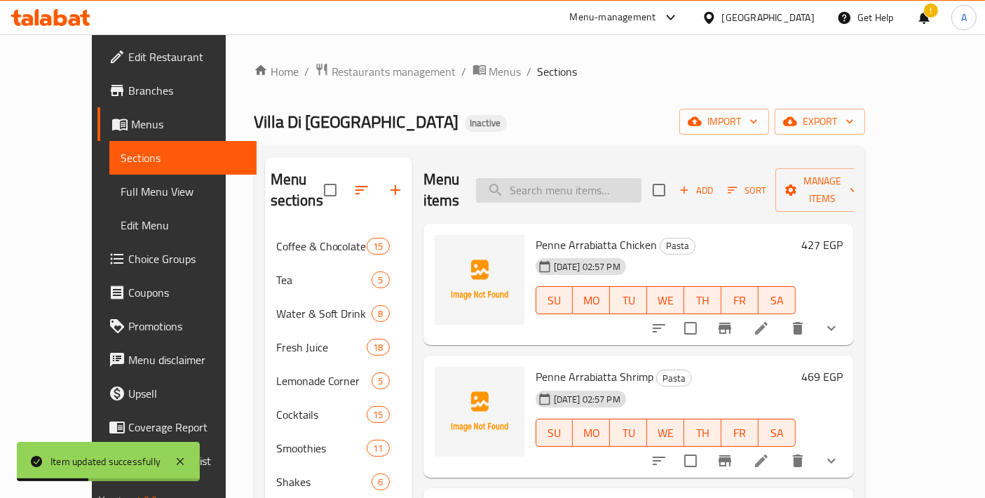
click at [641, 182] on input "search" at bounding box center [558, 190] width 165 height 25
paste input "Octpous Squid Ink Pasta"
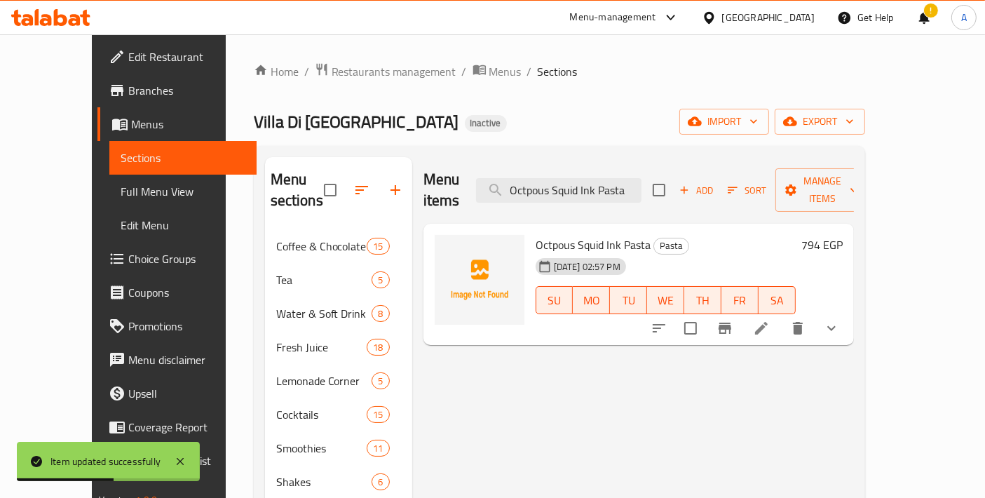
type input "Octpous Squid Ink Pasta"
click at [781, 318] on li at bounding box center [761, 327] width 39 height 25
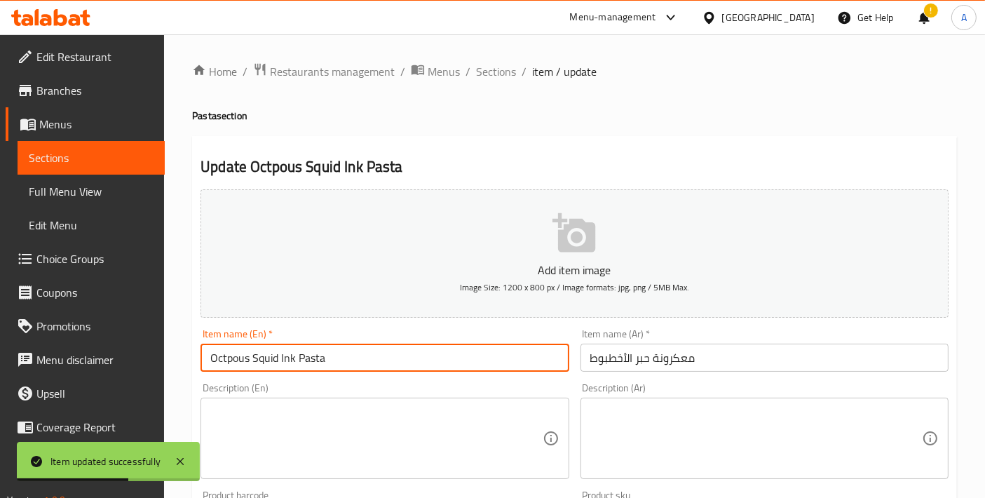
click at [270, 349] on input "Octpous Squid Ink Pasta" at bounding box center [385, 358] width 368 height 28
type input "Octopus Squid Ink Pasta"
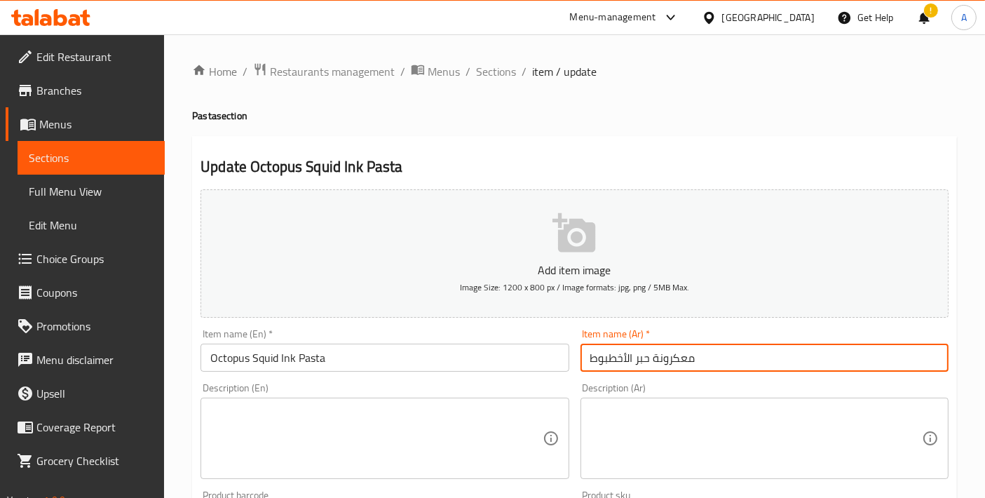
click at [683, 357] on input "معكرونة حبر الأخطبوط" at bounding box center [764, 358] width 368 height 28
click at [687, 353] on input "معكرونة حبر الأخطبوط" at bounding box center [764, 358] width 368 height 28
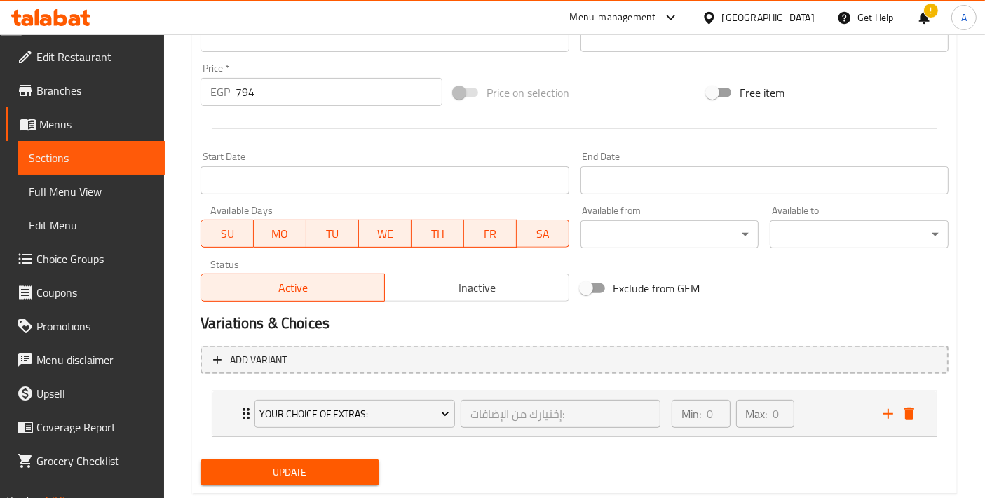
scroll to position [513, 0]
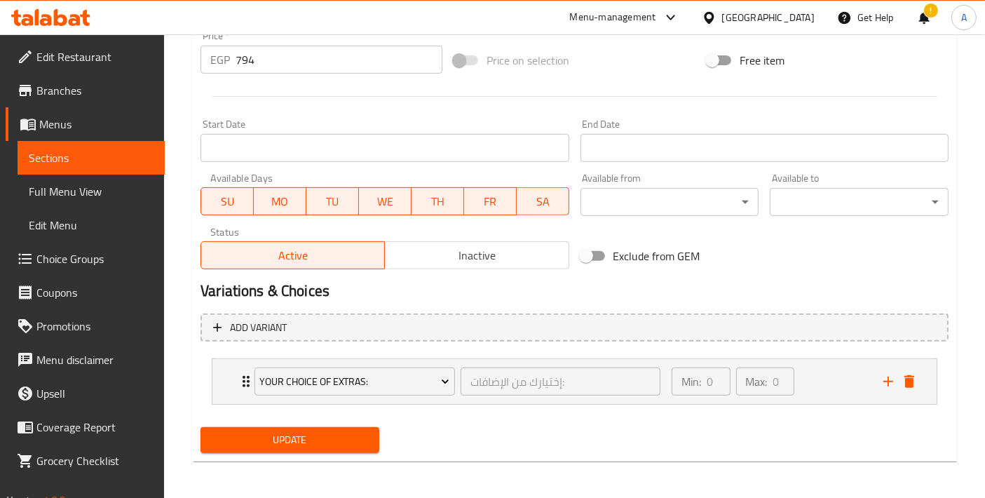
click at [297, 445] on span "Update" at bounding box center [290, 440] width 156 height 18
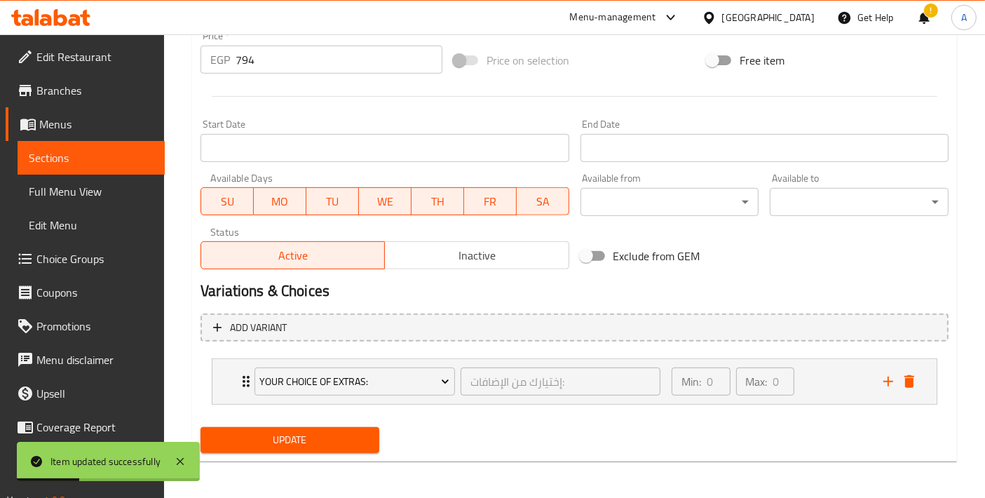
click at [328, 421] on div "Update" at bounding box center [290, 439] width 190 height 37
click at [316, 433] on span "Update" at bounding box center [290, 440] width 156 height 18
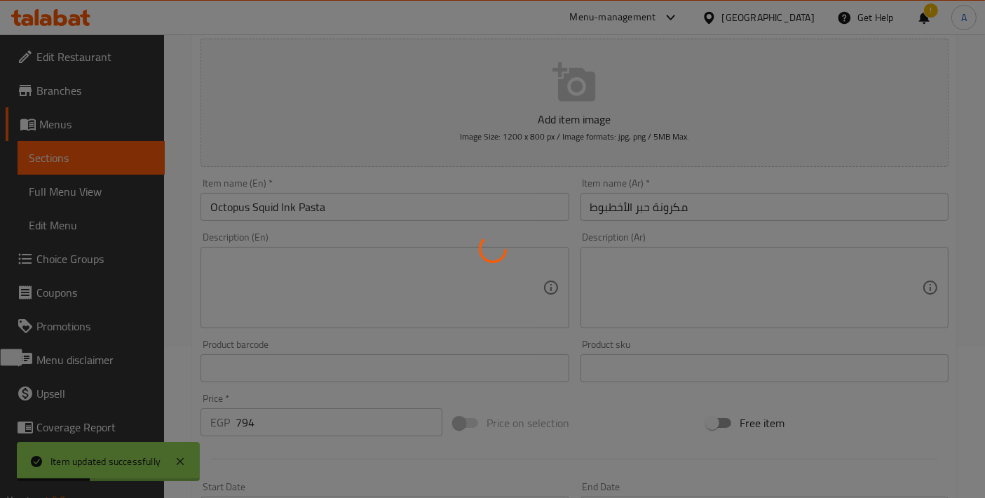
scroll to position [0, 0]
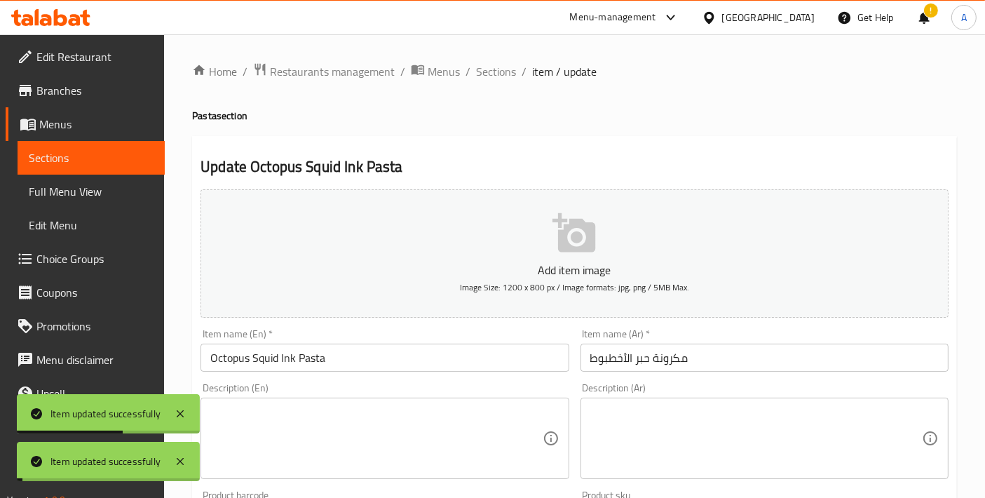
click at [331, 353] on input "Octopus Squid Ink Pasta" at bounding box center [385, 358] width 368 height 28
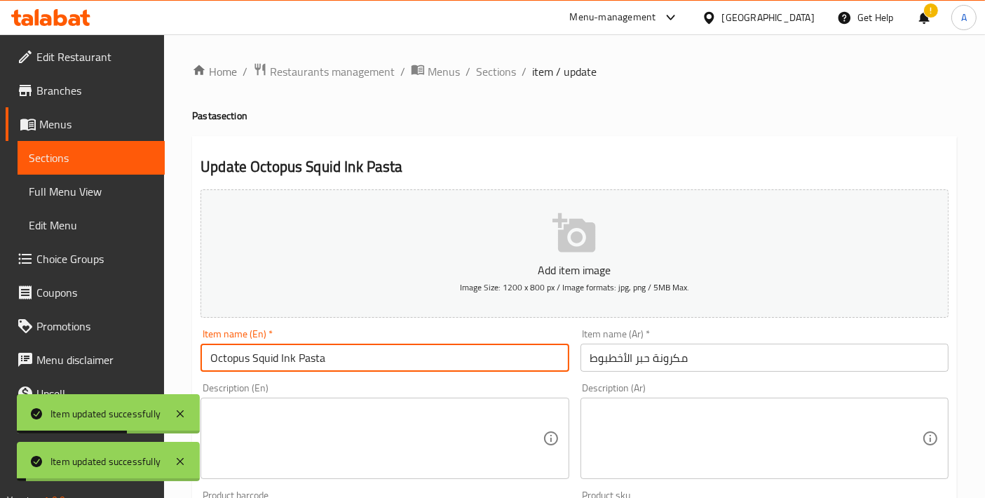
click at [331, 353] on input "Octopus Squid Ink Pasta" at bounding box center [385, 358] width 368 height 28
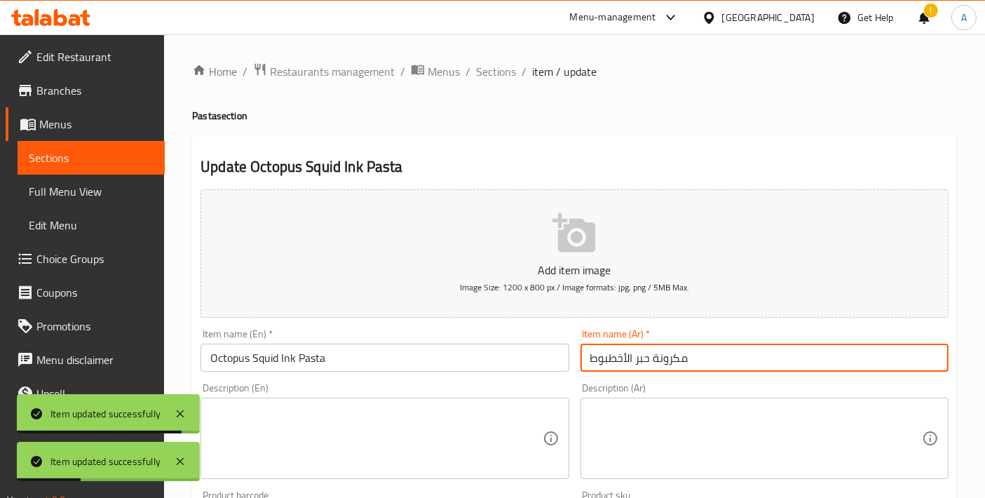
drag, startPoint x: 735, startPoint y: 362, endPoint x: 501, endPoint y: 351, distance: 235.1
click at [501, 351] on div "Add item image Image Size: 1200 x 800 px / Image formats: jpg, png / 5MB Max. I…" at bounding box center [574, 486] width 759 height 604
paste input "عكرونة حبر الأخطبوط والحبار"
click at [711, 358] on input "معكرونة حبر الأخطبوط والحبار" at bounding box center [764, 358] width 368 height 28
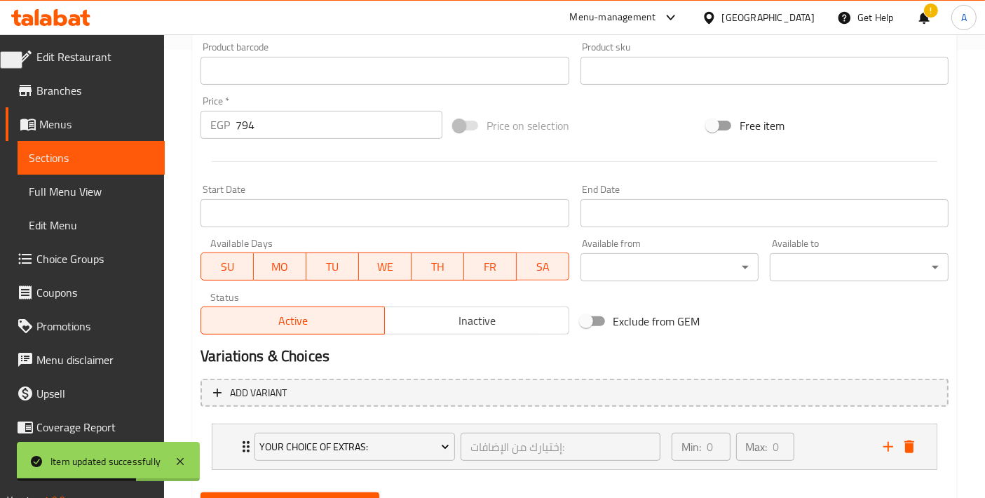
scroll to position [513, 0]
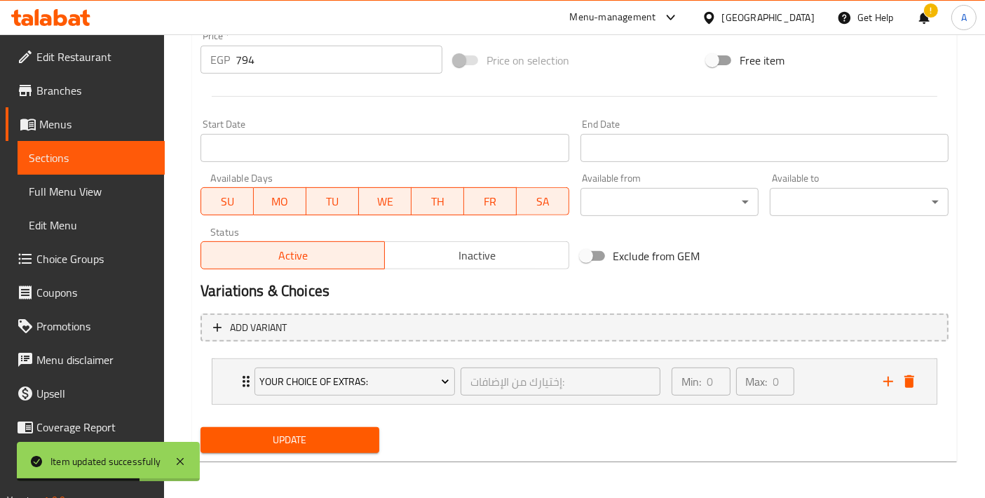
type input "مكرونة حبر الأخطبوط والحبار"
click at [258, 456] on div "Update" at bounding box center [290, 439] width 190 height 37
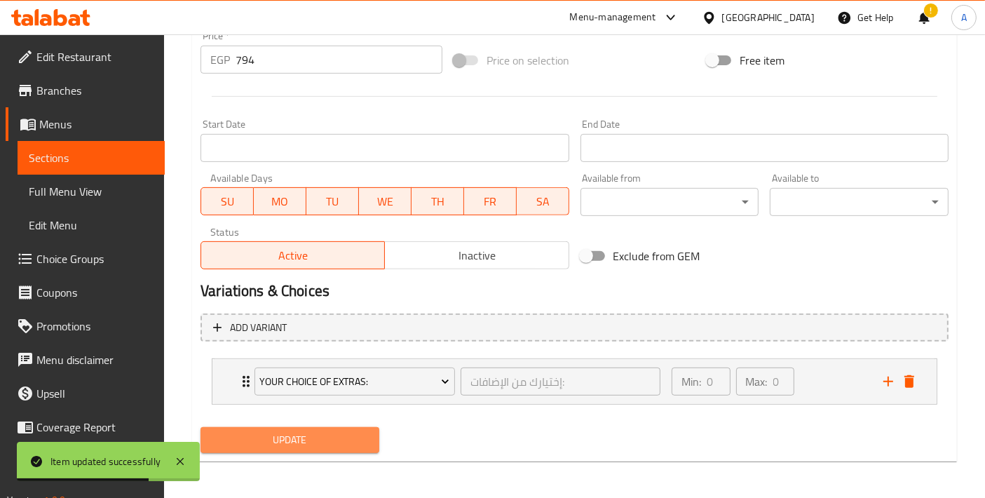
click at [257, 440] on span "Update" at bounding box center [290, 440] width 156 height 18
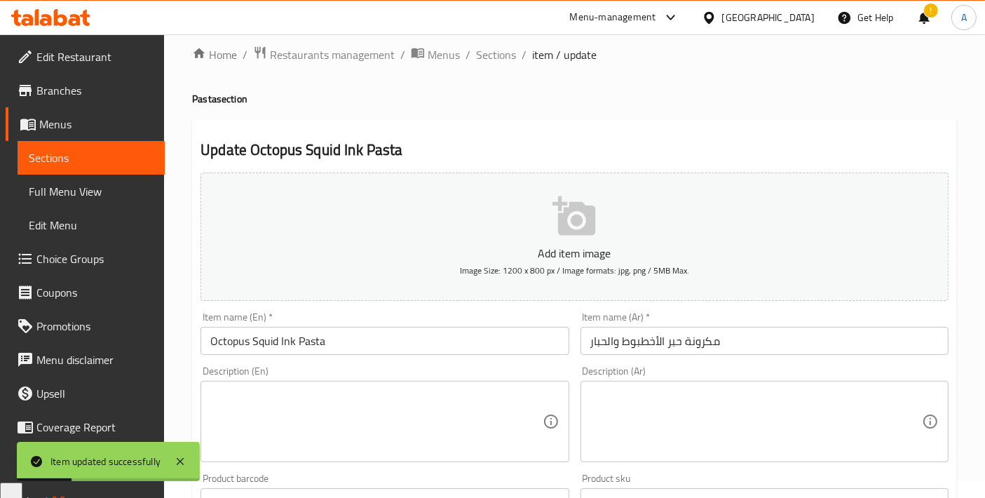
scroll to position [0, 0]
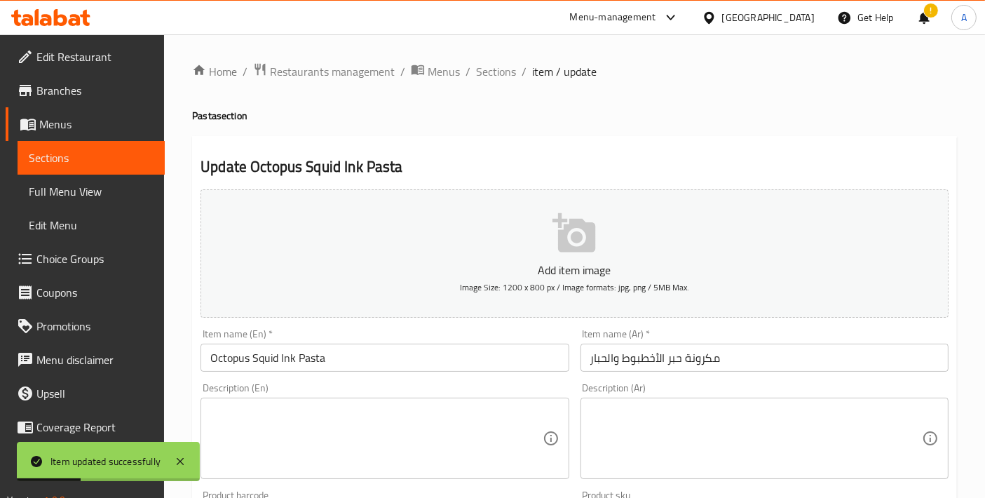
click at [514, 80] on ol "Home / Restaurants management / Menus / Sections / item / update" at bounding box center [574, 71] width 765 height 18
click at [512, 79] on span "Sections" at bounding box center [496, 71] width 40 height 17
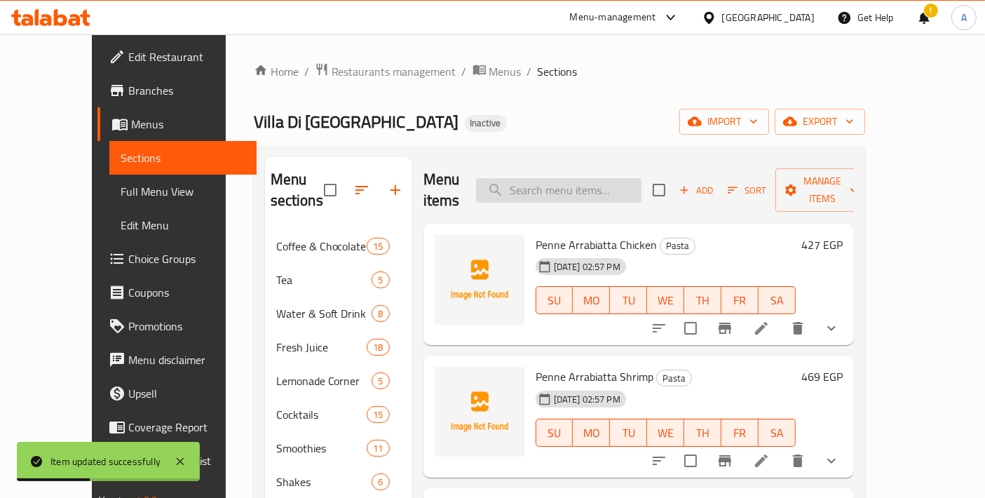
click at [613, 193] on div "Menu items Add Sort Manage items" at bounding box center [638, 190] width 430 height 67
click at [613, 186] on input "search" at bounding box center [558, 190] width 165 height 25
paste input "Pasta Allo Scoglio"
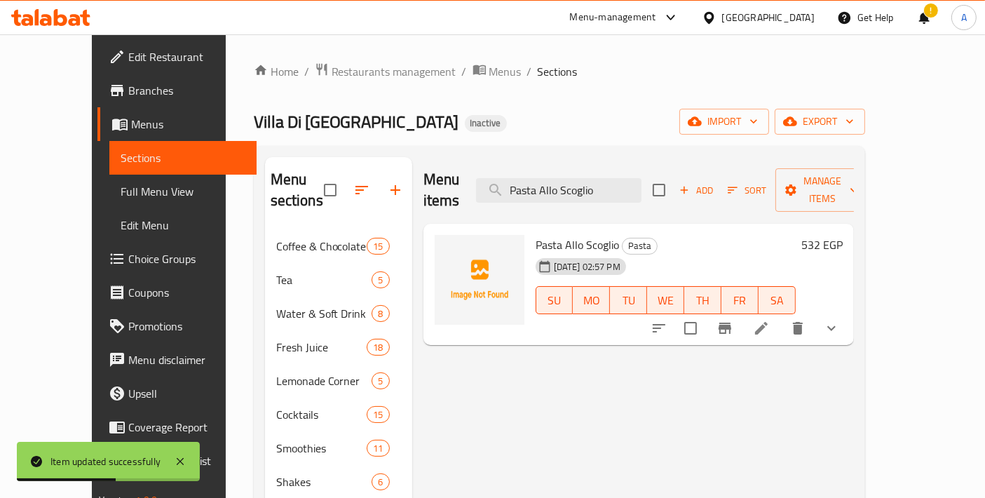
type input "Pasta Allo Scoglio"
click at [768, 322] on icon at bounding box center [761, 328] width 13 height 13
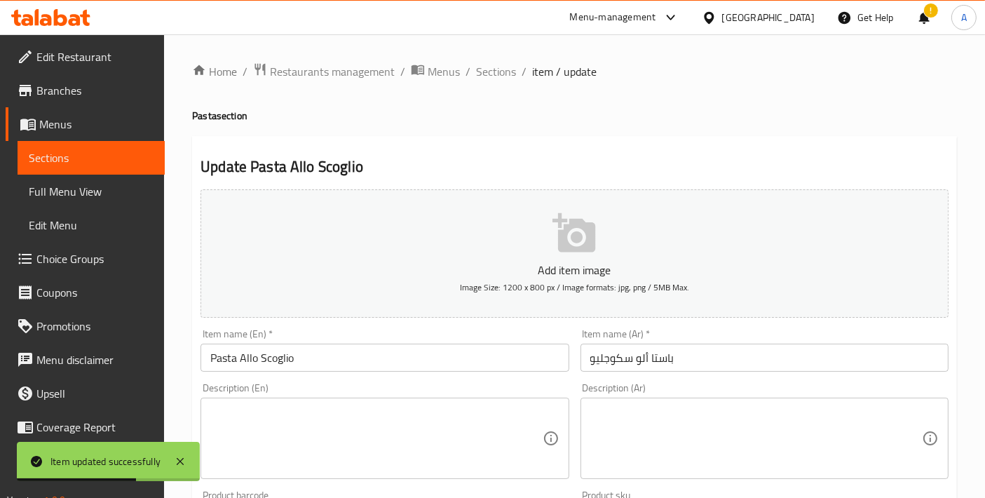
click at [663, 355] on input "باستا ألو سكوجليو" at bounding box center [764, 358] width 368 height 28
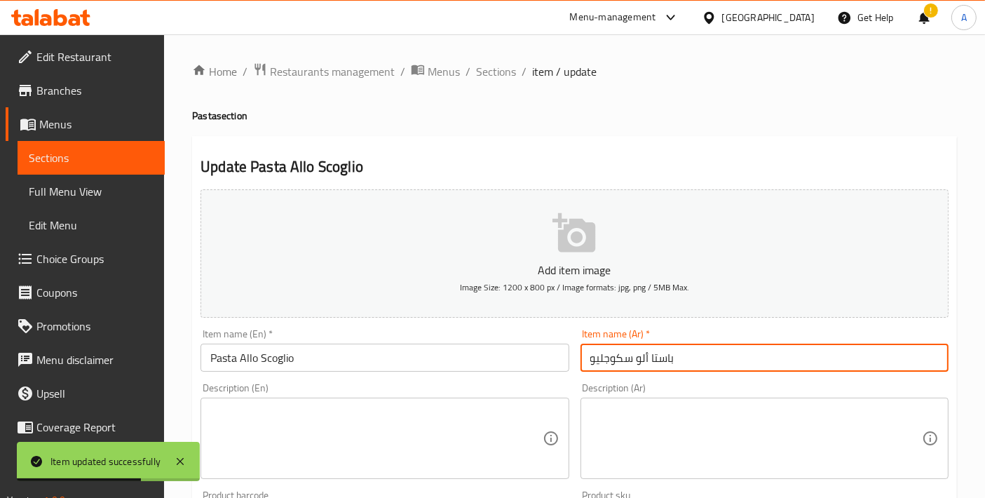
click at [663, 355] on input "باستا ألو سكوجليو" at bounding box center [764, 358] width 368 height 28
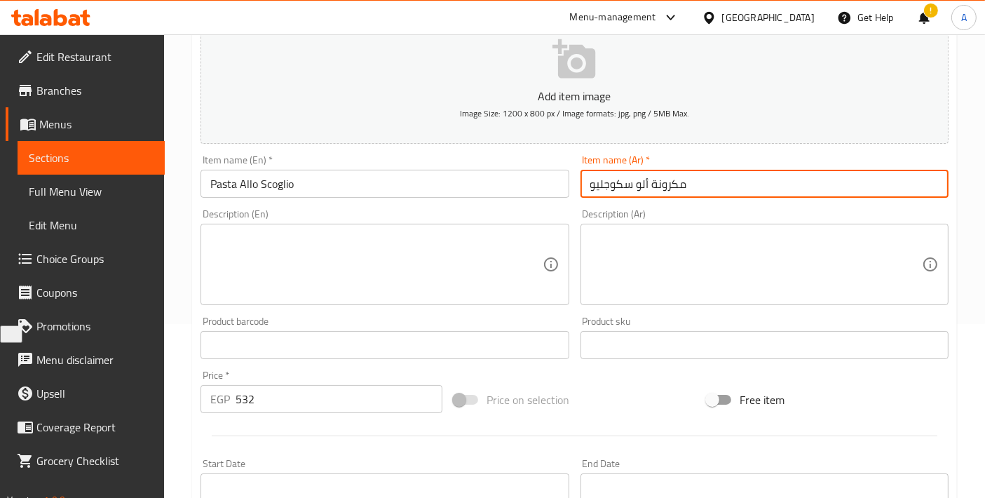
scroll to position [513, 0]
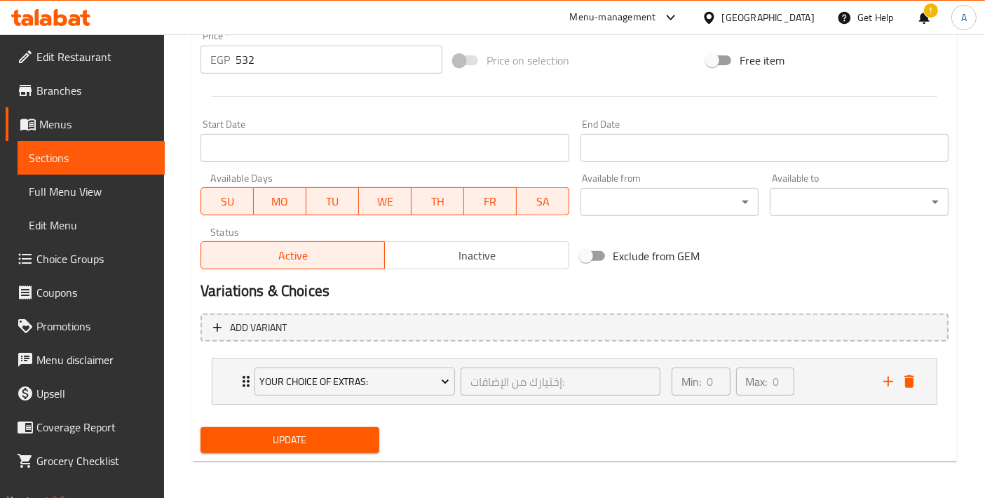
type input "مكرونة ألو سكوجليو"
click at [306, 456] on div "Update Pasta Allo Scoglio Add item image Image Size: 1200 x 800 px / Image form…" at bounding box center [574, 42] width 765 height 839
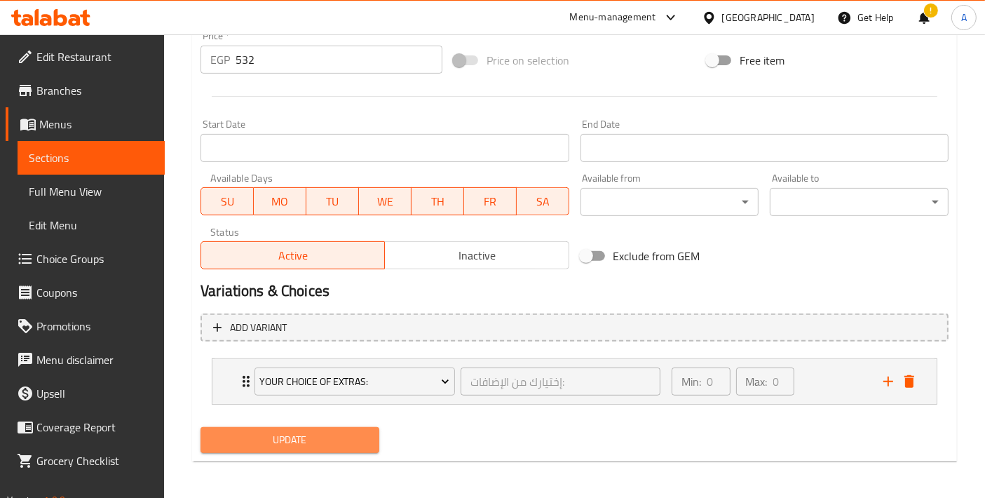
click at [304, 447] on button "Update" at bounding box center [290, 440] width 179 height 26
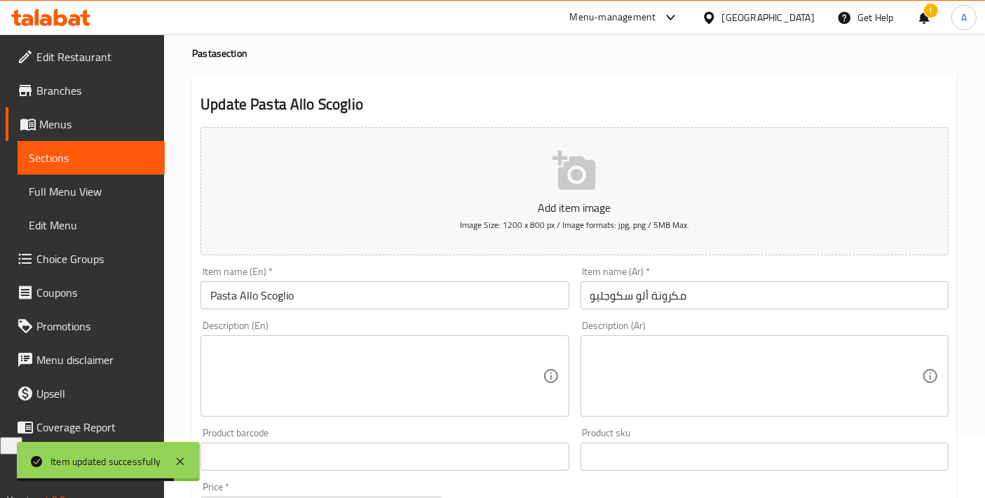
scroll to position [0, 0]
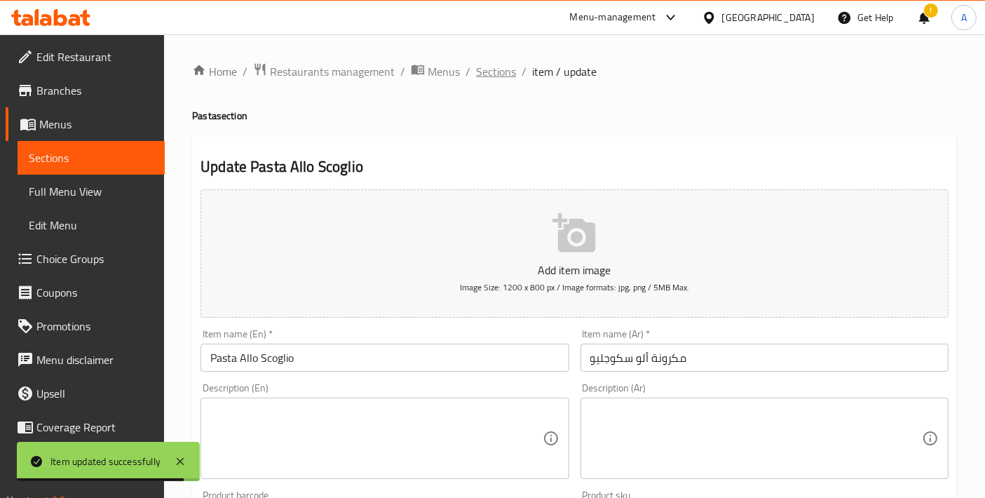
click at [492, 67] on span "Sections" at bounding box center [496, 71] width 40 height 17
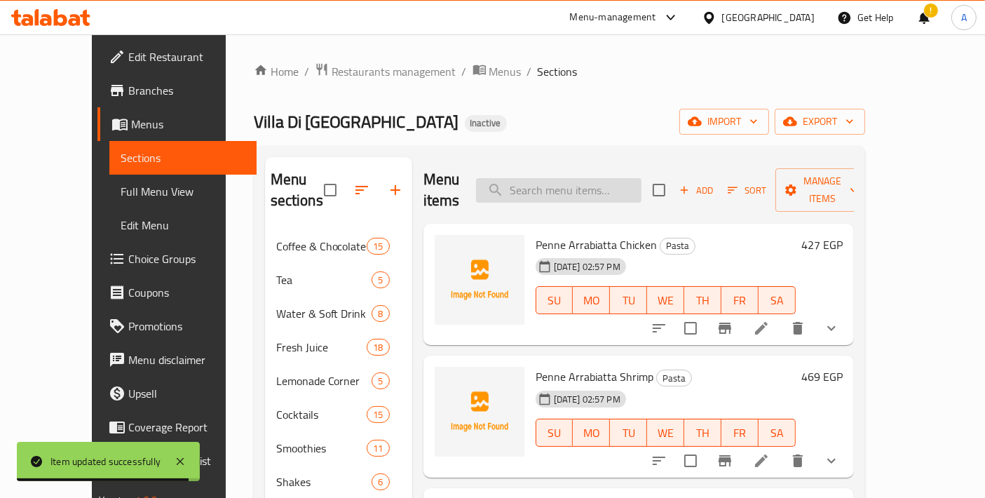
click at [582, 178] on input "search" at bounding box center [558, 190] width 165 height 25
paste input "Chicken Portobello"
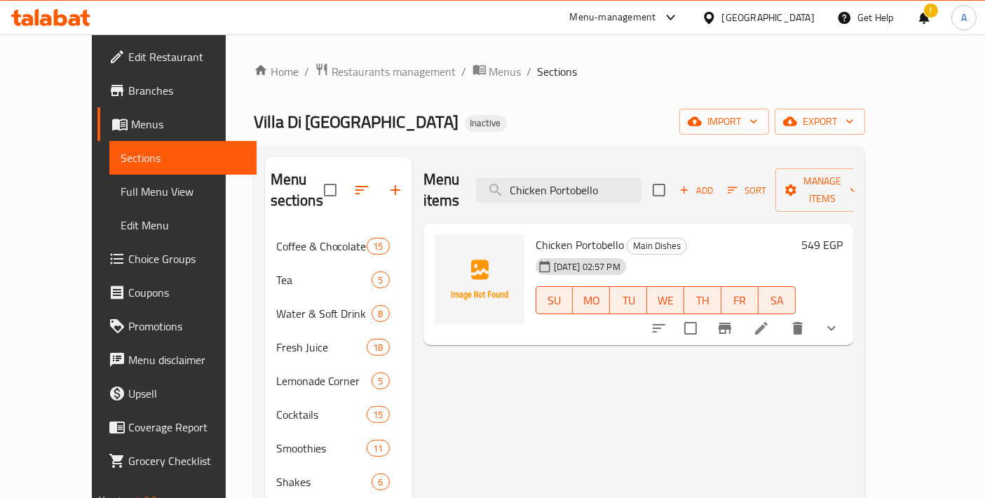
type input "Chicken Portobello"
click at [770, 320] on icon at bounding box center [761, 328] width 17 height 17
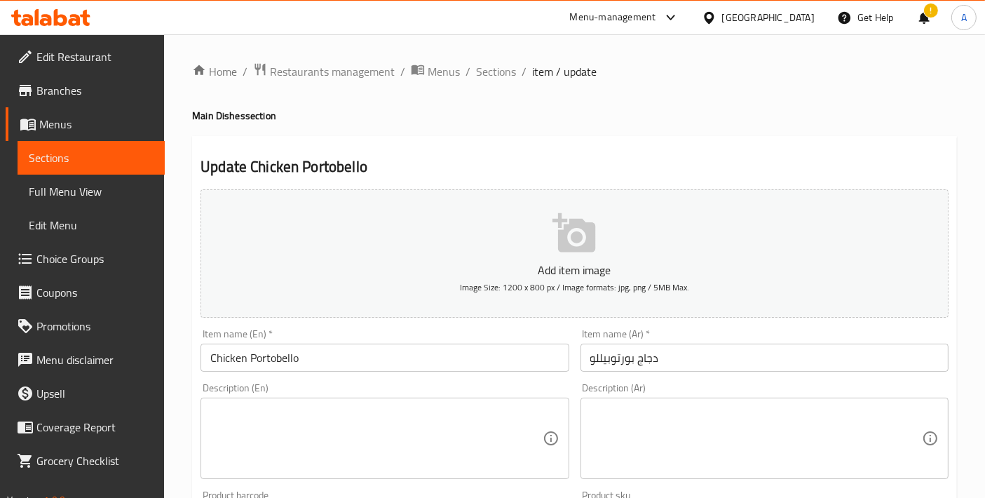
click at [412, 363] on div at bounding box center [492, 249] width 985 height 498
click at [410, 359] on input "Chicken Portobello" at bounding box center [385, 358] width 368 height 28
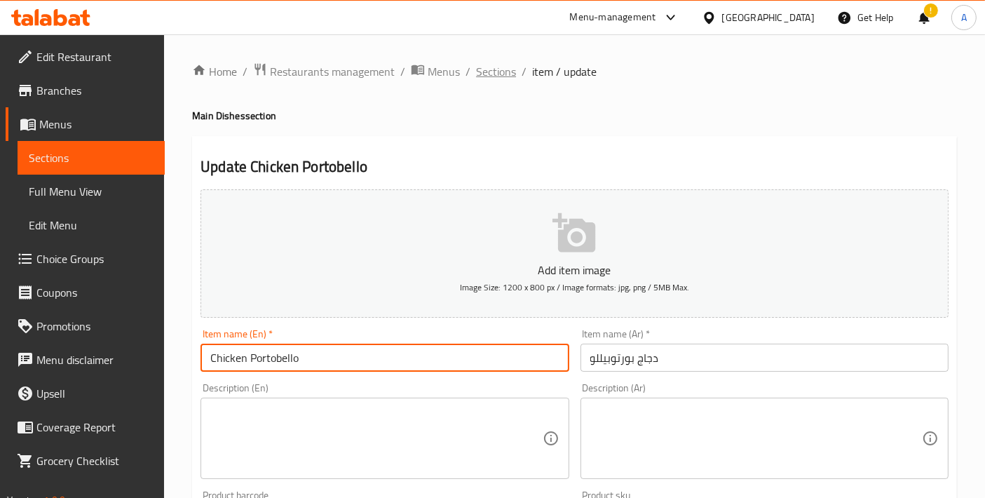
click at [487, 67] on span "Sections" at bounding box center [496, 71] width 40 height 17
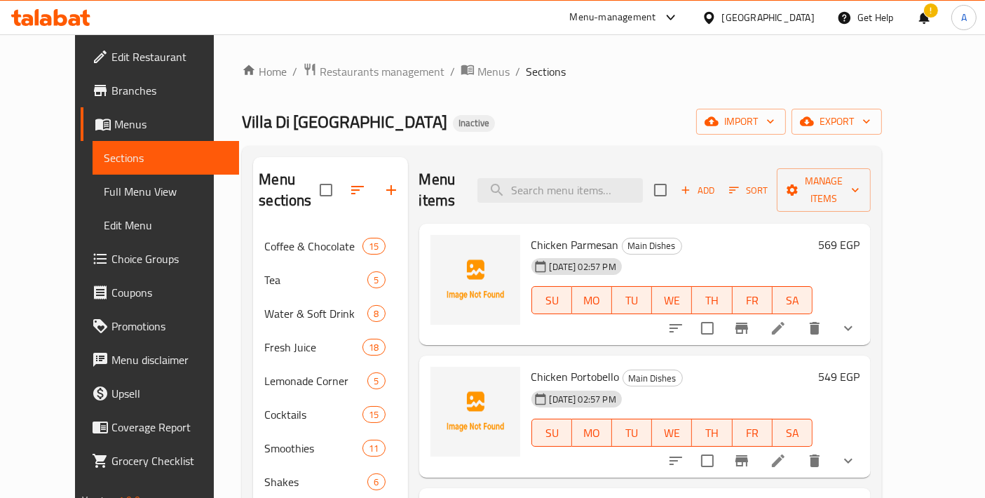
scroll to position [326, 0]
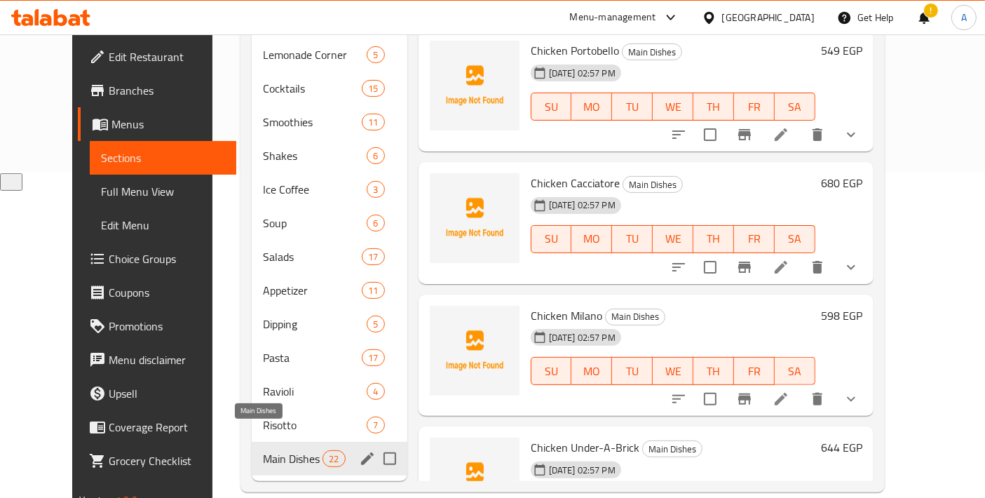
click at [263, 450] on span "Main Dishes" at bounding box center [293, 458] width 60 height 17
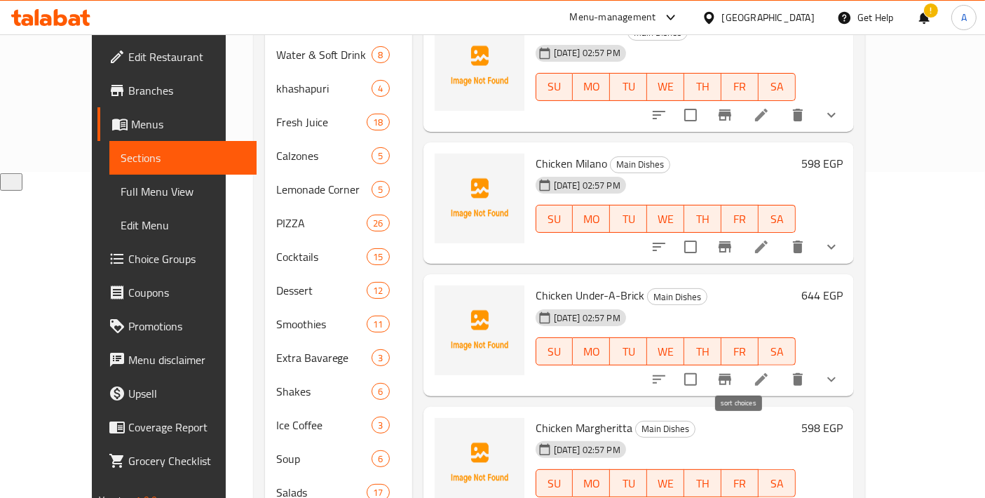
scroll to position [156, 0]
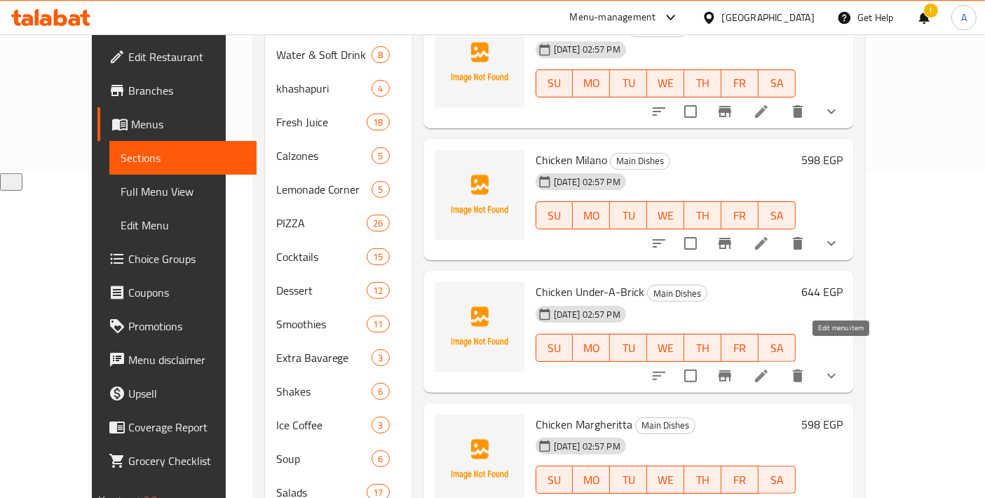
click at [770, 367] on icon at bounding box center [761, 375] width 17 height 17
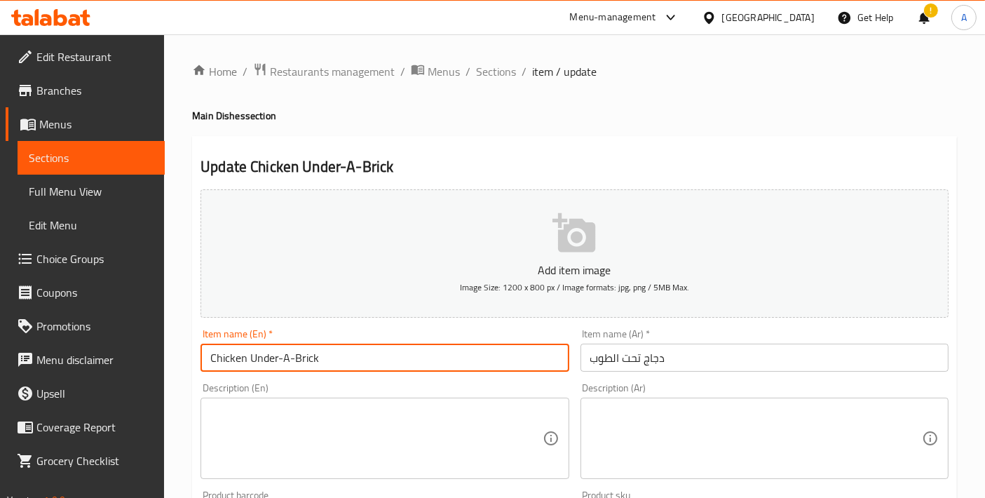
click at [324, 351] on input "Chicken Under-A-Brick" at bounding box center [385, 358] width 368 height 28
drag, startPoint x: 292, startPoint y: 356, endPoint x: 278, endPoint y: 355, distance: 13.3
click at [278, 355] on input "Chicken Under-A-Brick" at bounding box center [385, 358] width 368 height 28
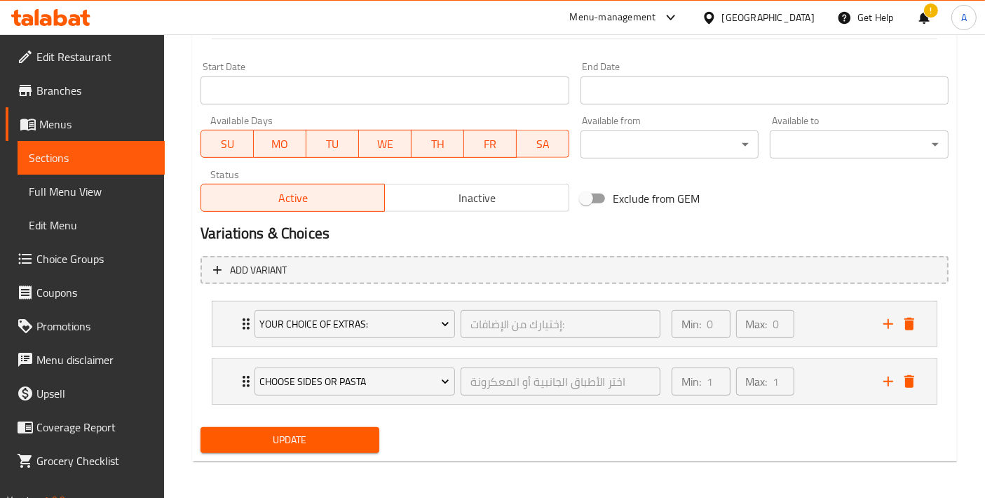
type input "Chicken Under A Brick"
click at [310, 442] on span "Update" at bounding box center [290, 440] width 156 height 18
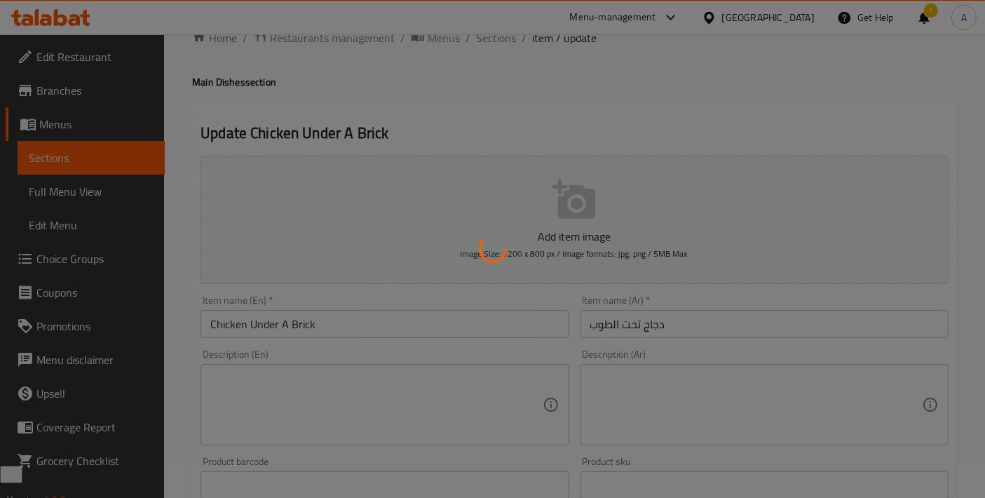
scroll to position [0, 0]
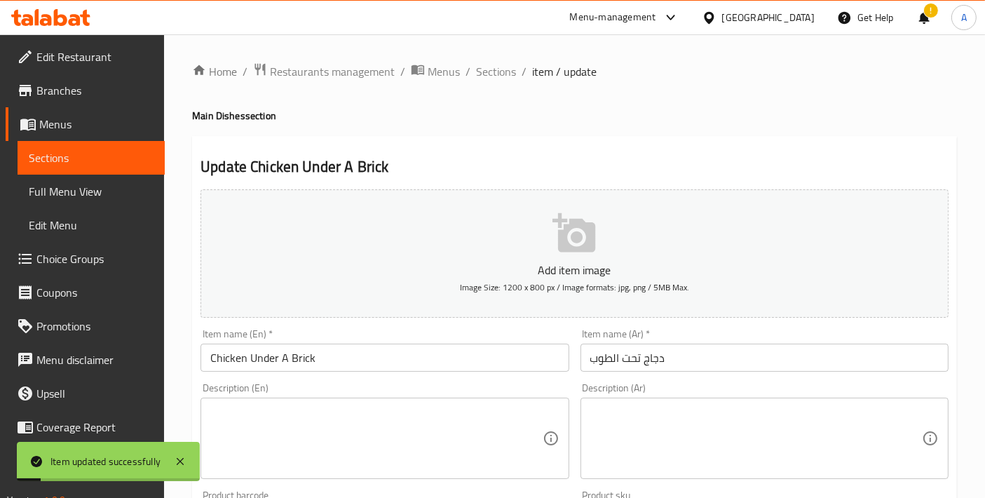
click at [494, 80] on span "Sections" at bounding box center [496, 71] width 40 height 17
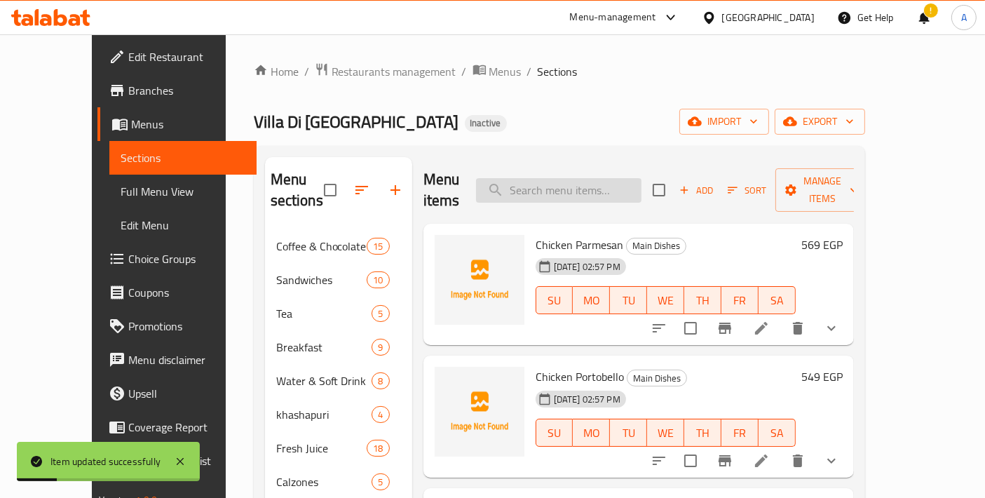
click at [609, 179] on input "search" at bounding box center [558, 190] width 165 height 25
paste input "Chicken Margheritta"
click at [815, 313] on button "delete" at bounding box center [798, 328] width 34 height 34
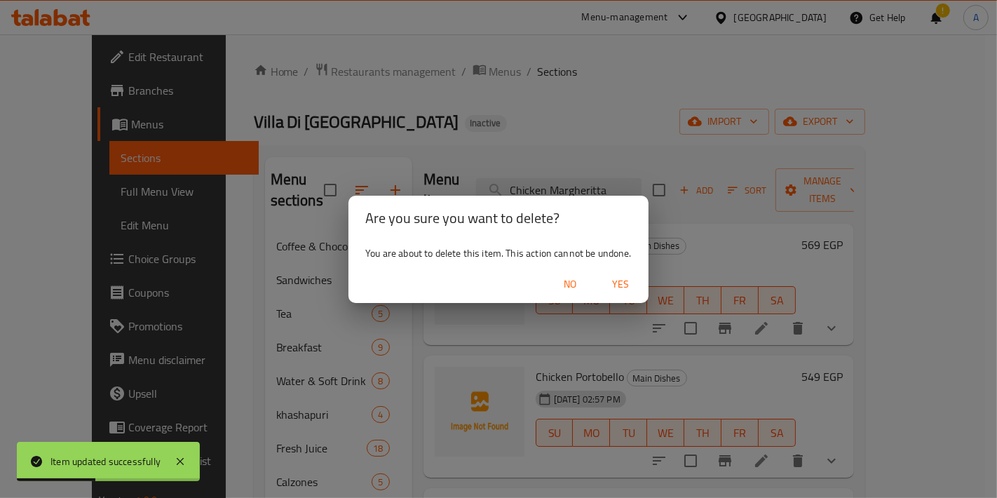
click at [574, 291] on span "No" at bounding box center [570, 285] width 34 height 18
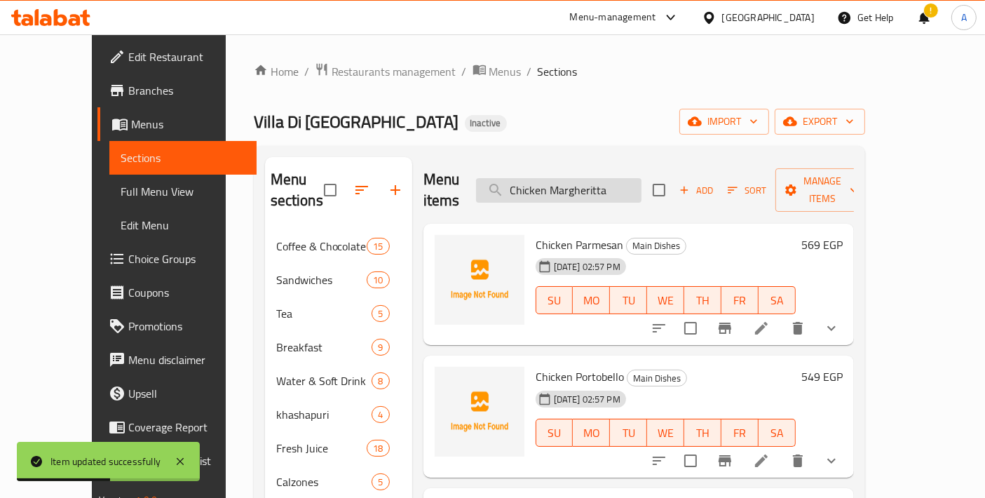
click at [641, 186] on input "Chicken Margheritta" at bounding box center [558, 190] width 165 height 25
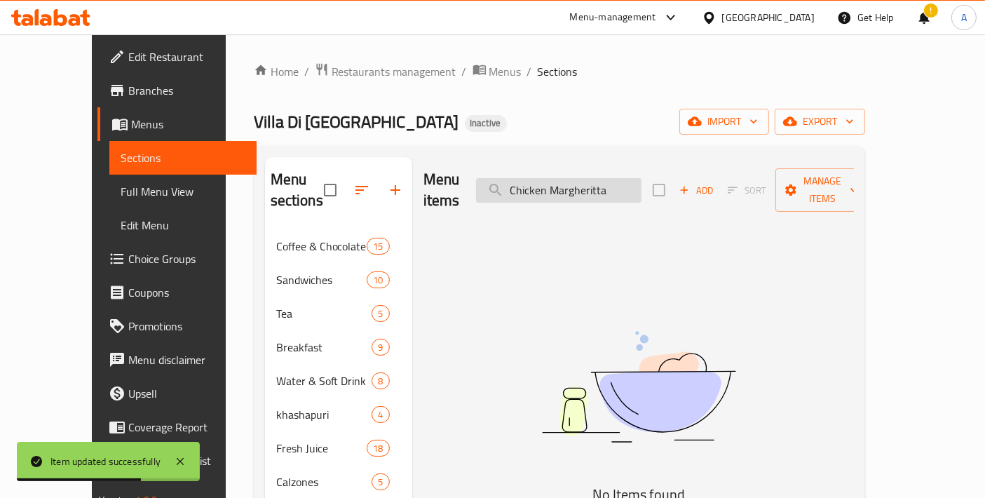
type input "Chicken Margheritta"
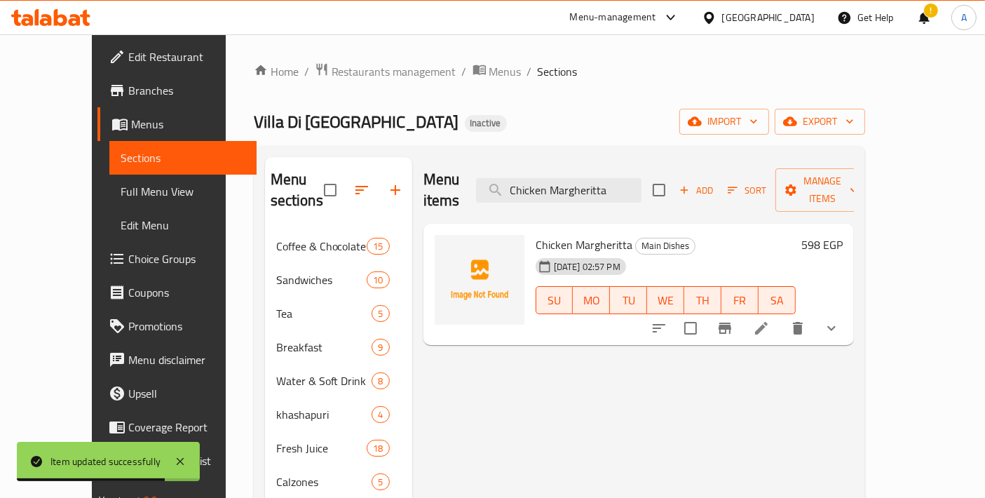
click at [781, 316] on li at bounding box center [761, 327] width 39 height 25
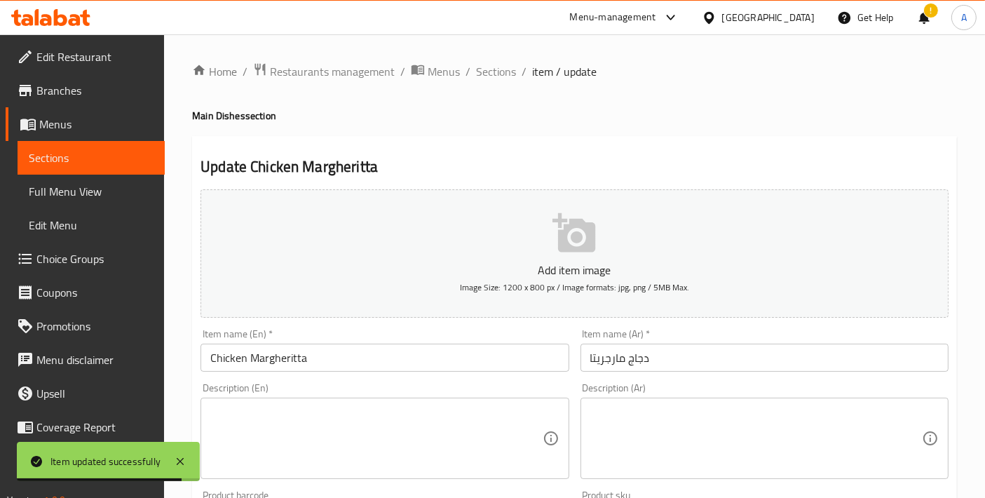
click at [297, 368] on input "Chicken Margheritta" at bounding box center [385, 358] width 368 height 28
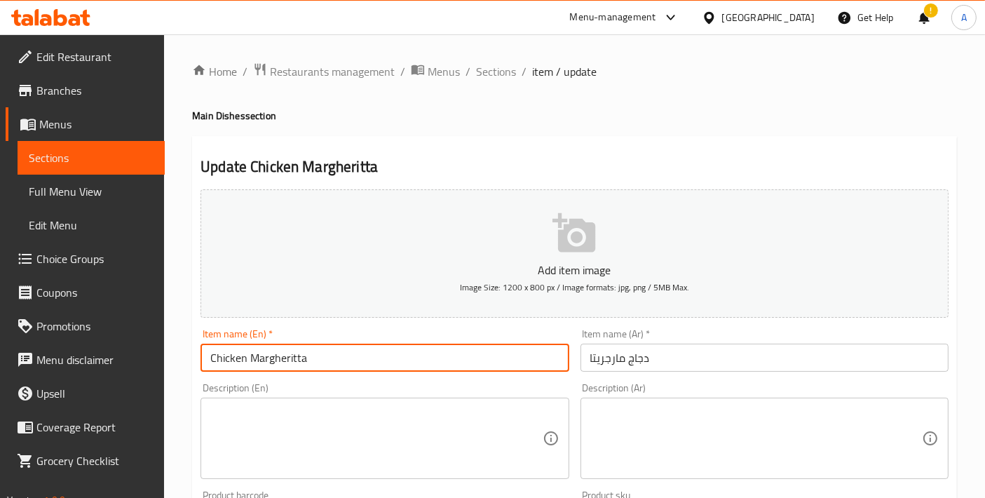
drag, startPoint x: 292, startPoint y: 363, endPoint x: 611, endPoint y: 358, distance: 319.0
click at [611, 358] on input "دجاج مارجريتا" at bounding box center [764, 358] width 368 height 28
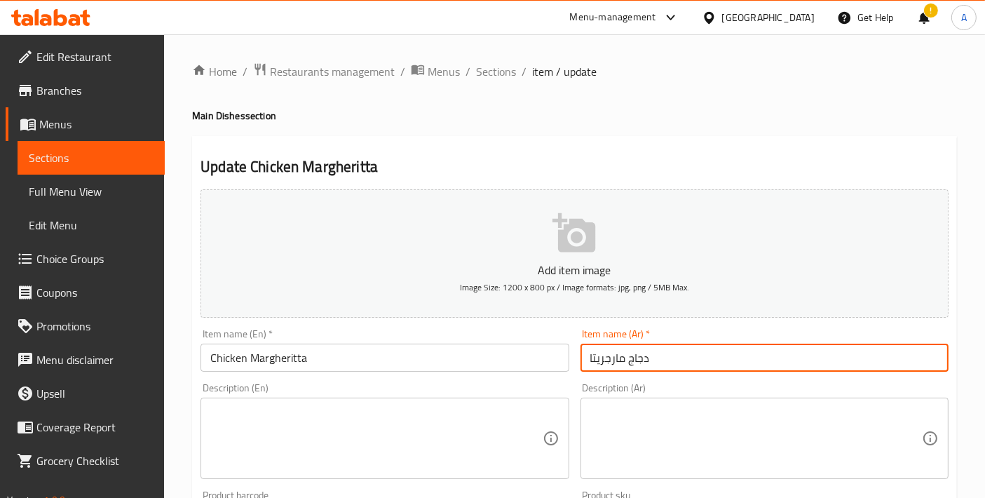
click at [294, 361] on input "Chicken Margheritta" at bounding box center [385, 358] width 368 height 28
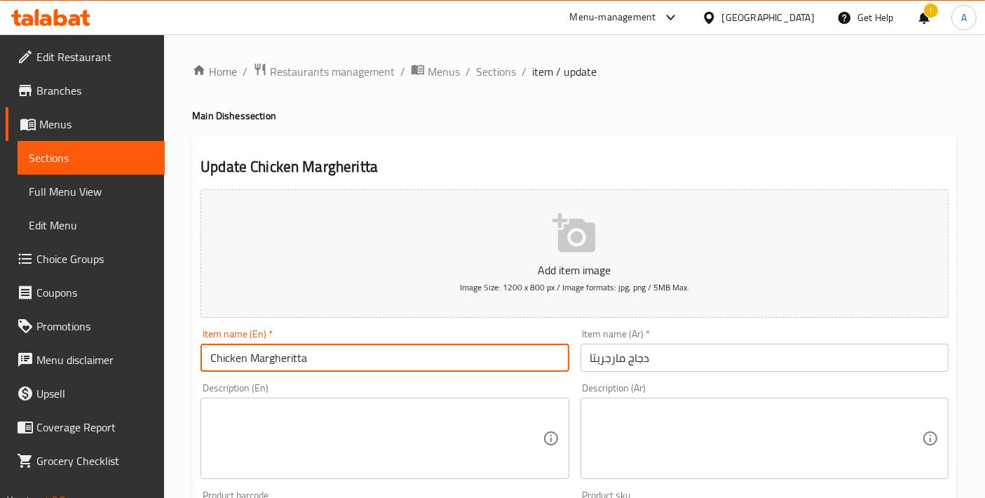
click at [294, 361] on input "Chicken Margheritta" at bounding box center [385, 358] width 368 height 28
paste input "a"
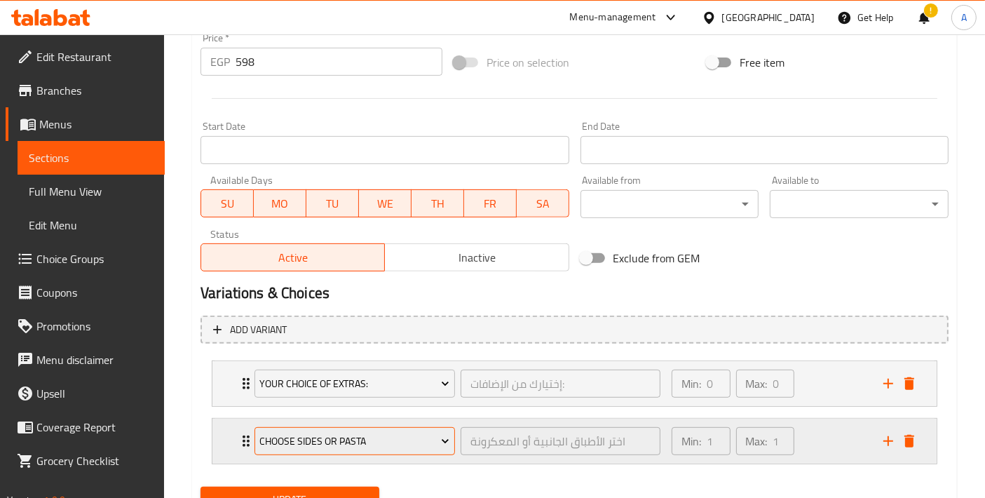
scroll to position [571, 0]
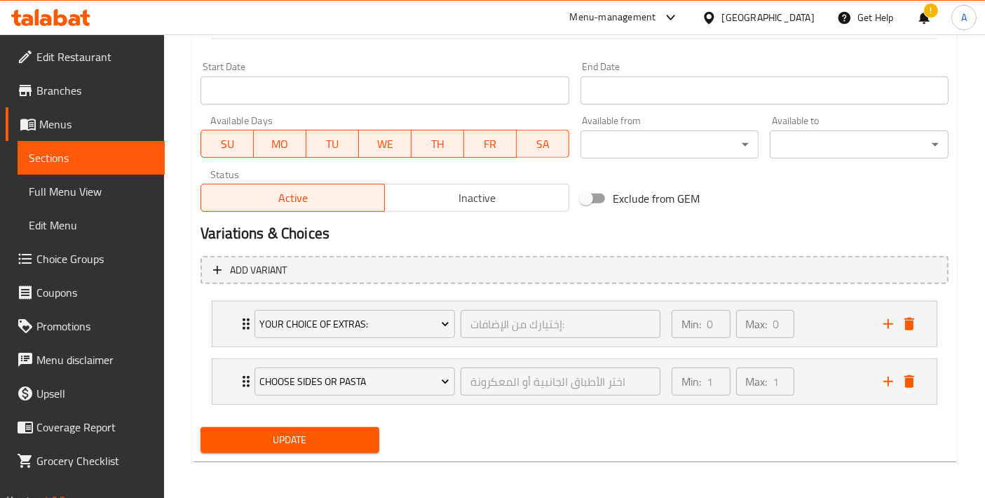
type input "Chicken Margherita"
click at [302, 442] on span "Update" at bounding box center [290, 440] width 156 height 18
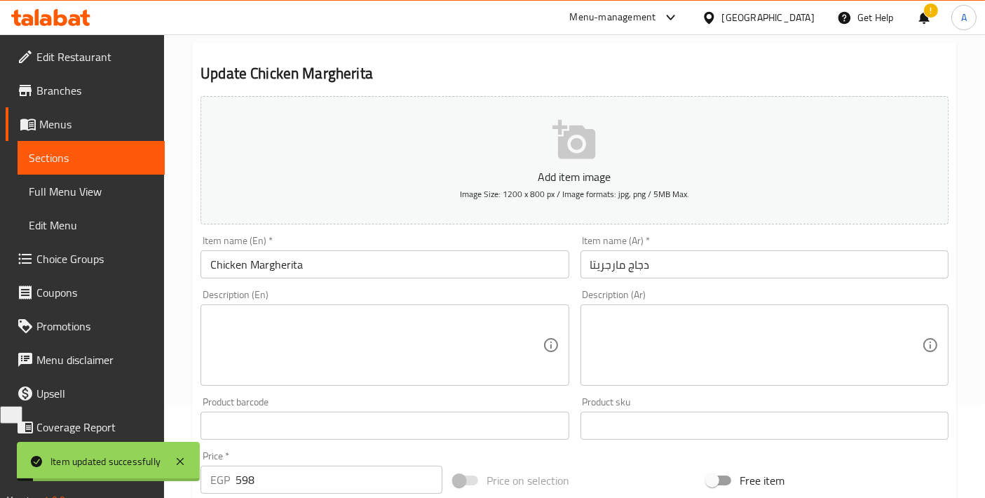
scroll to position [0, 0]
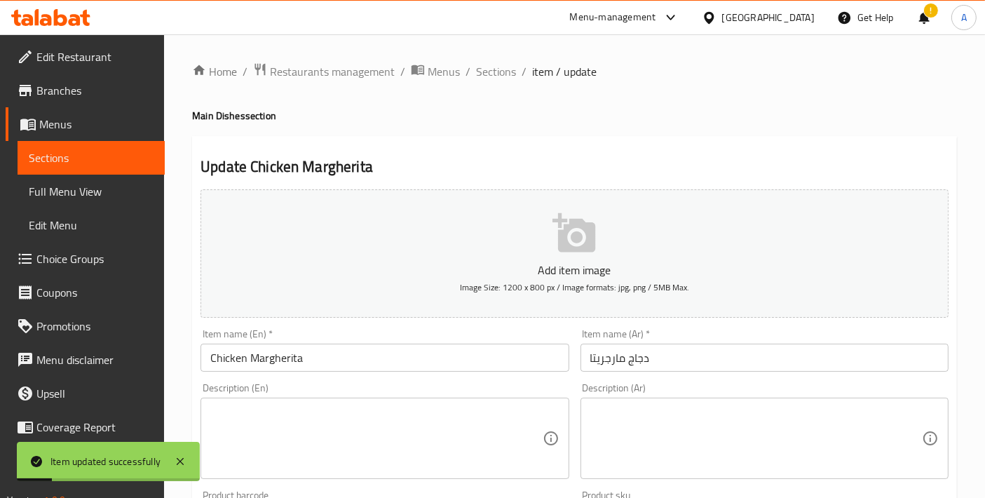
click at [519, 76] on ol "Home / Restaurants management / Menus / Sections / item / update" at bounding box center [574, 71] width 765 height 18
click at [503, 72] on span "Sections" at bounding box center [496, 71] width 40 height 17
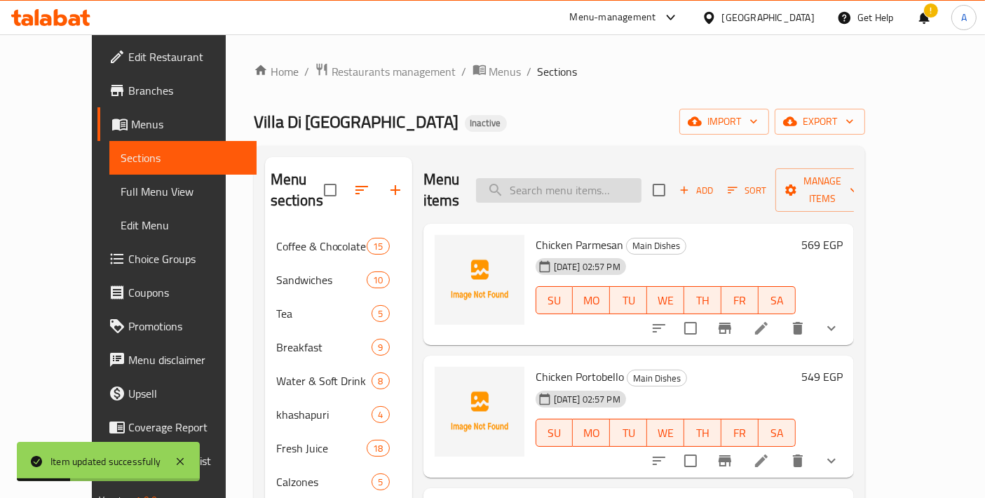
click at [592, 179] on input "search" at bounding box center [558, 190] width 165 height 25
paste input "Stuffed Salmon"
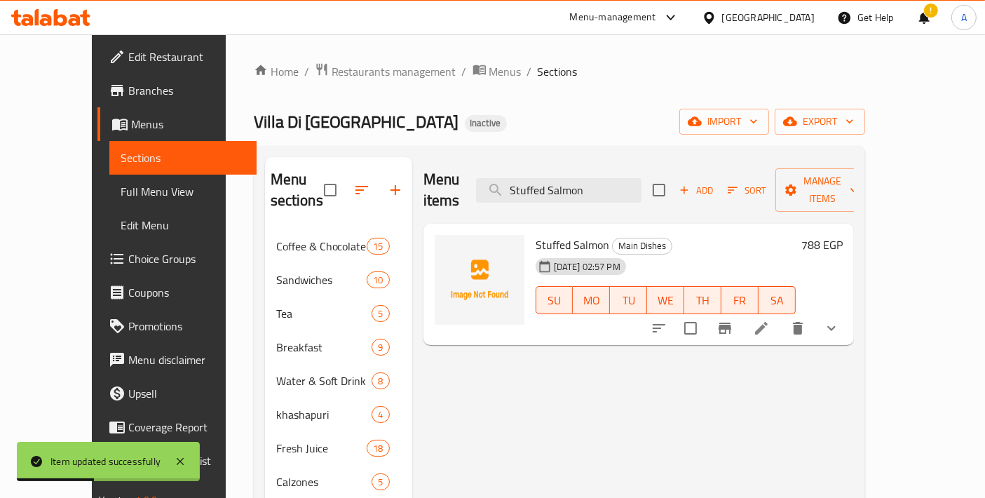
type input "Stuffed Salmon"
click at [770, 320] on icon at bounding box center [761, 328] width 17 height 17
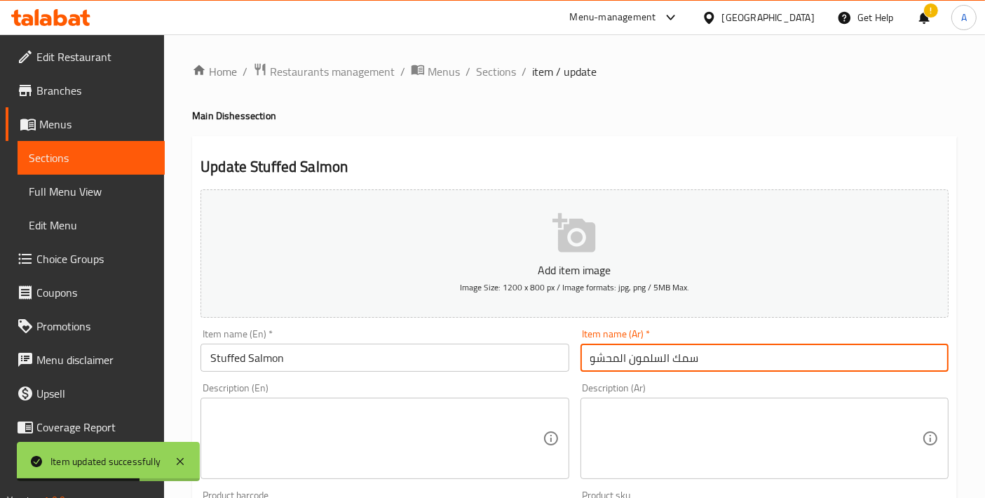
drag, startPoint x: 662, startPoint y: 352, endPoint x: 715, endPoint y: 354, distance: 53.3
click at [715, 354] on input "سمك السلمون المحشو" at bounding box center [764, 358] width 368 height 28
click at [618, 360] on input "سلمون المحشو" at bounding box center [764, 358] width 368 height 28
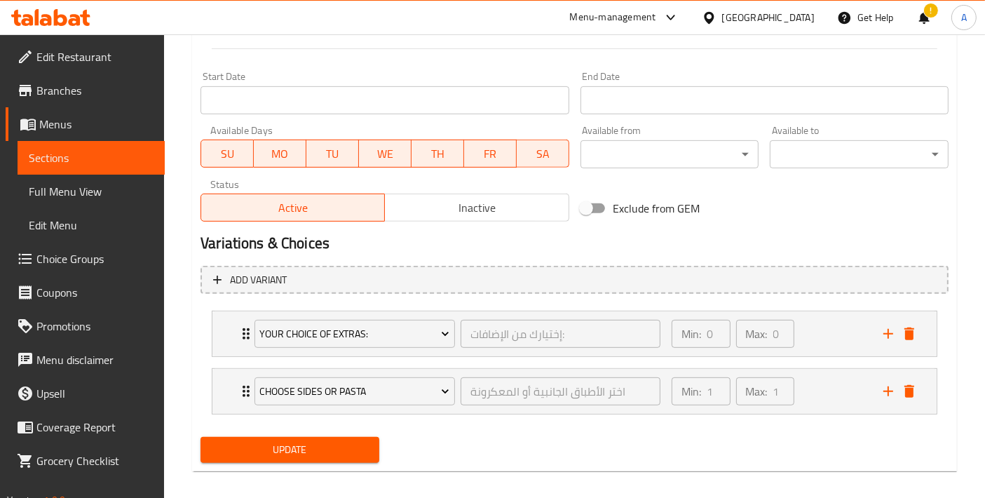
scroll to position [571, 0]
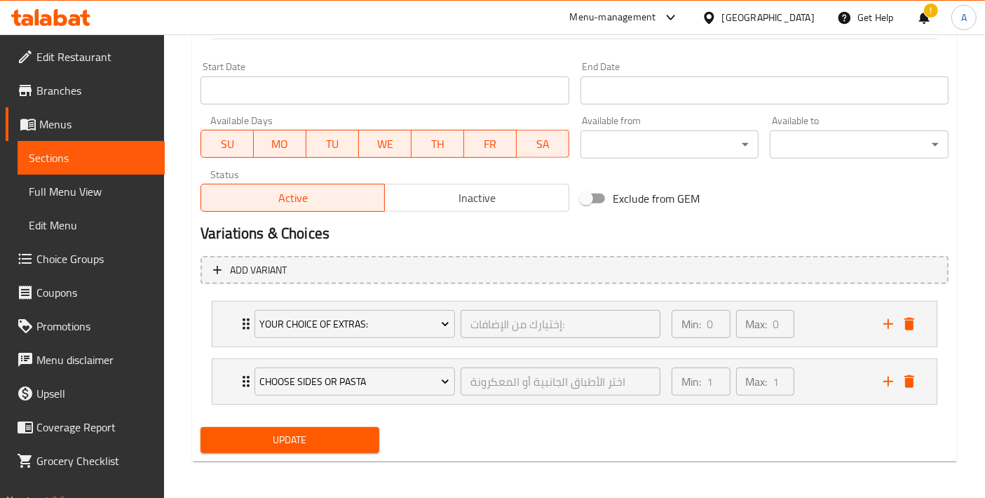
type input "سلمون محشو"
click at [372, 447] on button "Update" at bounding box center [290, 440] width 179 height 26
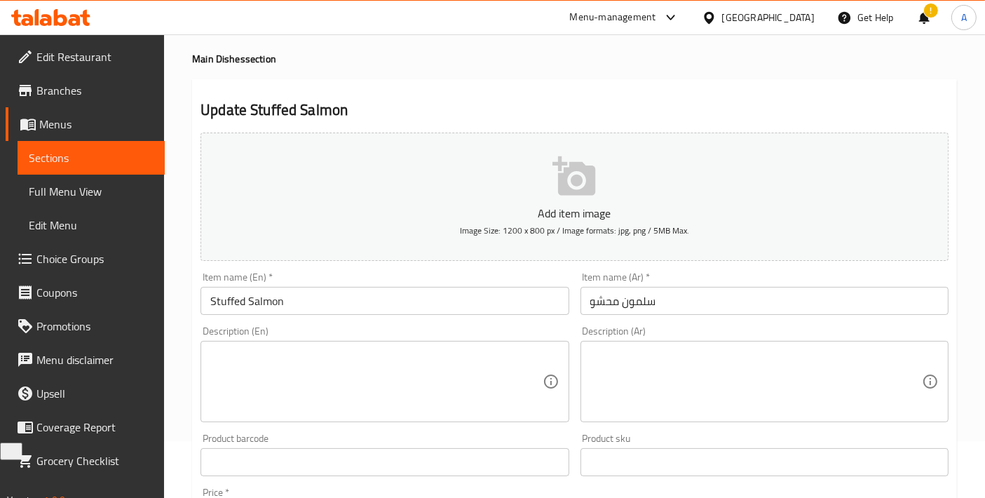
scroll to position [0, 0]
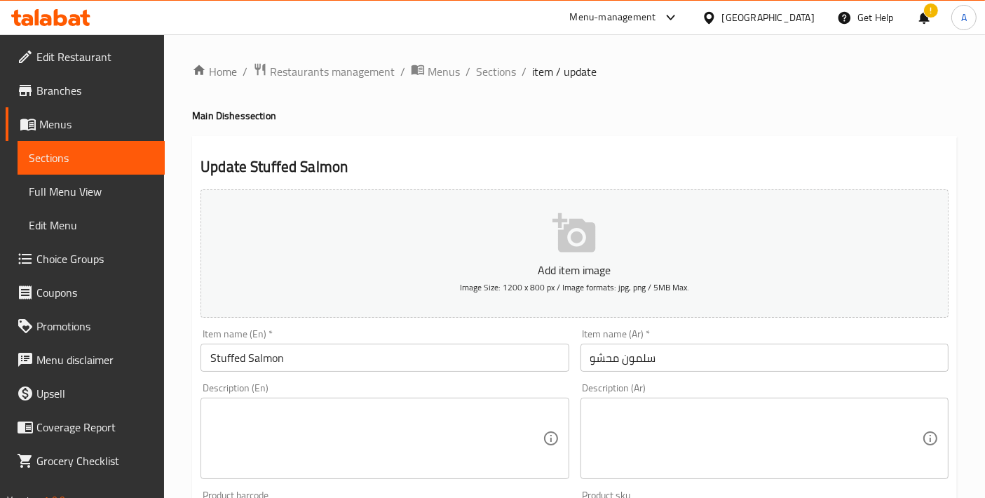
click at [508, 73] on span "Sections" at bounding box center [496, 71] width 40 height 17
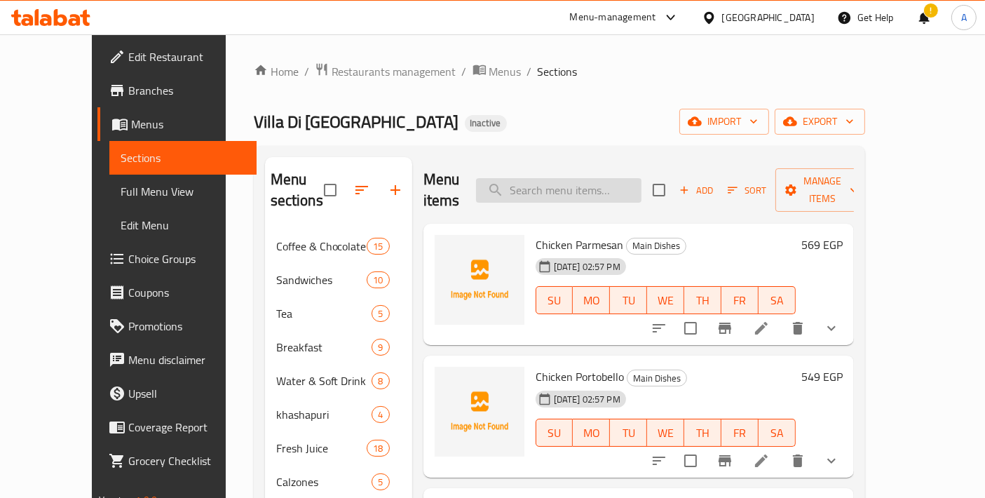
click at [552, 189] on input "search" at bounding box center [558, 190] width 165 height 25
paste input "Gamberetti Portofino"
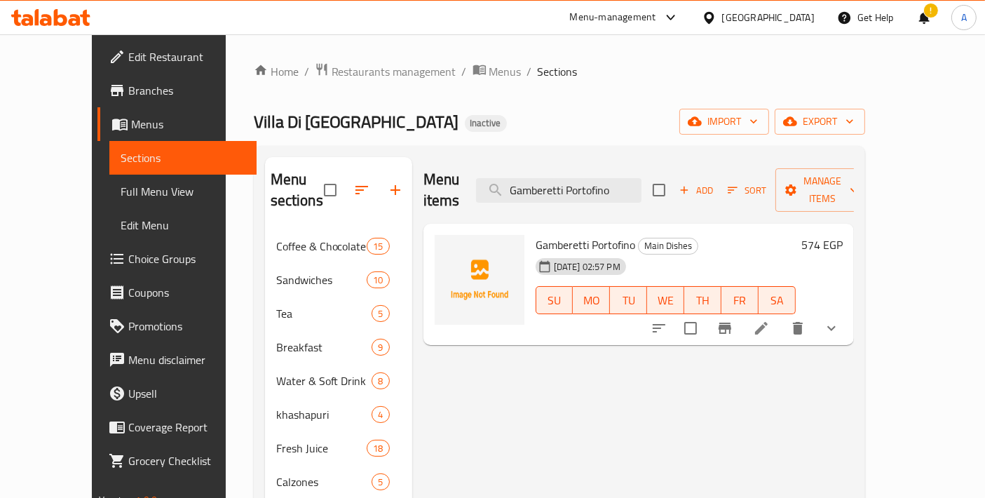
type input "Gamberetti Portofino"
click at [781, 315] on li at bounding box center [761, 327] width 39 height 25
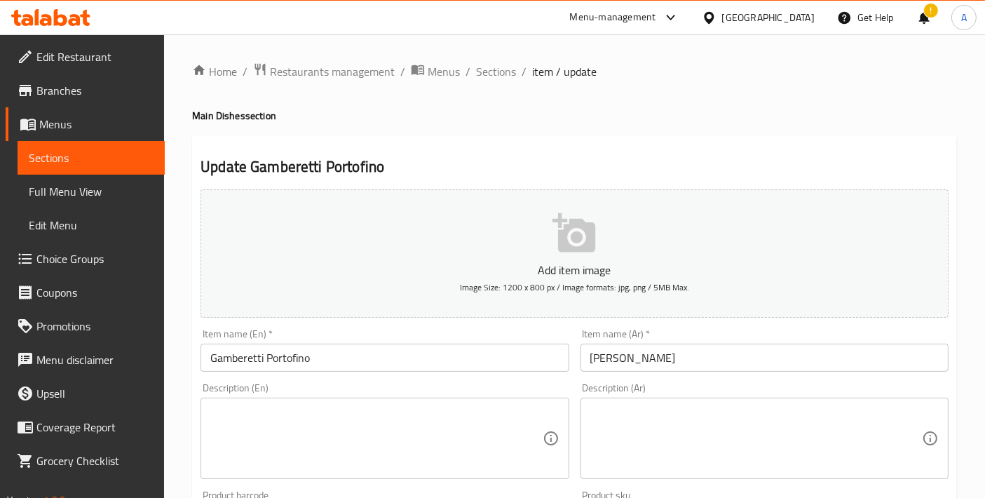
click at [477, 339] on div "Item name (En)   * Gamberetti Portofino Item name (En) *" at bounding box center [385, 350] width 368 height 43
click at [451, 360] on input "Gamberetti Portofino" at bounding box center [385, 358] width 368 height 28
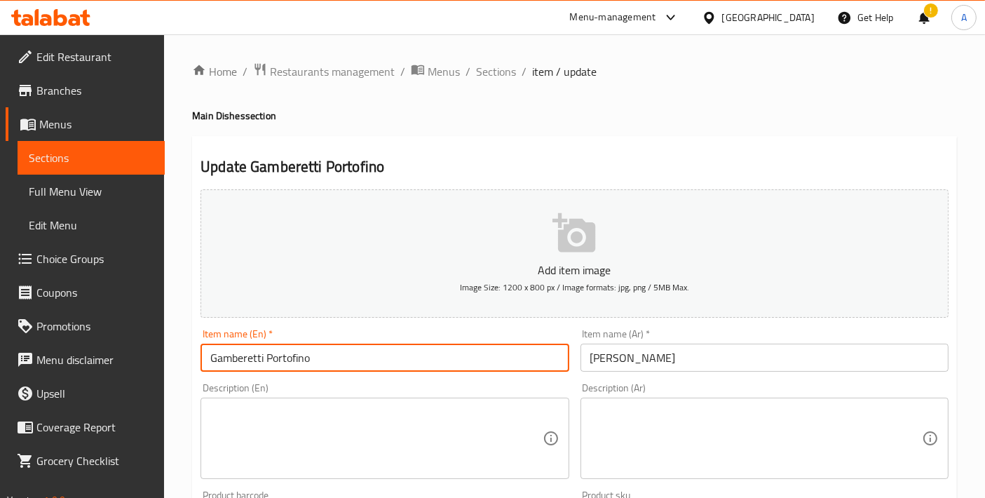
click at [451, 360] on input "Gamberetti Portofino" at bounding box center [385, 358] width 368 height 28
click at [480, 73] on span "Sections" at bounding box center [496, 71] width 40 height 17
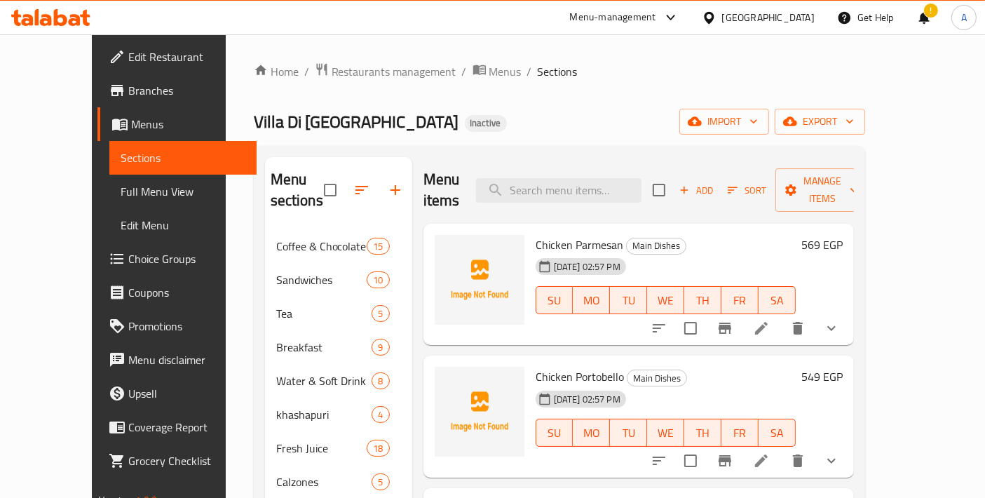
click at [582, 178] on input "search" at bounding box center [558, 190] width 165 height 25
paste input "Filet&Mint"
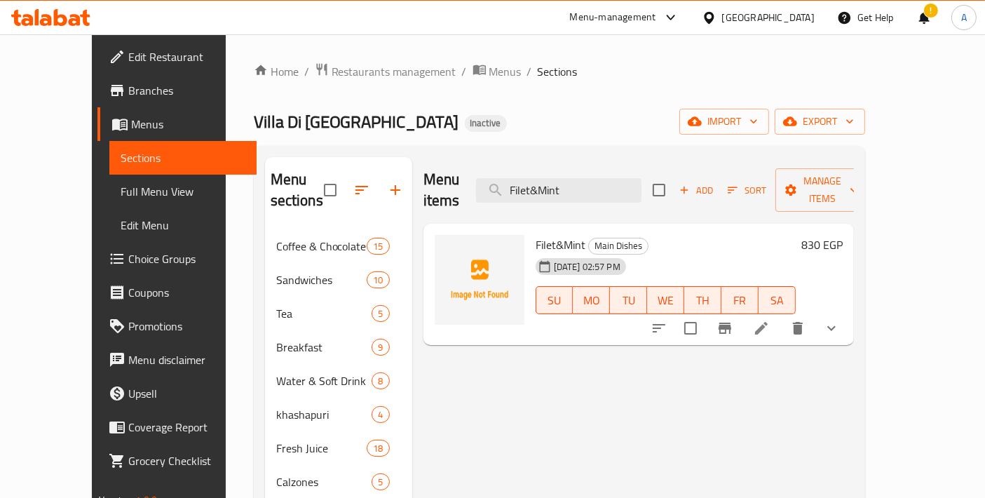
type input "Filet&Mint"
click at [781, 315] on li at bounding box center [761, 327] width 39 height 25
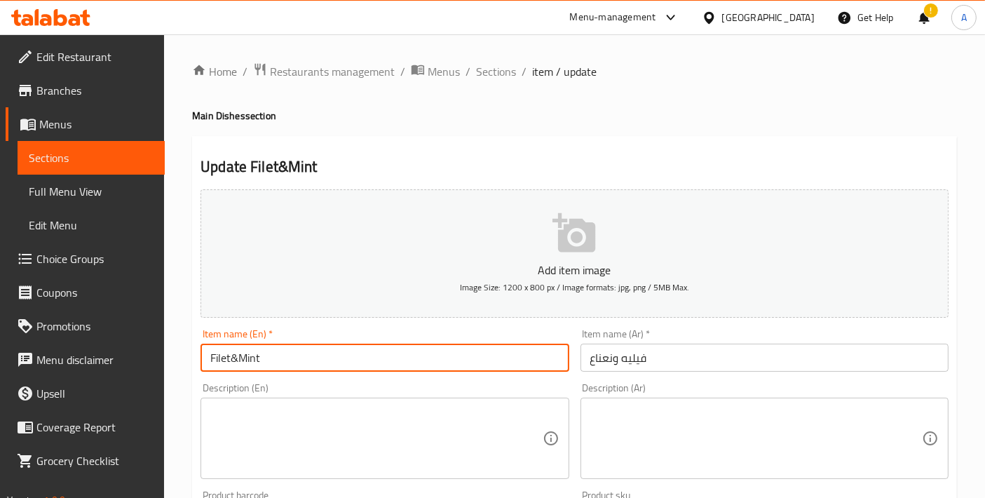
click at [230, 358] on input "Filet&Mint" at bounding box center [385, 358] width 368 height 28
click at [238, 358] on input "Filet &Mint" at bounding box center [385, 358] width 368 height 28
click at [292, 360] on input "Filet & Mint" at bounding box center [385, 358] width 368 height 28
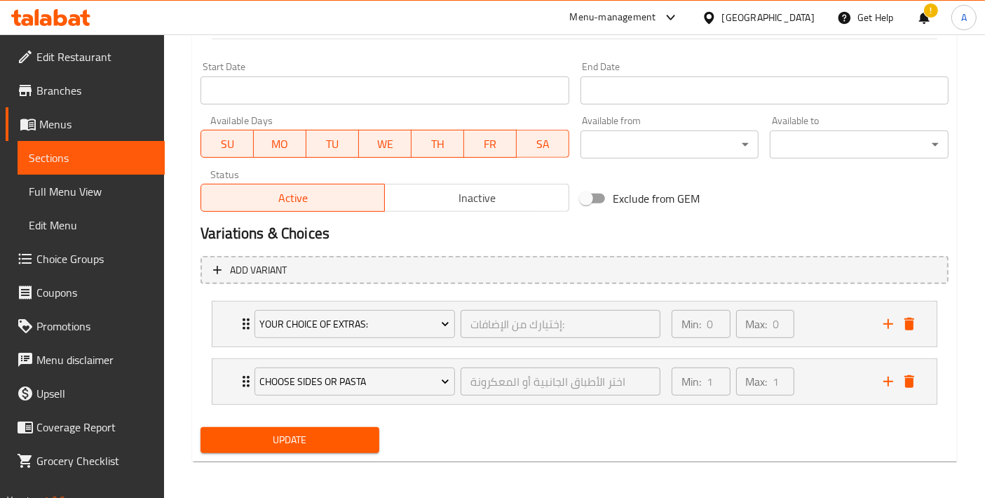
type input "Filet & Mint"
click at [282, 438] on span "Update" at bounding box center [290, 440] width 156 height 18
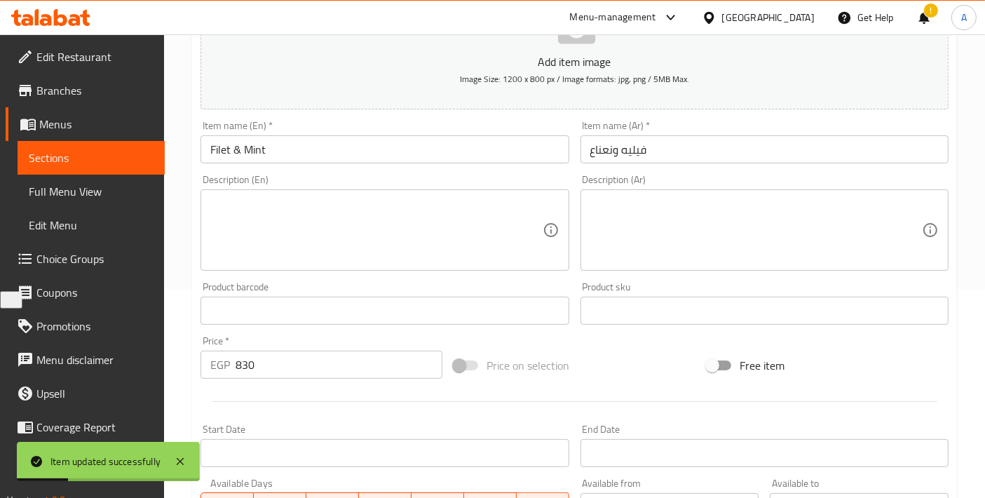
scroll to position [0, 0]
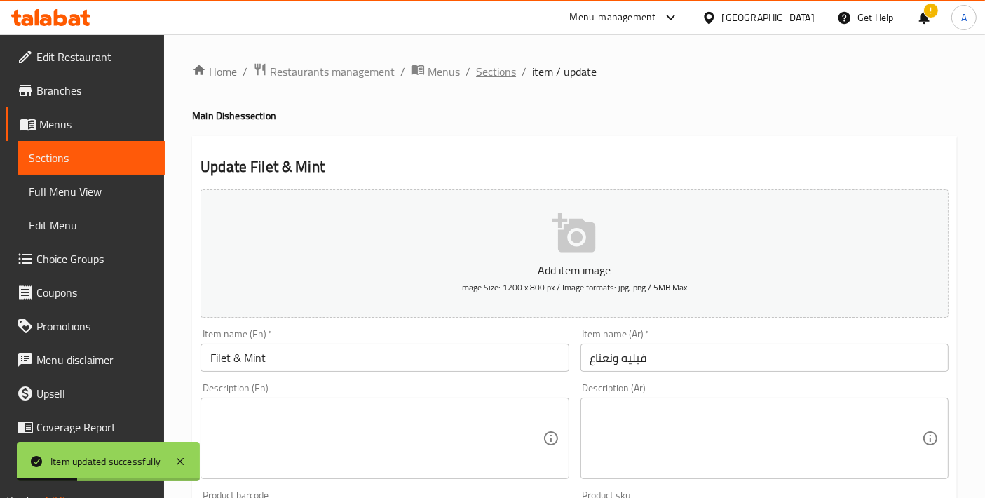
click at [506, 77] on span "Sections" at bounding box center [496, 71] width 40 height 17
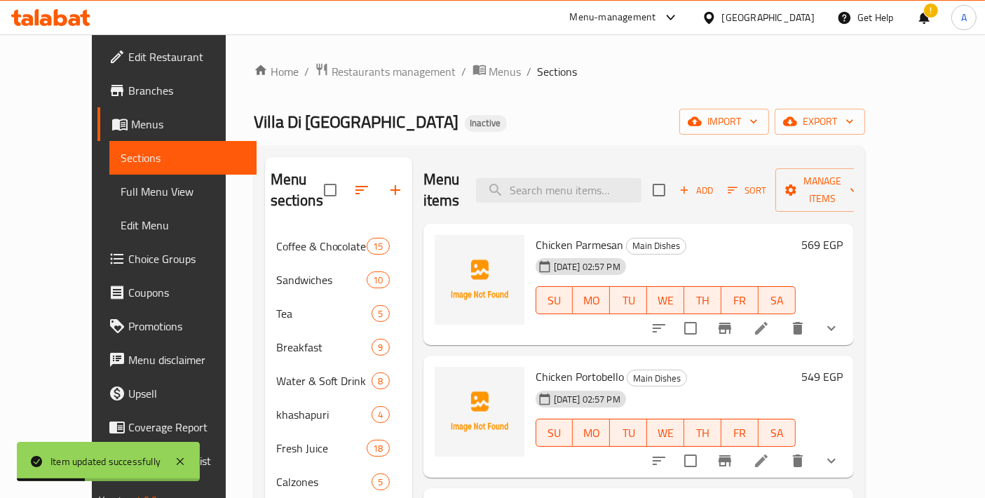
click at [604, 182] on input "search" at bounding box center [558, 190] width 165 height 25
paste input "Lamb Shank"
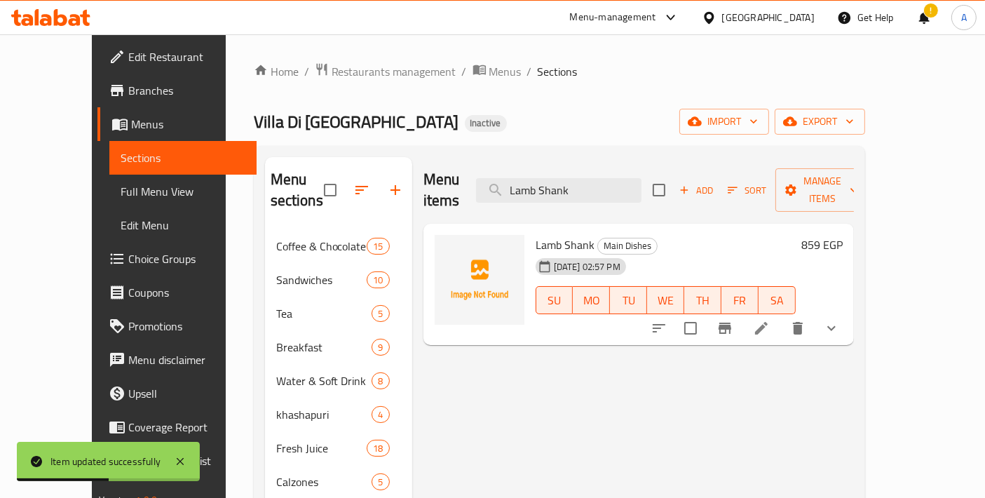
type input "Lamb Shank"
click at [770, 320] on icon at bounding box center [761, 328] width 17 height 17
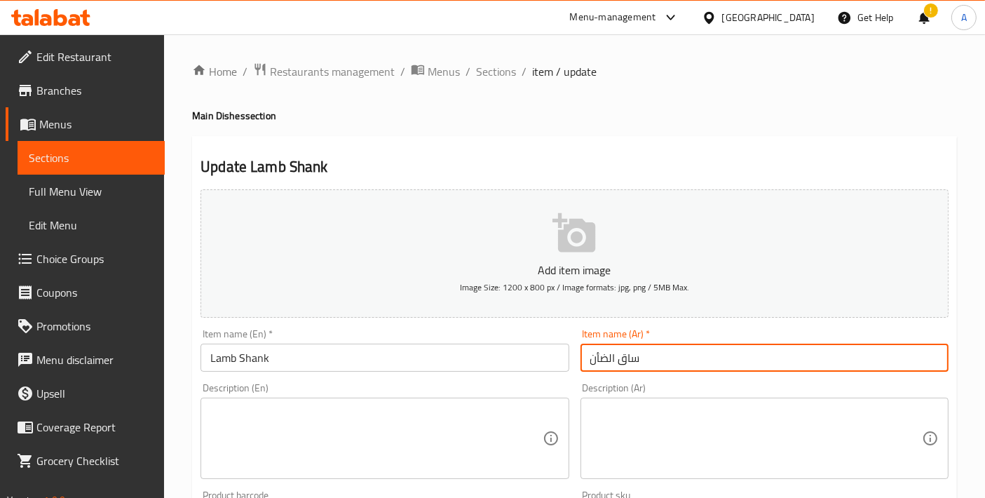
drag, startPoint x: 656, startPoint y: 358, endPoint x: 437, endPoint y: 341, distance: 218.7
click at [437, 341] on div "Add item image Image Size: 1200 x 800 px / Image formats: jpg, png / 5MB Max. I…" at bounding box center [574, 486] width 759 height 604
click at [586, 362] on input "وزة لحم ضأن" at bounding box center [764, 358] width 368 height 28
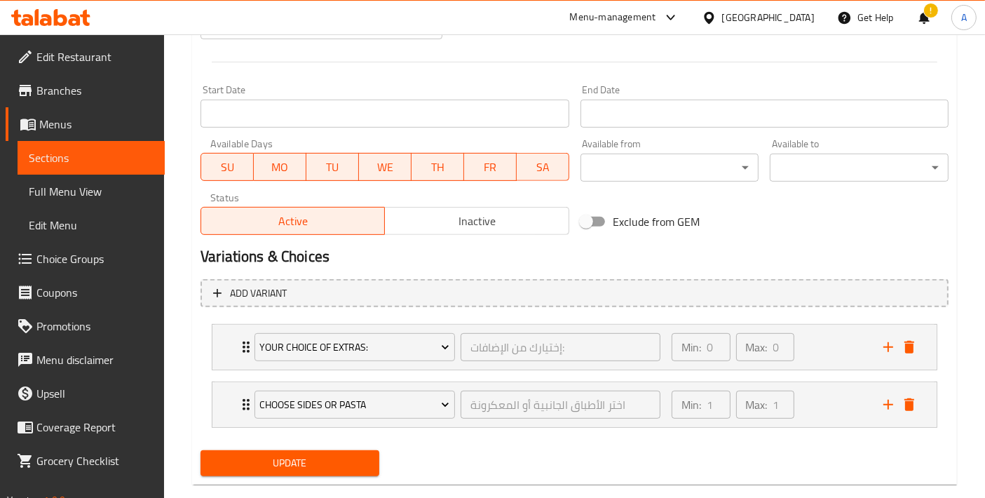
scroll to position [571, 0]
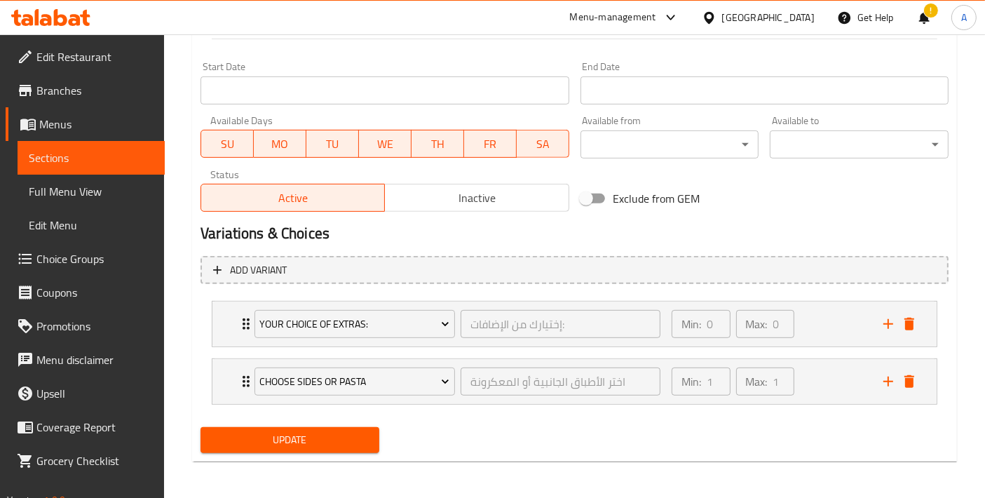
type input "موزة لحم ضأن"
click at [289, 435] on span "Update" at bounding box center [290, 440] width 156 height 18
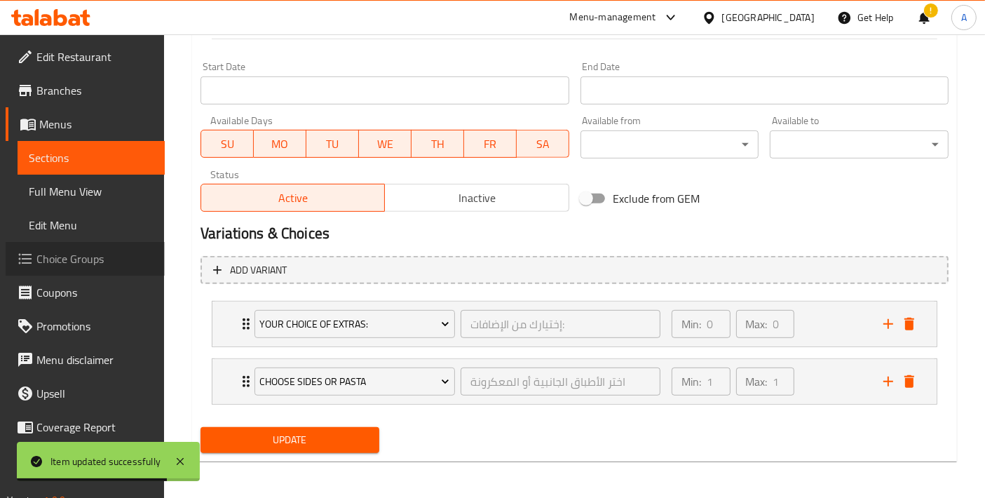
click at [102, 262] on span "Choice Groups" at bounding box center [94, 258] width 117 height 17
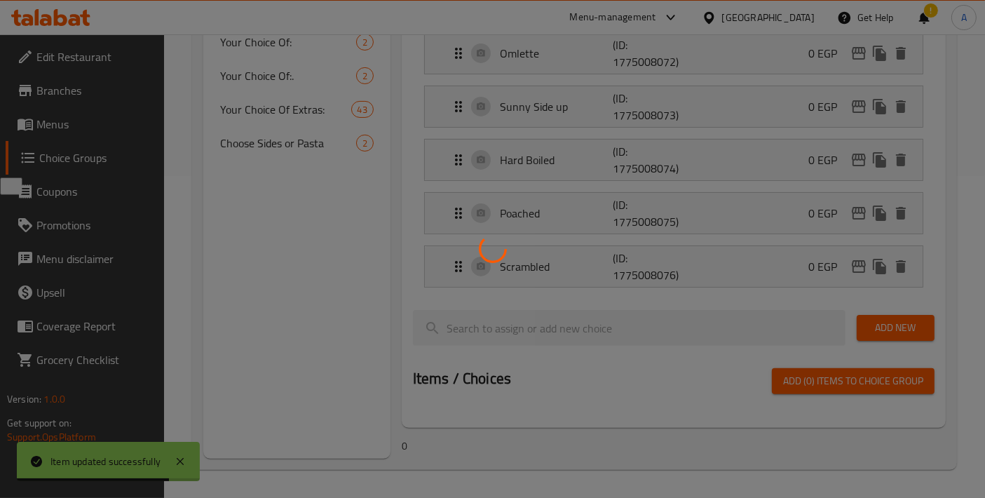
scroll to position [198, 0]
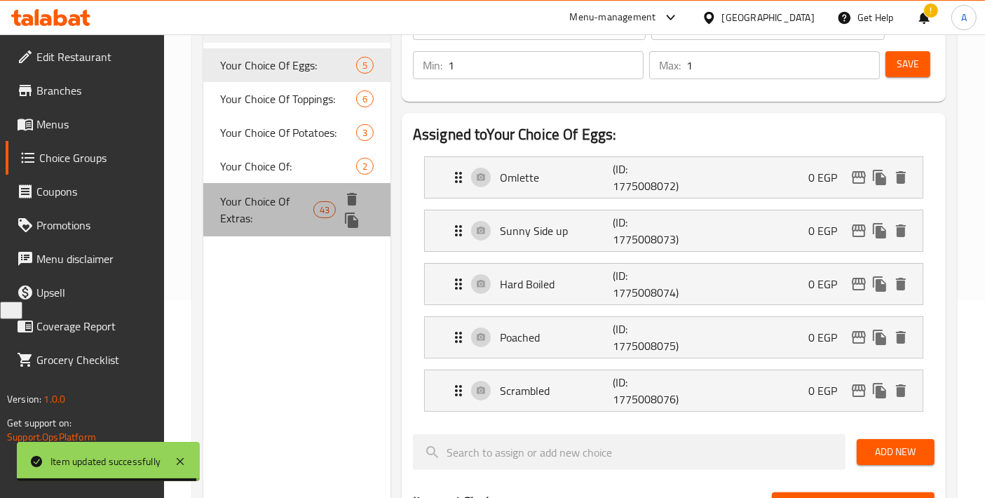
click at [281, 203] on span "Your Choice Of Extras:" at bounding box center [266, 210] width 93 height 34
type input "Your Choice Of Extras:"
type input "إختيارك من الإضافات:"
type input "0"
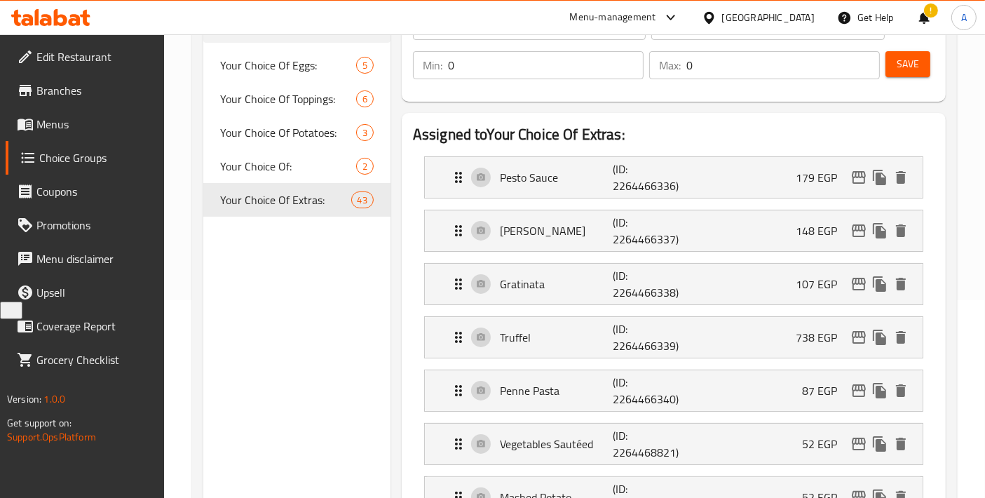
click at [82, 125] on span "Menus" at bounding box center [94, 124] width 117 height 17
click at [100, 124] on span "Menus" at bounding box center [94, 124] width 117 height 17
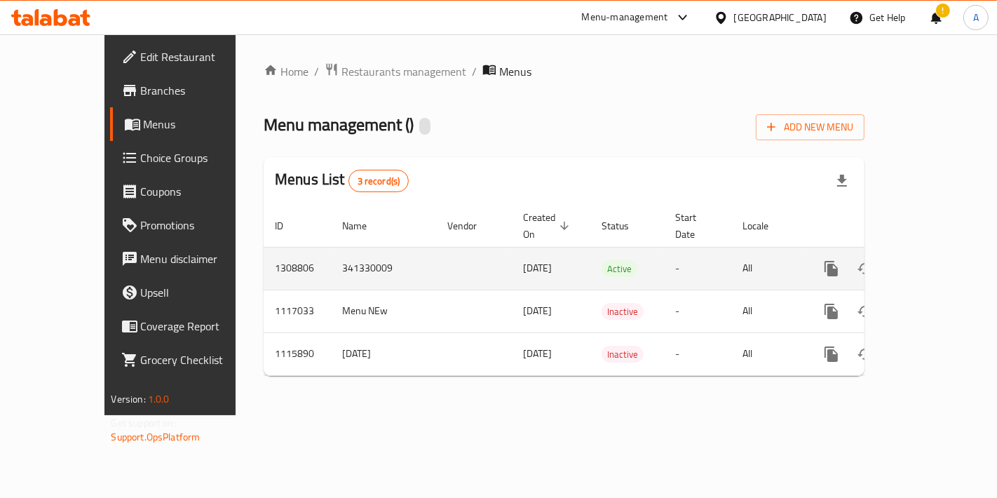
click at [938, 260] on icon "enhanced table" at bounding box center [932, 268] width 17 height 17
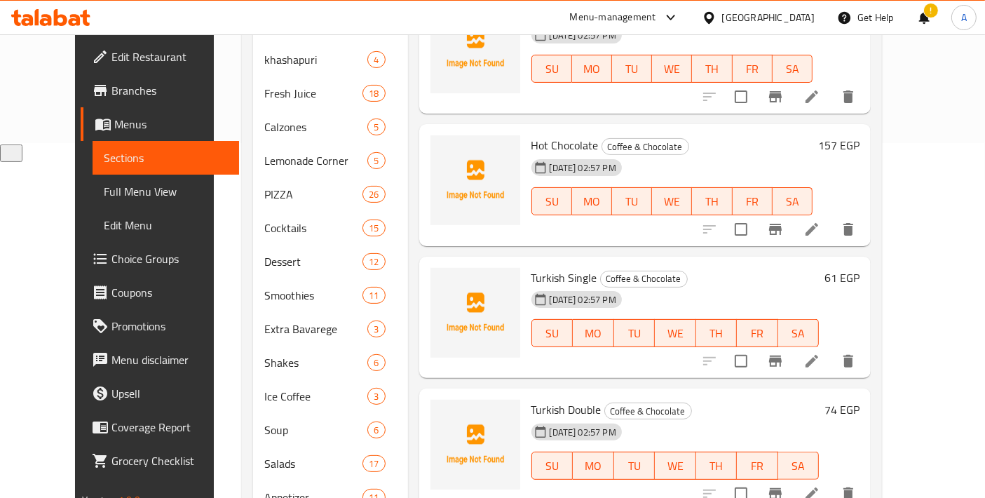
scroll to position [250, 0]
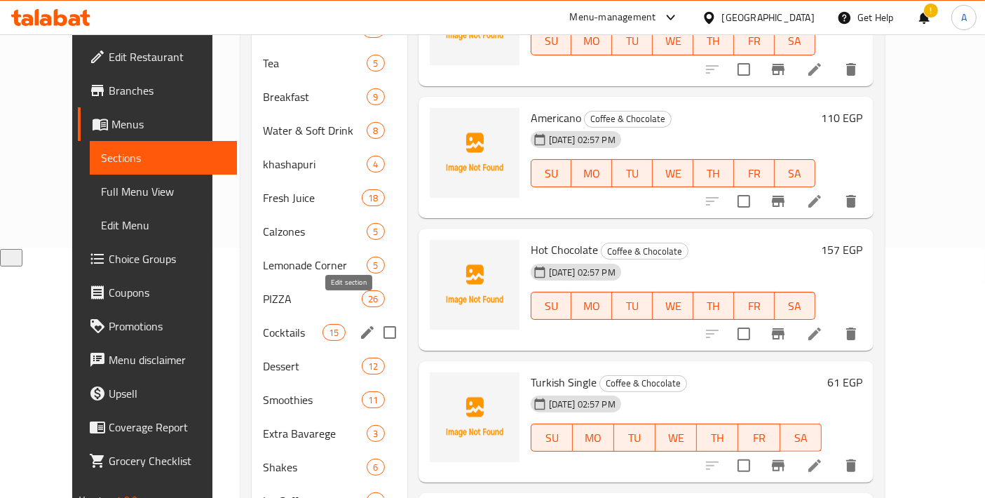
click at [359, 324] on icon "edit" at bounding box center [367, 332] width 17 height 17
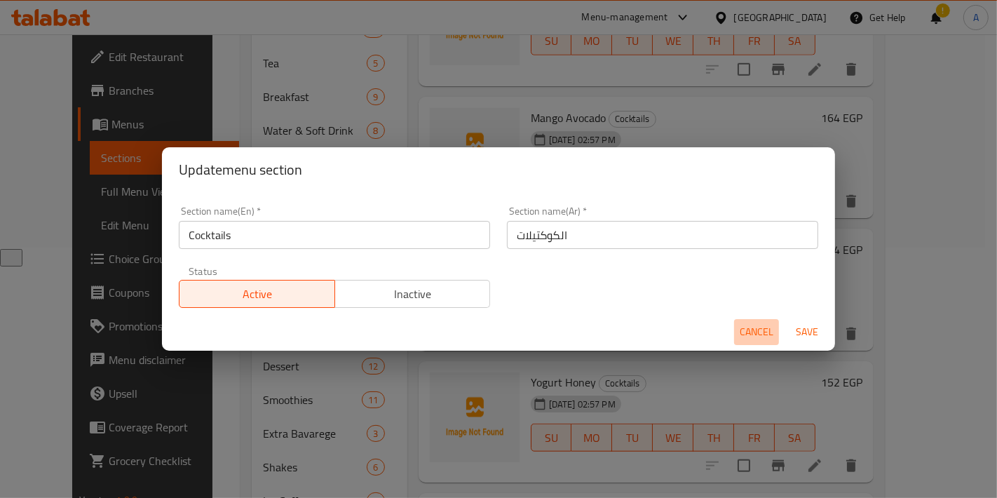
click at [754, 330] on span "Cancel" at bounding box center [757, 332] width 34 height 18
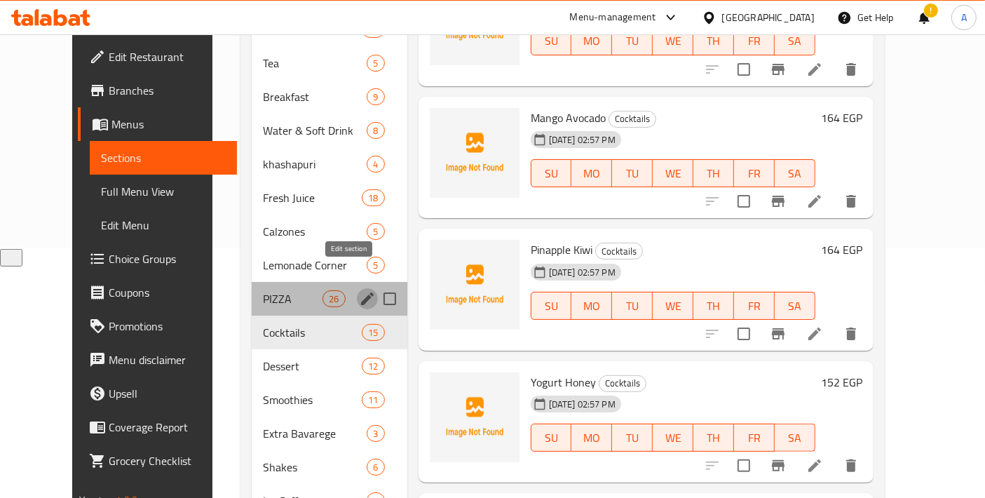
click at [359, 290] on icon "edit" at bounding box center [367, 298] width 17 height 17
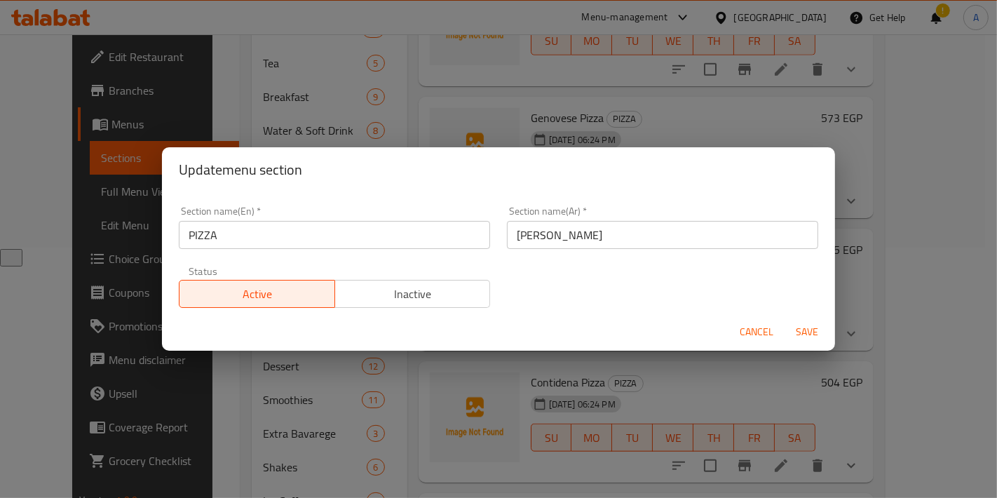
click at [733, 330] on div "Cancel Save" at bounding box center [498, 331] width 673 height 37
click at [742, 330] on span "Cancel" at bounding box center [757, 332] width 34 height 18
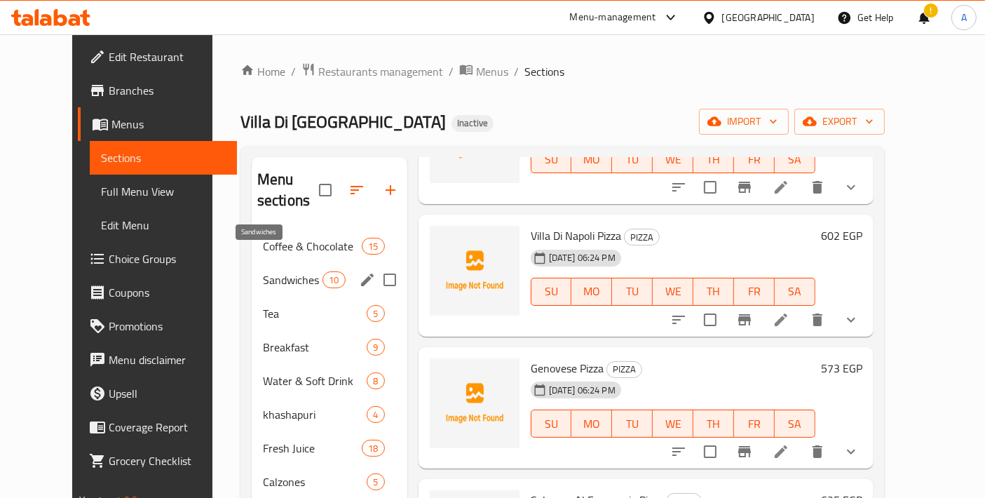
click at [286, 271] on span "Sandwiches" at bounding box center [293, 279] width 60 height 17
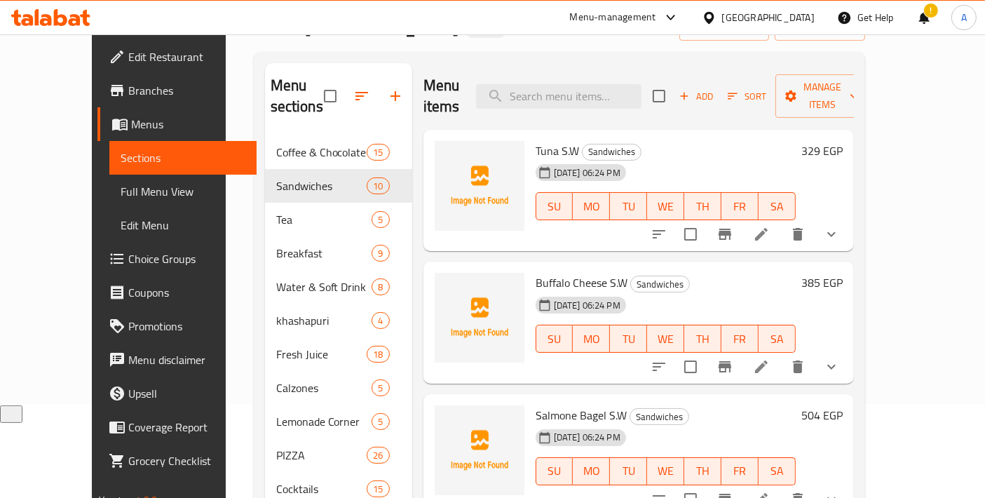
scroll to position [156, 0]
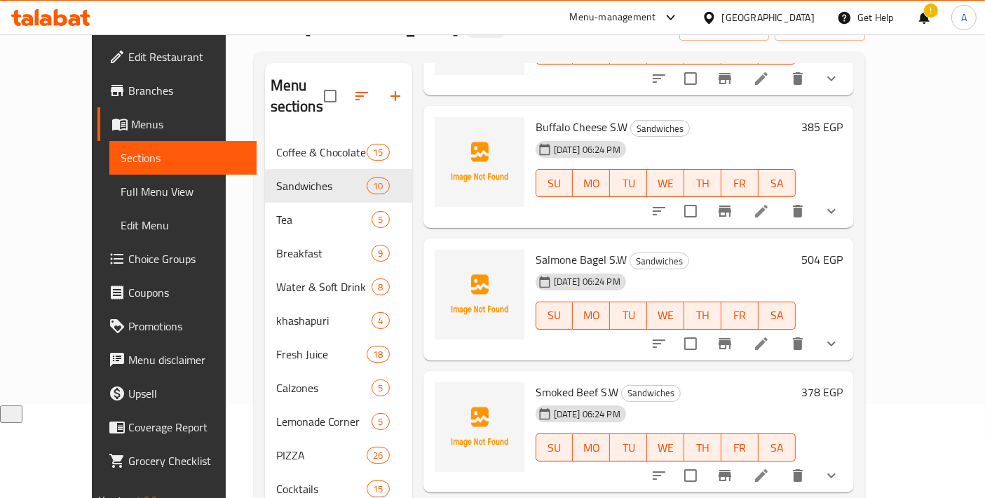
click at [770, 335] on icon at bounding box center [761, 343] width 17 height 17
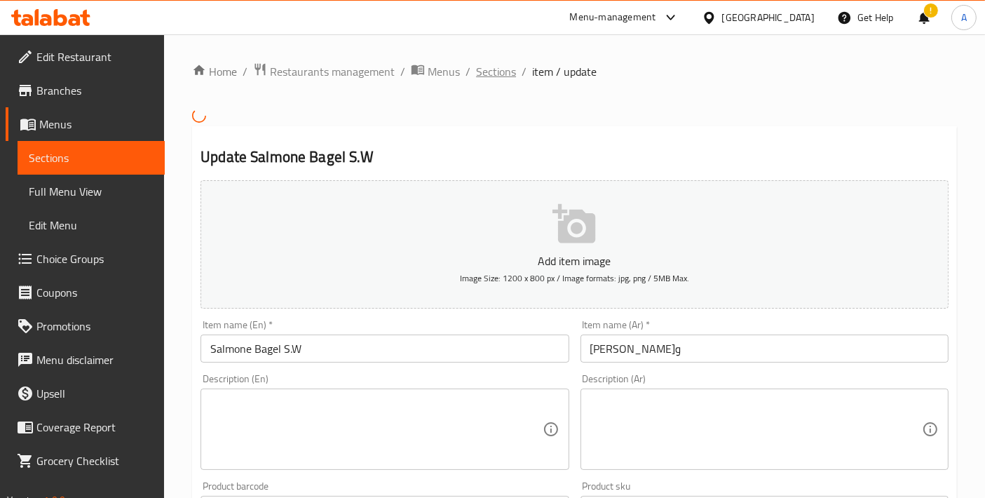
click at [493, 72] on span "Sections" at bounding box center [496, 71] width 40 height 17
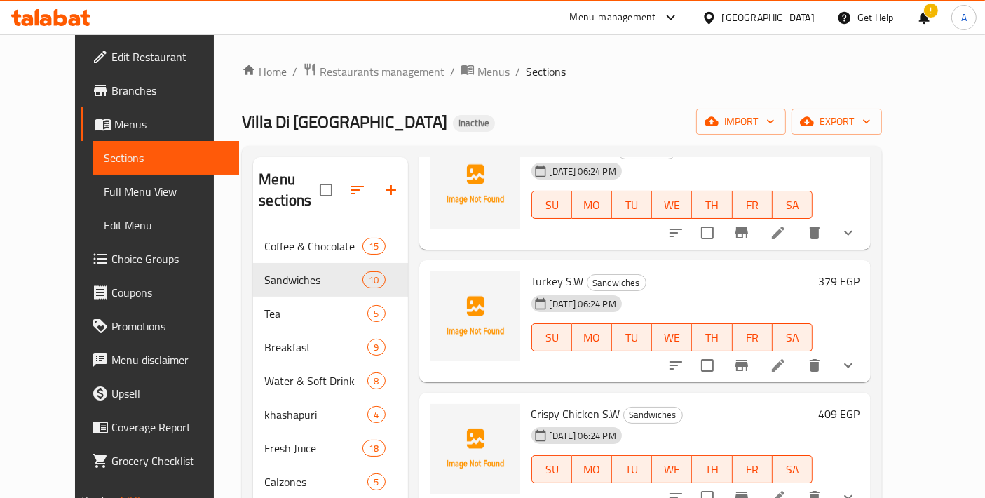
scroll to position [562, 0]
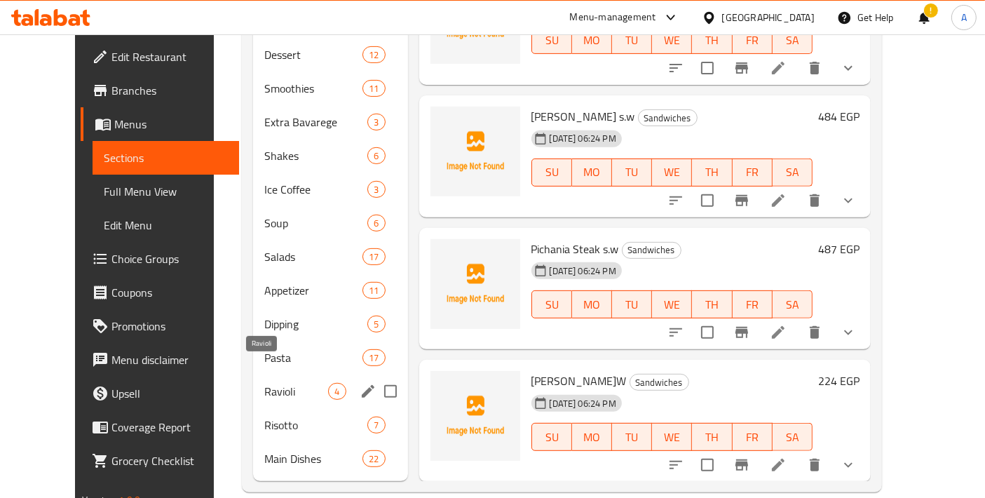
click at [271, 383] on span "Ravioli" at bounding box center [296, 391] width 64 height 17
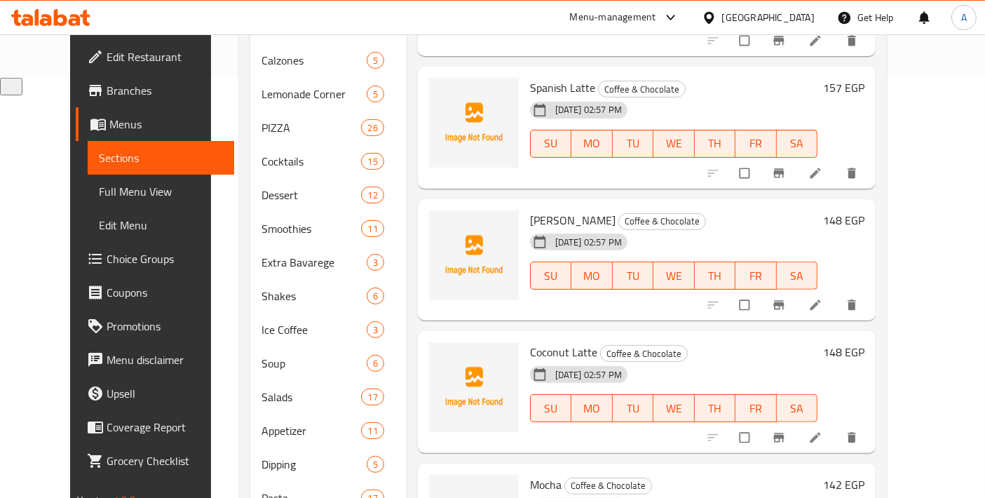
scroll to position [562, 0]
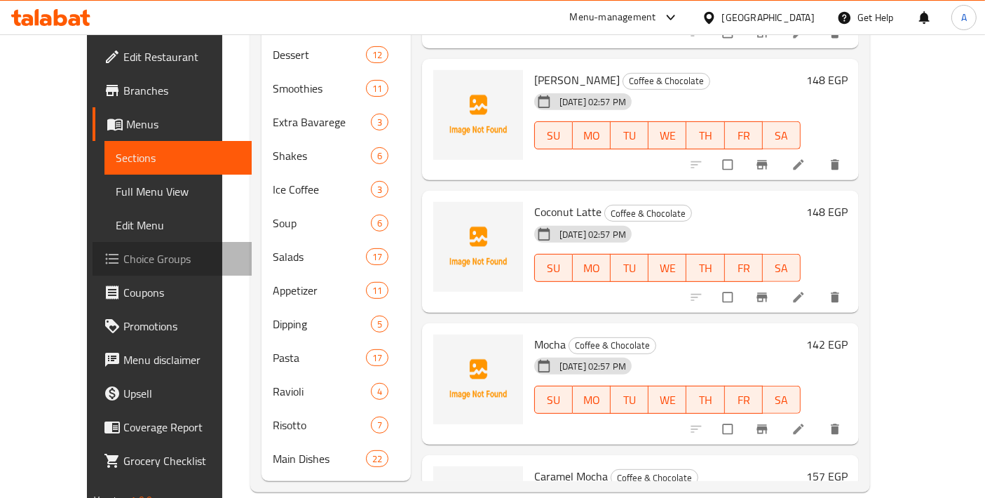
click at [123, 257] on span "Choice Groups" at bounding box center [181, 258] width 117 height 17
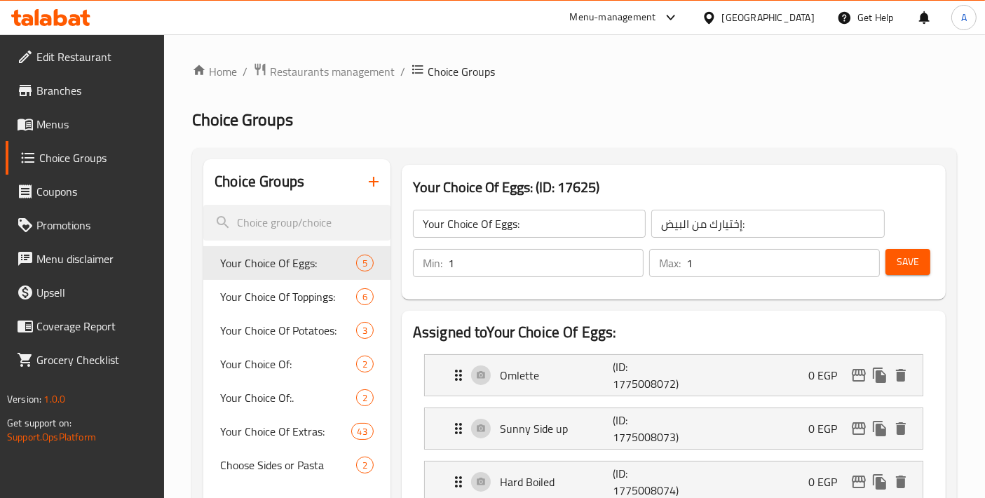
scroll to position [305, 0]
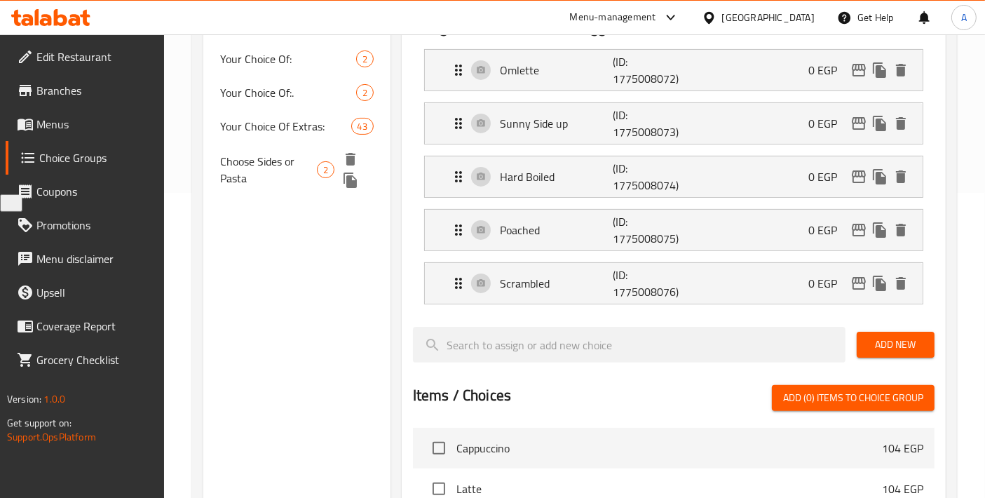
click at [272, 171] on span "Choose Sides or Pasta" at bounding box center [268, 170] width 97 height 34
type input "Choose Sides or Pasta"
type input "اختر الأطباق الجانبية أو المعكرونة"
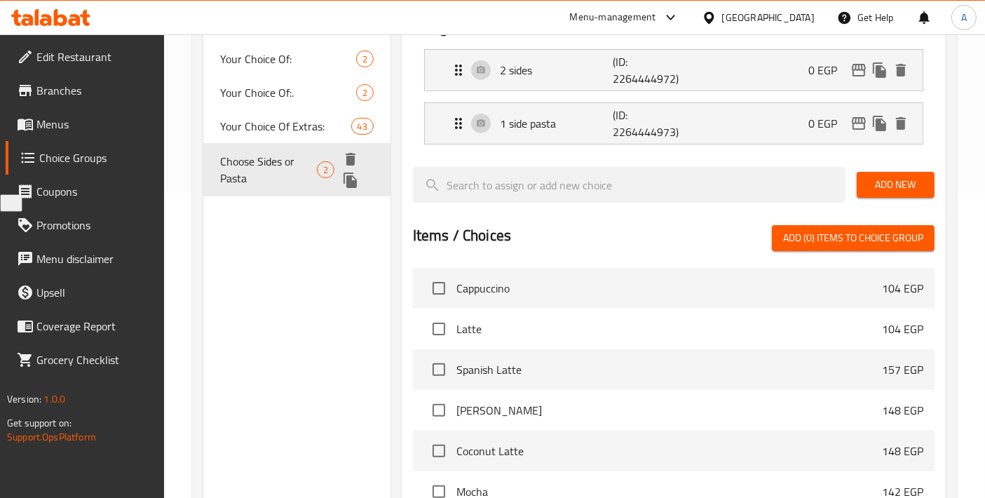
click at [351, 157] on icon "delete" at bounding box center [351, 159] width 10 height 13
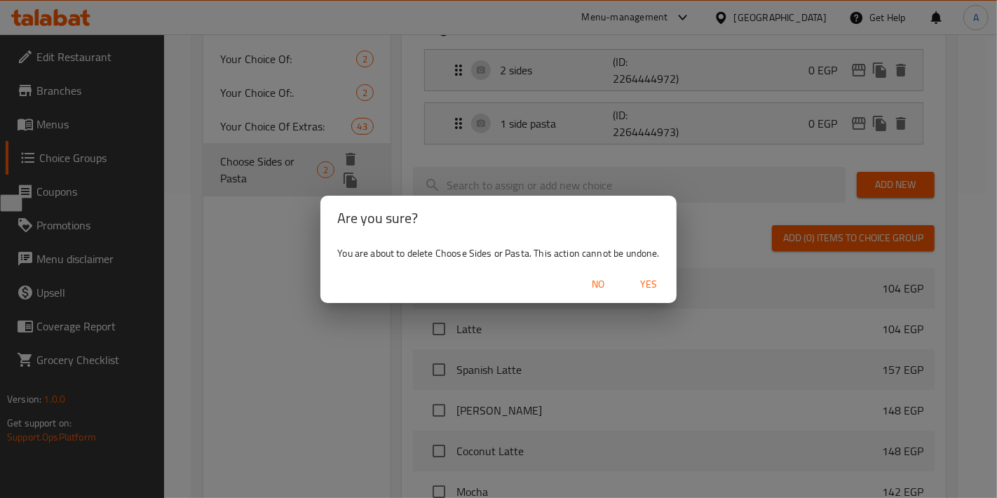
click at [644, 285] on span "Yes" at bounding box center [649, 285] width 34 height 18
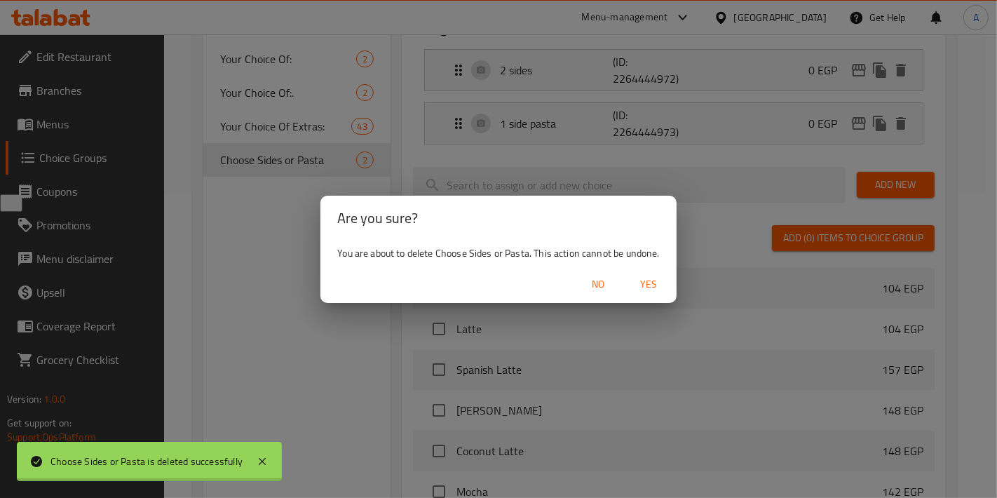
type input "Your Choice Of Eggs:"
type input "إختيارك من البيض:"
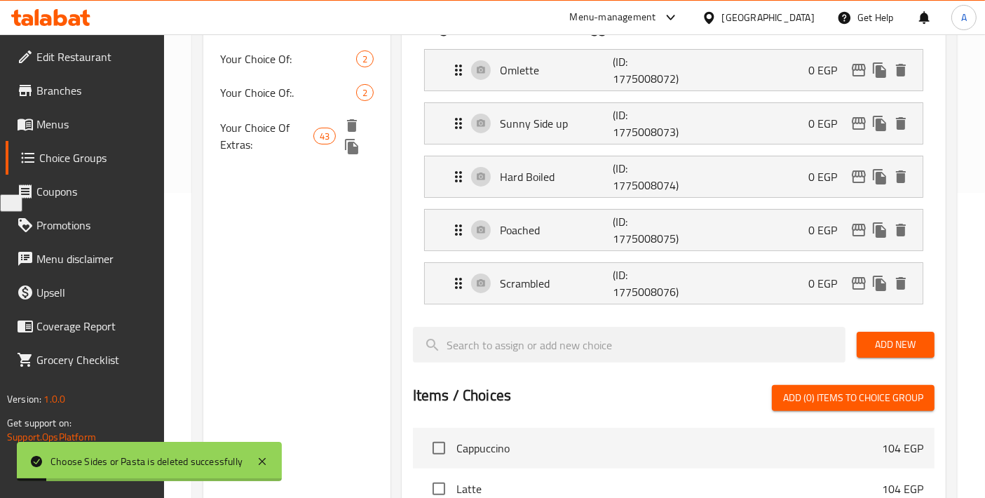
click at [304, 124] on span "Your Choice Of Extras:" at bounding box center [266, 136] width 93 height 34
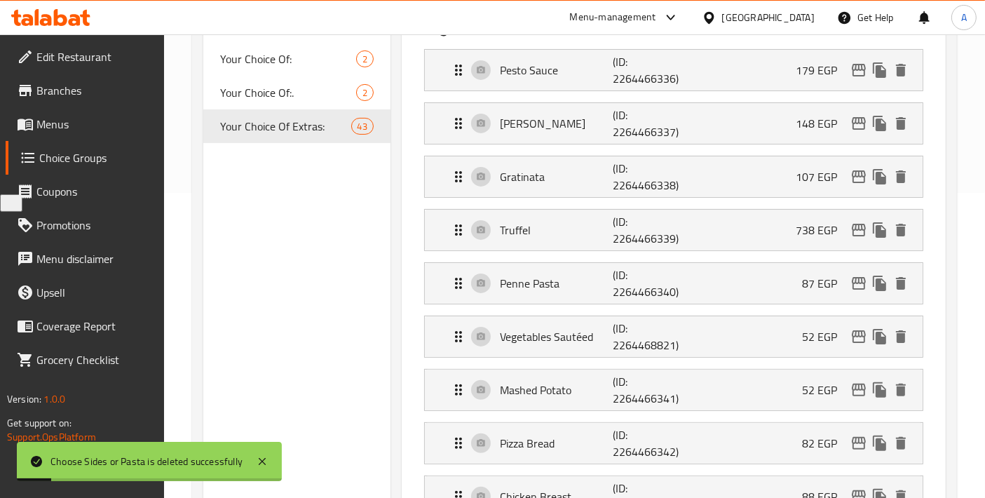
type input "Your Choice Of Extras:"
type input "إختيارك من الإضافات:"
type input "0"
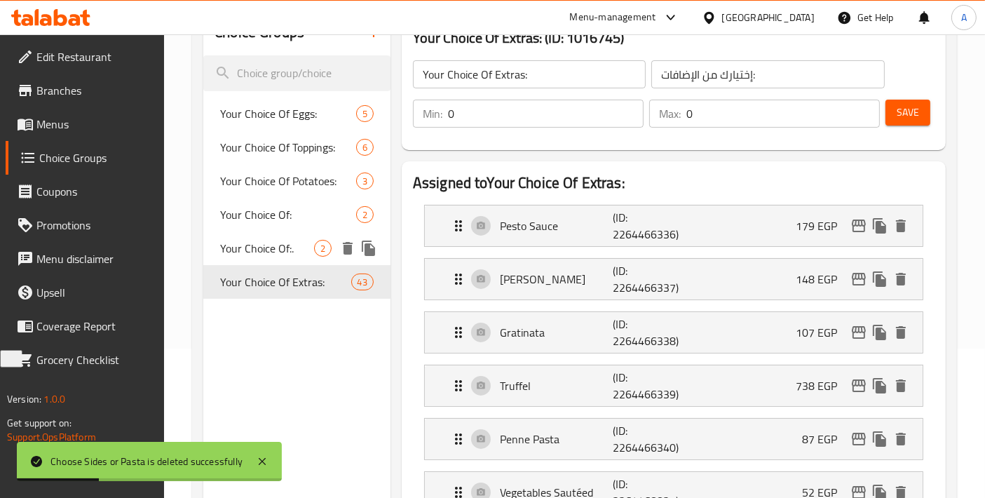
click at [254, 260] on div "Your Choice Of:. 2" at bounding box center [296, 248] width 187 height 34
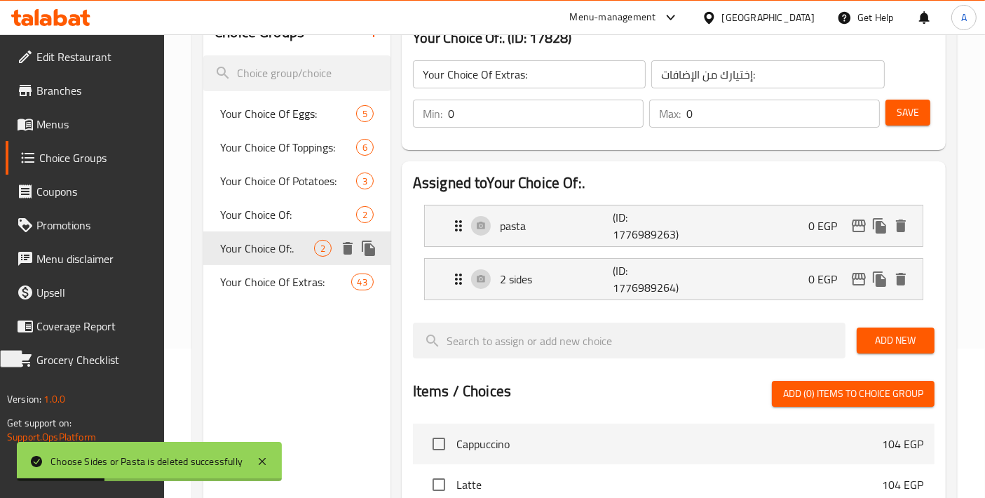
type input "Your Choice Of:."
type input "إختيارك من:"
type input "1"
click at [345, 251] on icon "delete" at bounding box center [348, 248] width 10 height 13
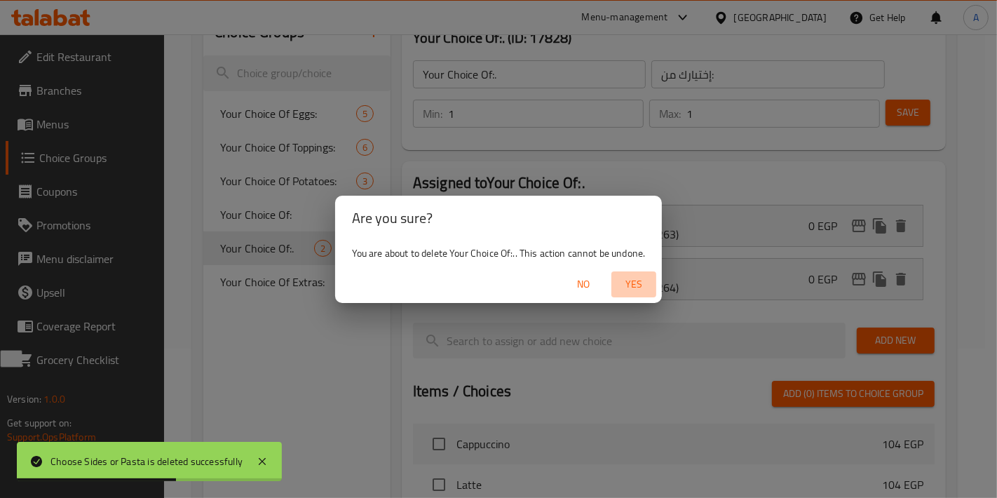
click at [634, 288] on span "Yes" at bounding box center [634, 285] width 34 height 18
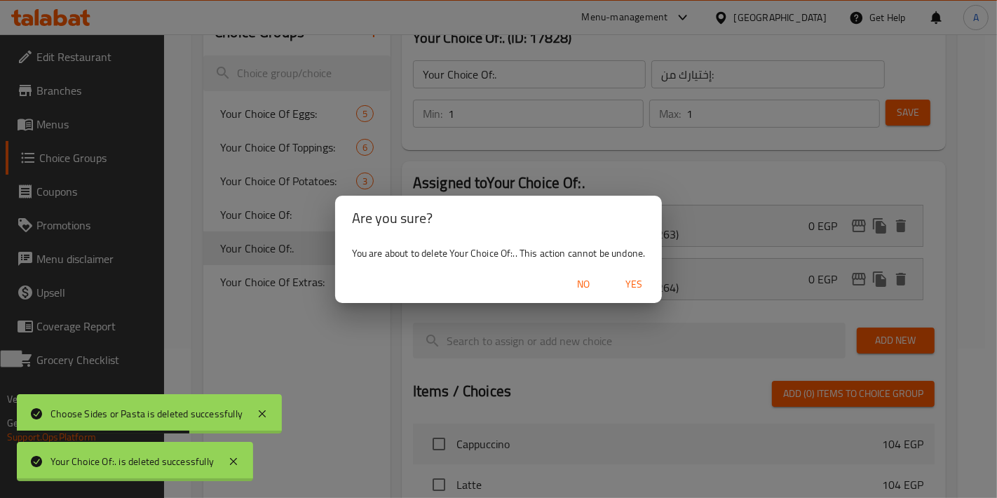
type input "Your Choice Of Eggs:"
type input "إختيارك من البيض:"
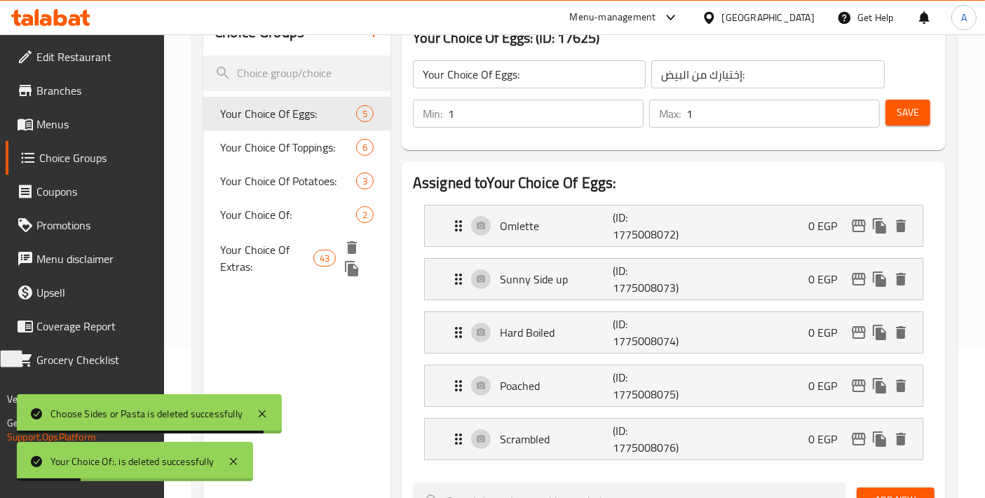
click at [271, 231] on div "Your Choice Of Extras: 43" at bounding box center [296, 257] width 187 height 53
click at [271, 217] on span "Your Choice Of:" at bounding box center [288, 214] width 136 height 17
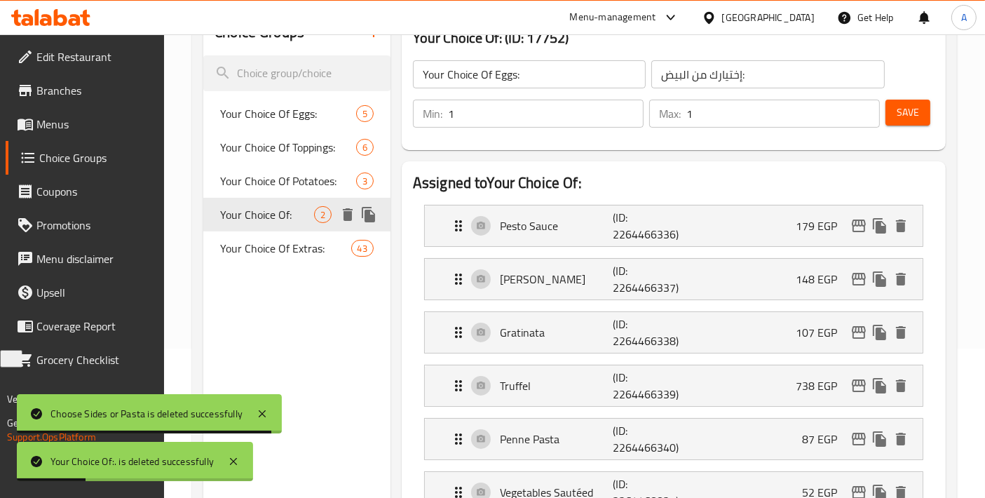
type input "Your Choice Of Extras:"
type input "إختيارك من الإضافات:"
type input "0"
type input "Your Choice Of:"
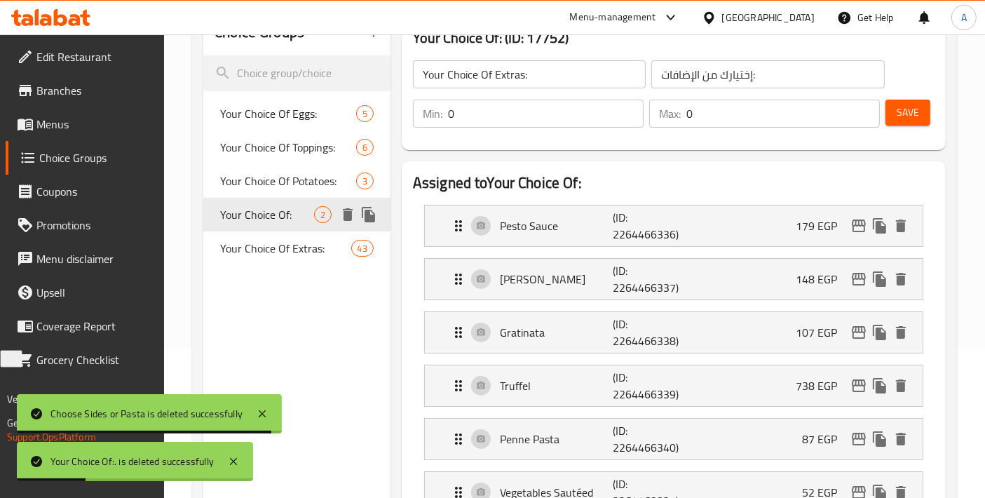
type input "إختيارك من:"
type input "1"
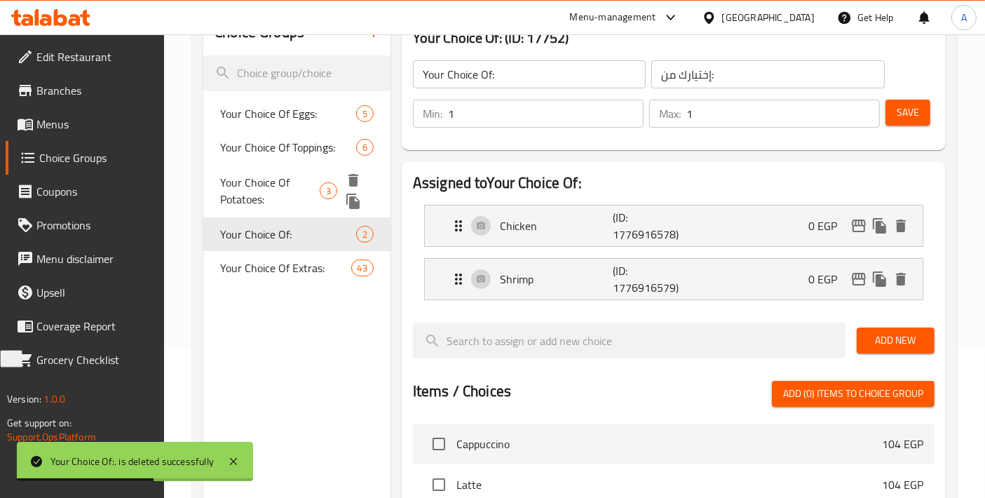
click at [287, 177] on span "Your Choice Of Potatoes:" at bounding box center [270, 191] width 100 height 34
type input "Your Choice Of Potatoes:"
type input "إختيارك من البطاطس:"
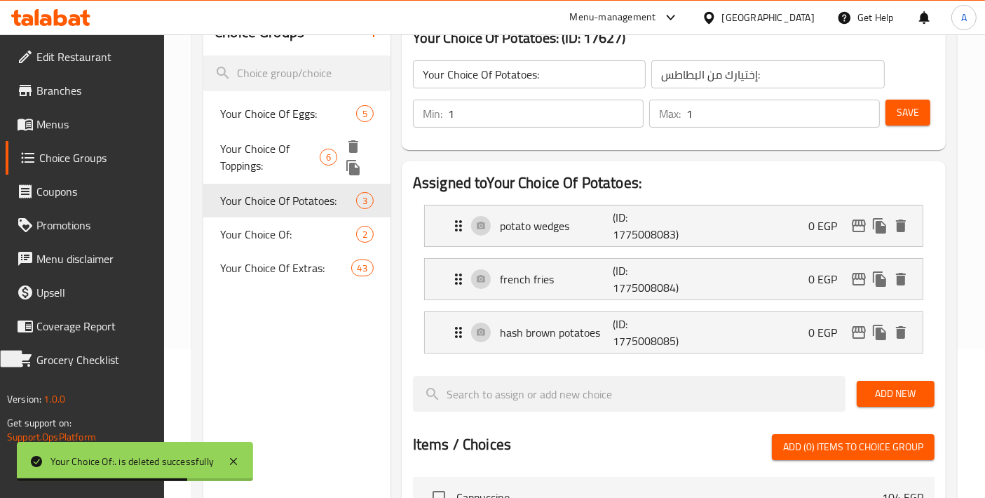
click at [291, 153] on span "Your Choice Of Toppings:" at bounding box center [270, 157] width 100 height 34
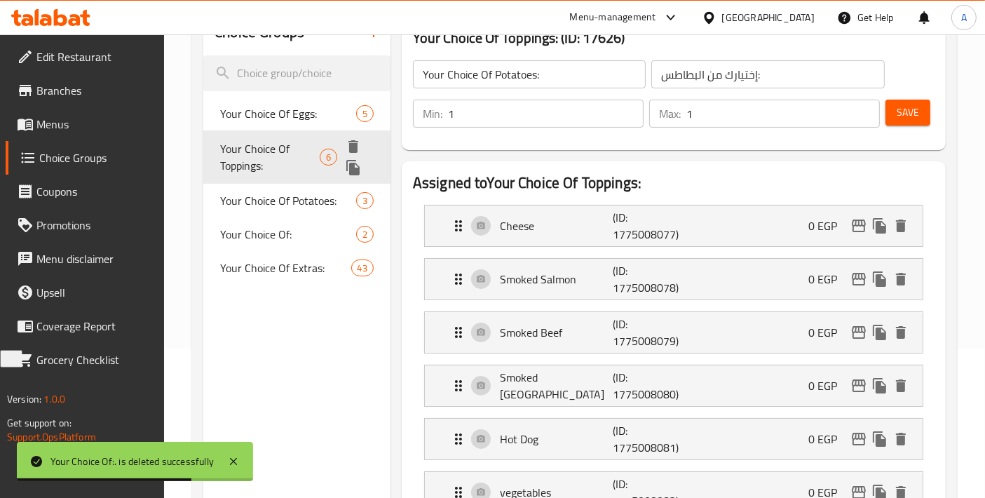
type input "Your Choice Of Toppings:"
type input "إختيارك من التوبينجز:"
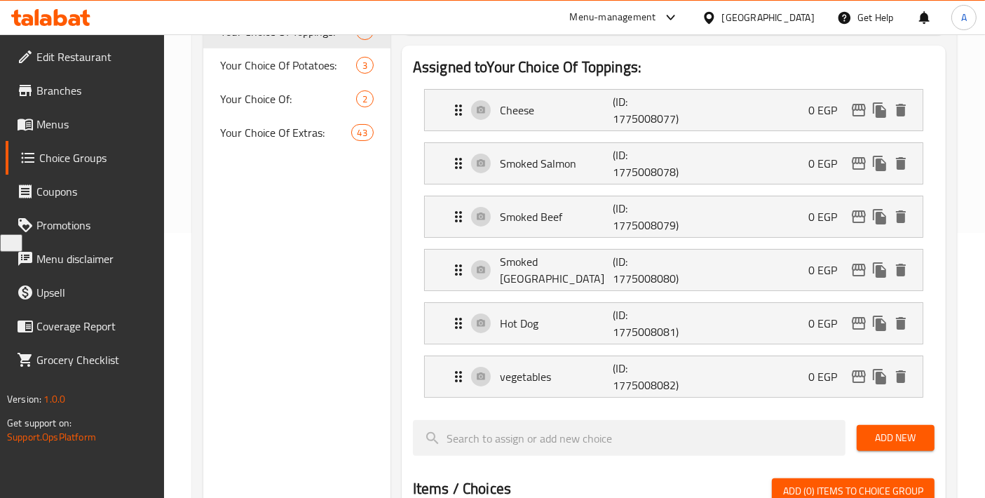
scroll to position [0, 0]
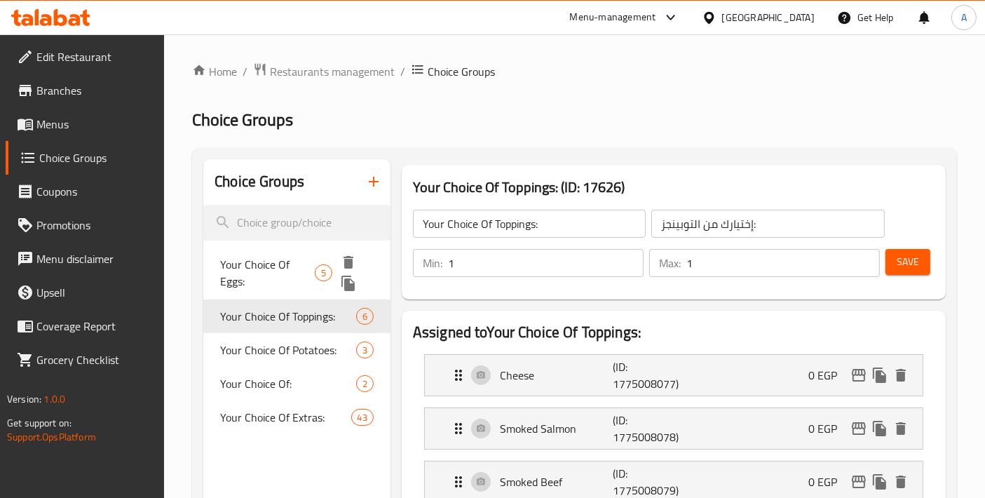
click at [305, 259] on span "Your Choice Of Eggs:" at bounding box center [267, 273] width 95 height 34
type input "Your Choice Of Eggs:"
type input "إختيارك من البيض:"
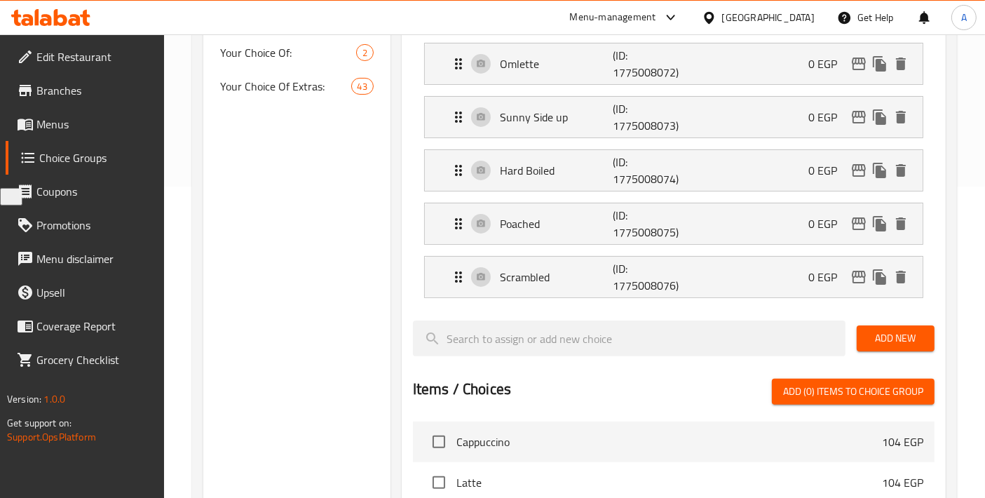
scroll to position [156, 0]
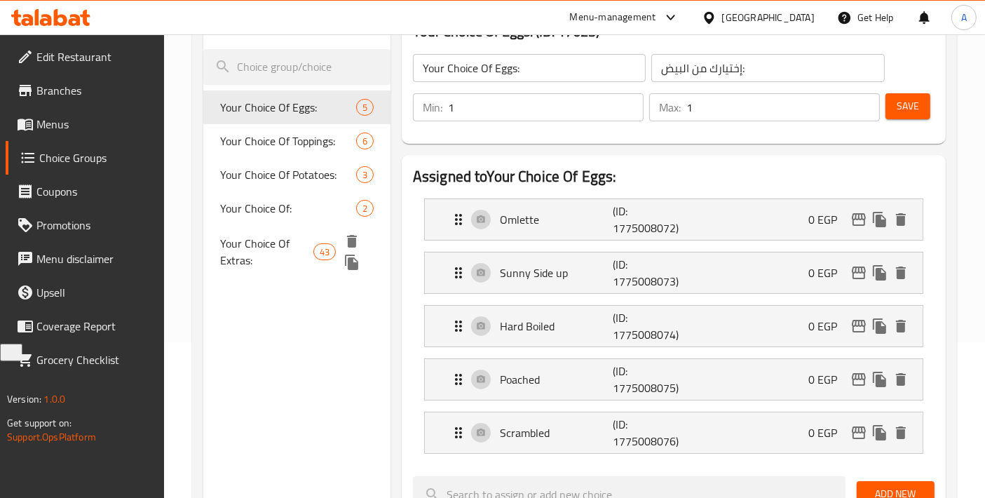
click at [294, 243] on span "Your Choice Of Extras:" at bounding box center [266, 252] width 93 height 34
type input "Your Choice Of Extras:"
type input "إختيارك من الإضافات:"
type input "0"
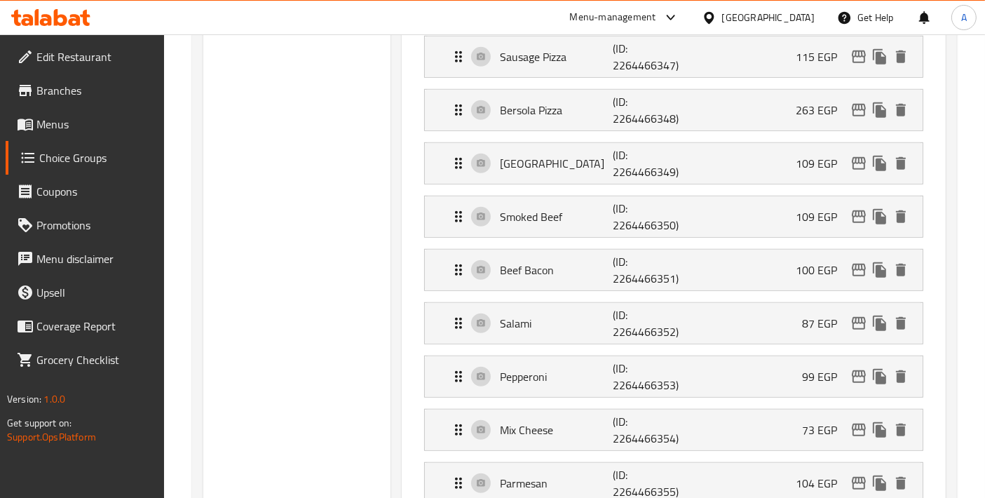
scroll to position [197, 0]
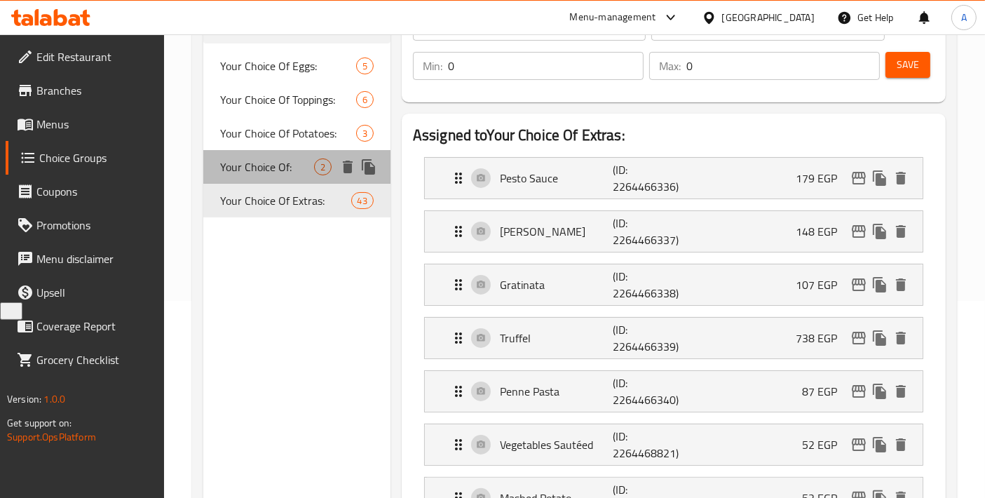
click at [274, 174] on span "Your Choice Of:" at bounding box center [267, 166] width 94 height 17
type input "Your Choice Of:"
type input "إختيارك من:"
type input "1"
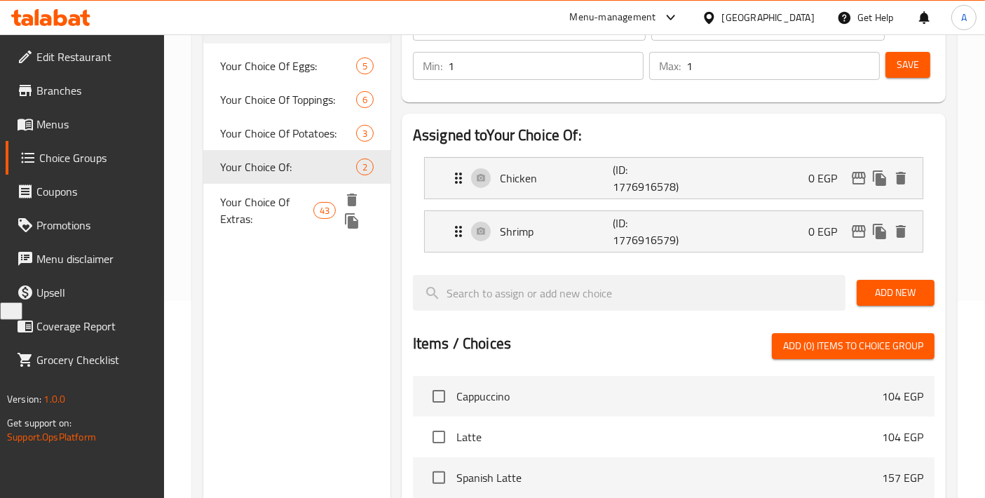
click at [262, 202] on span "Your Choice Of Extras:" at bounding box center [266, 210] width 93 height 34
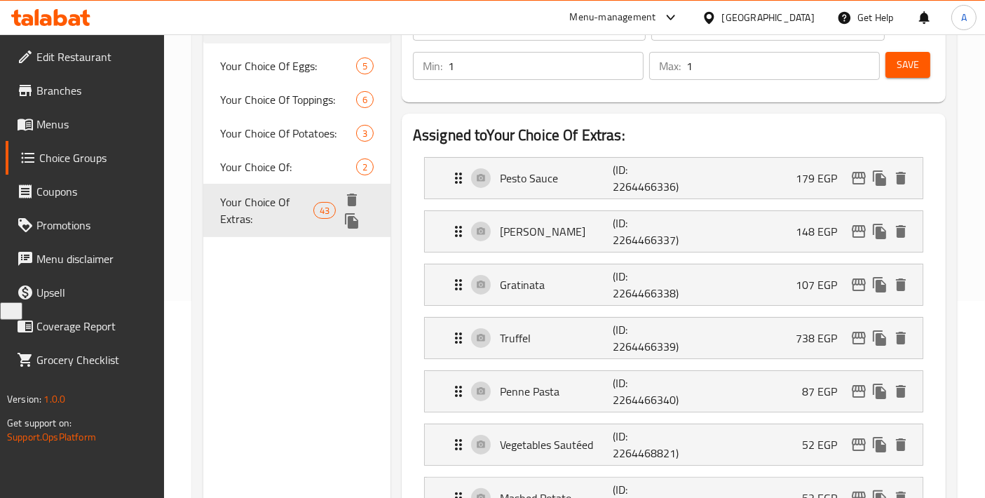
type input "Your Choice Of Extras:"
type input "إختيارك من الإضافات:"
type input "0"
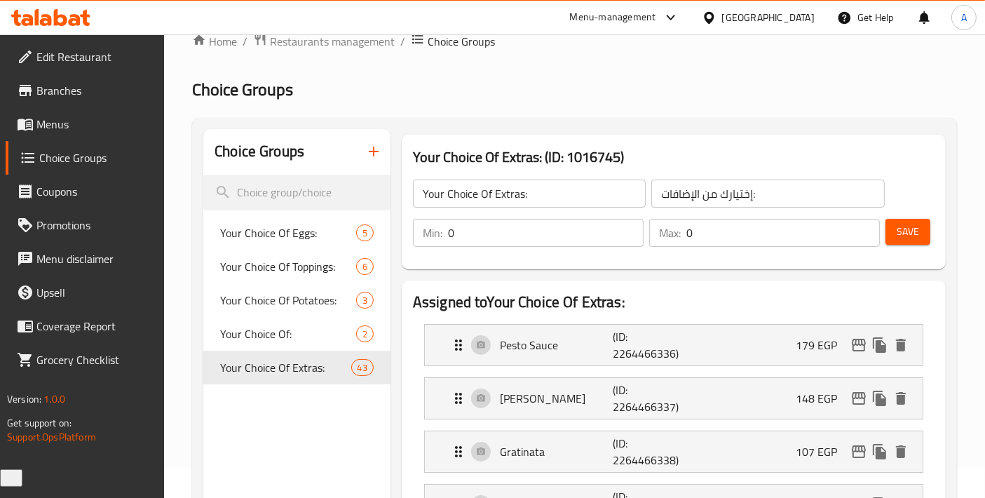
scroll to position [0, 0]
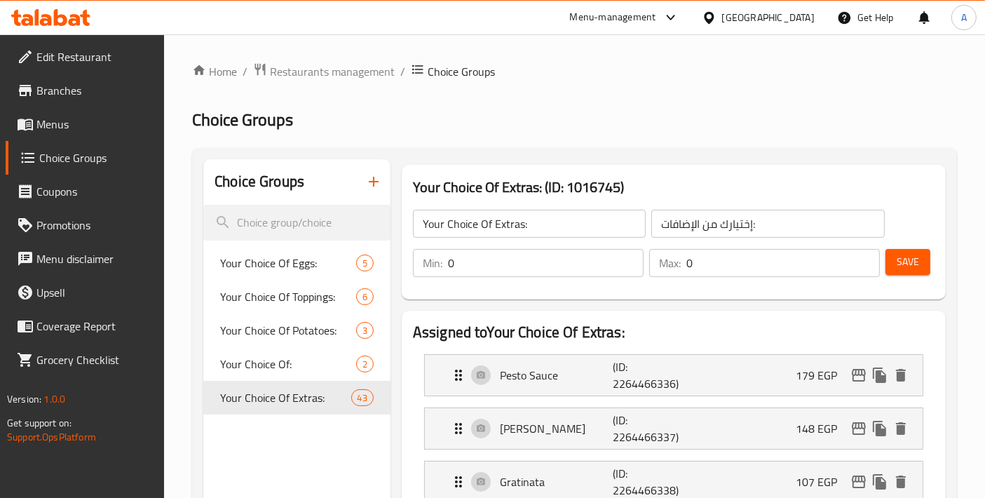
click at [83, 132] on span "Menus" at bounding box center [94, 124] width 117 height 17
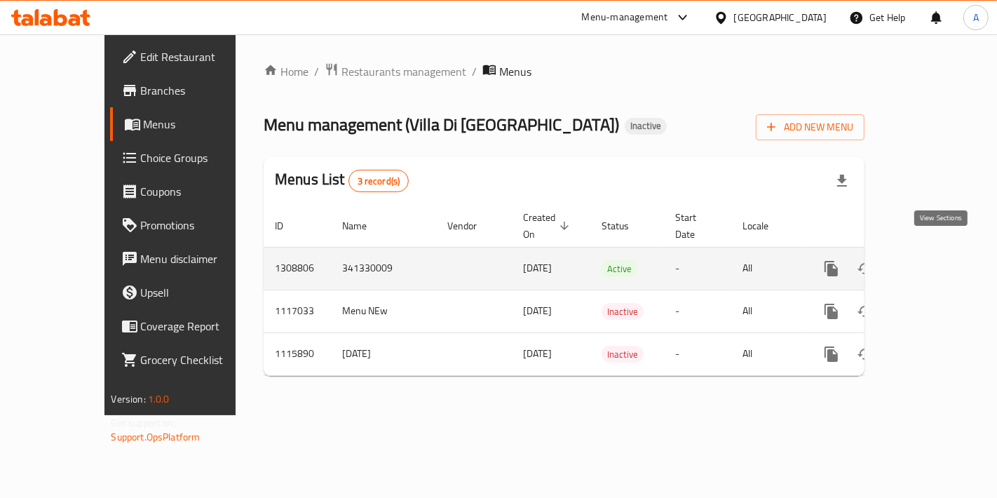
click at [941, 260] on icon "enhanced table" at bounding box center [932, 268] width 17 height 17
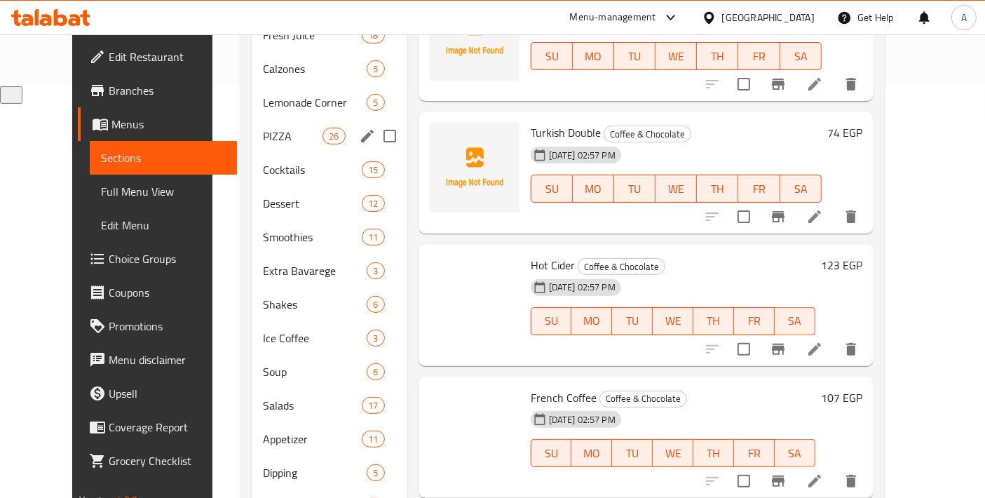
scroll to position [562, 0]
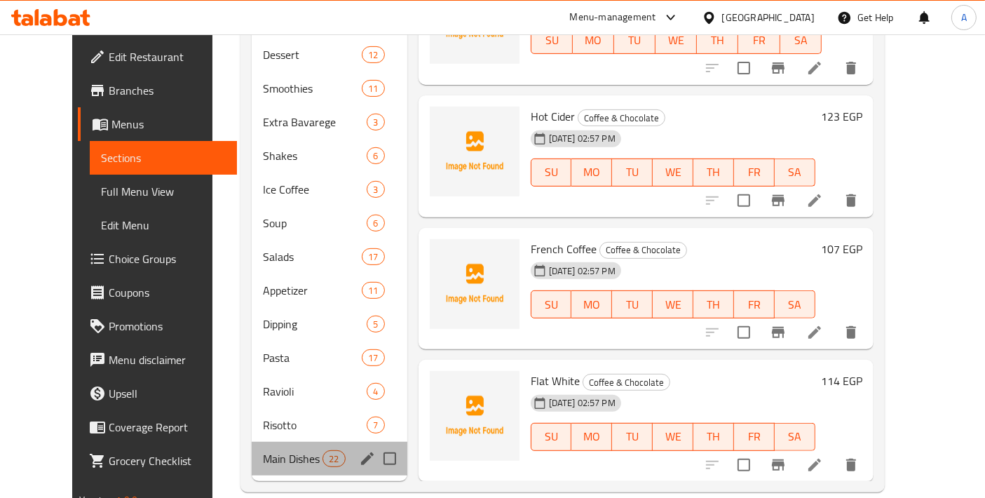
click at [255, 442] on div "Main Dishes 22" at bounding box center [330, 459] width 156 height 34
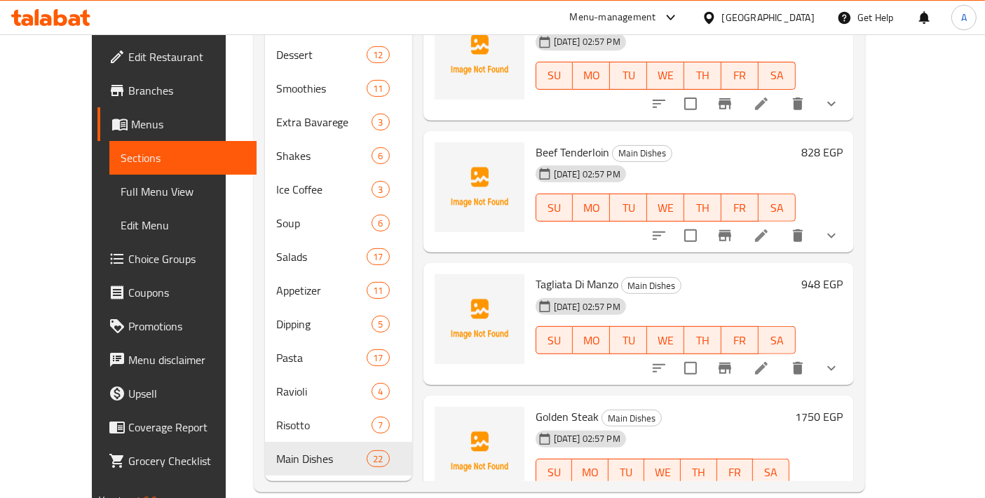
scroll to position [1777, 0]
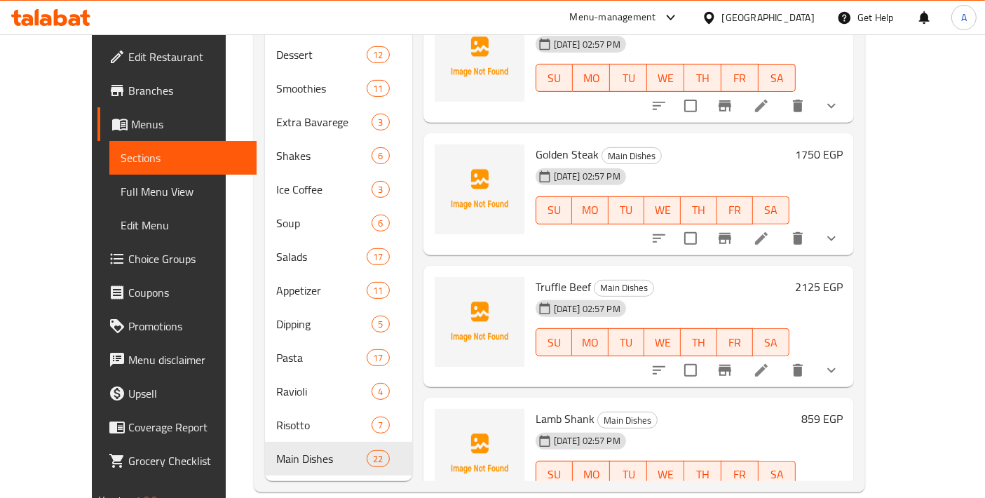
click at [781, 358] on li at bounding box center [761, 370] width 39 height 25
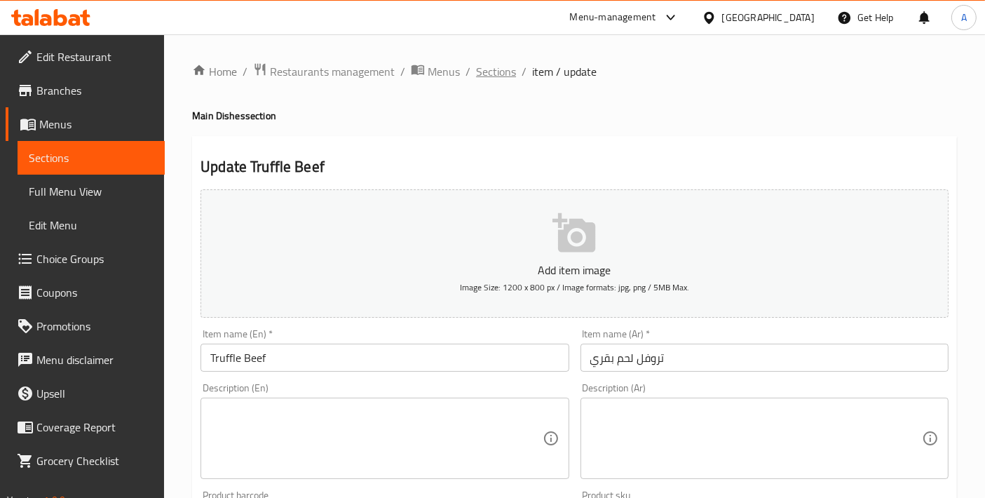
click at [500, 67] on span "Sections" at bounding box center [496, 71] width 40 height 17
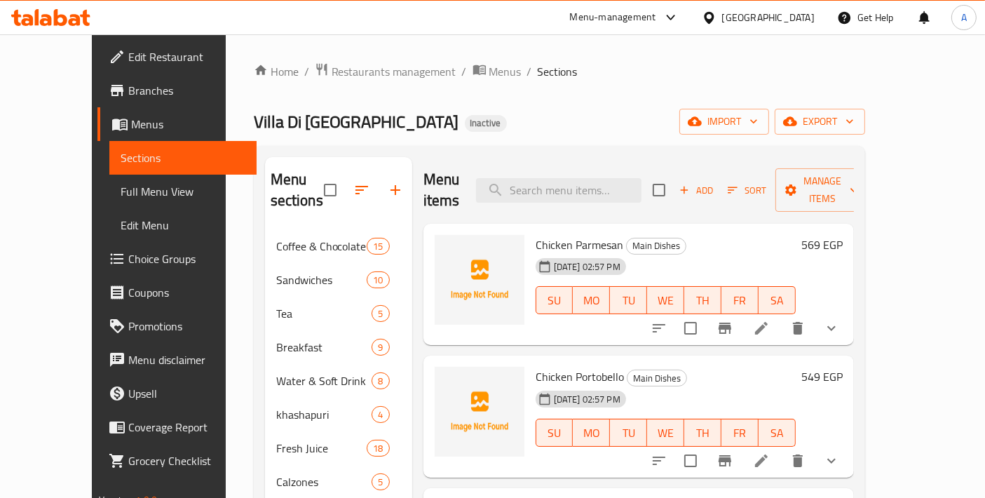
click at [121, 193] on span "Full Menu View" at bounding box center [183, 191] width 125 height 17
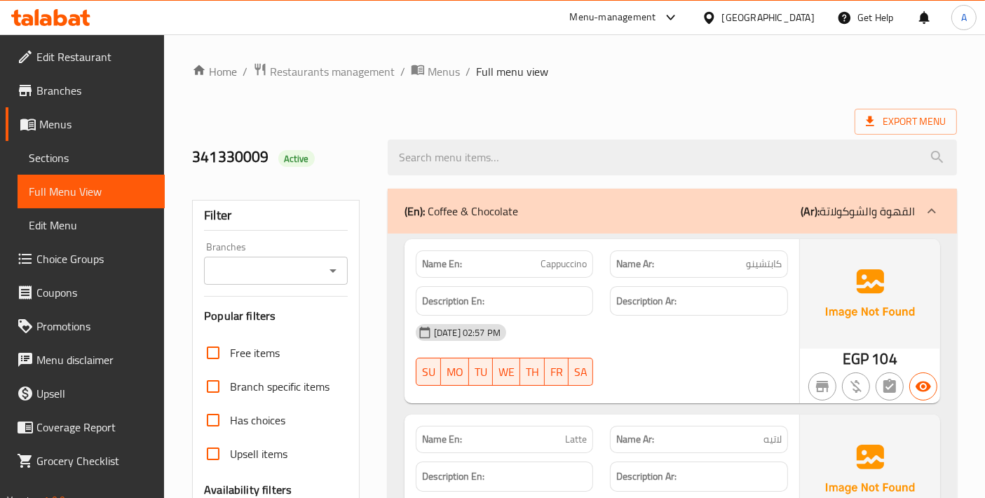
scroll to position [467, 0]
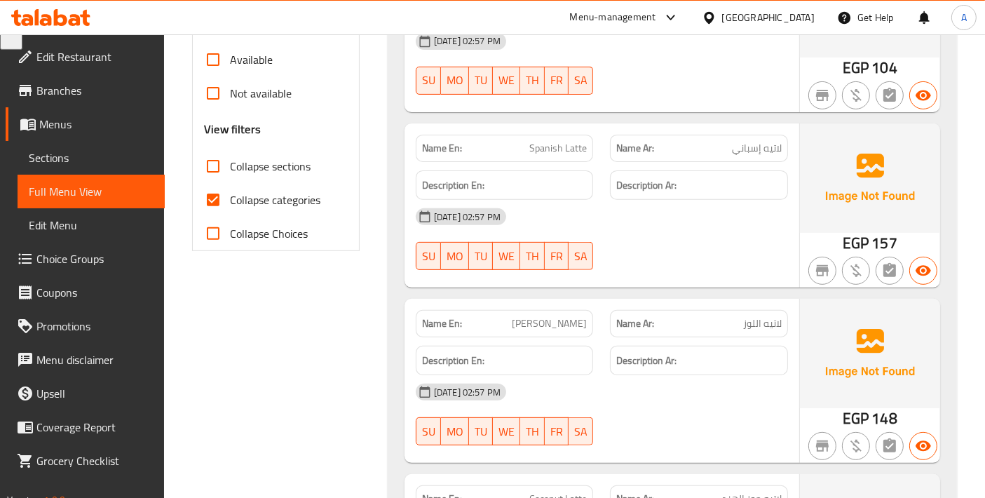
click at [217, 204] on input "Collapse categories" at bounding box center [213, 200] width 34 height 34
checkbox input "false"
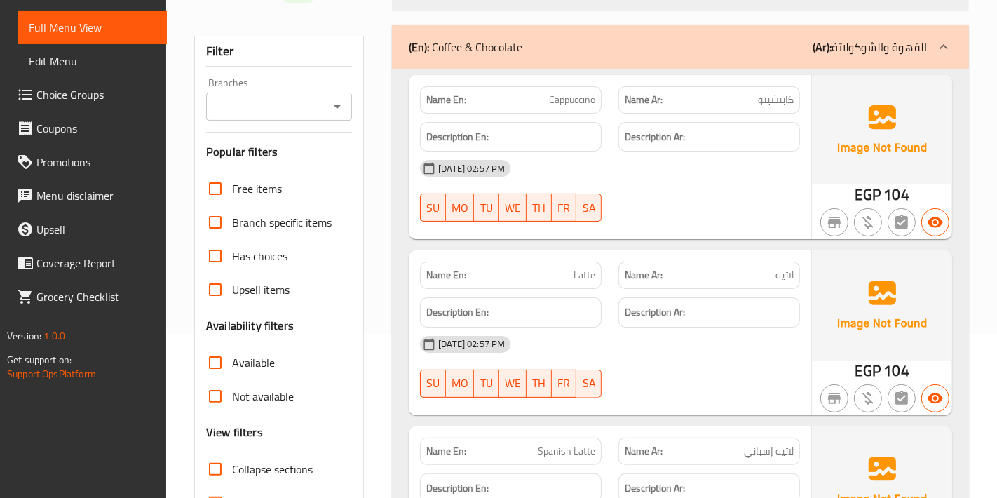
scroll to position [0, 0]
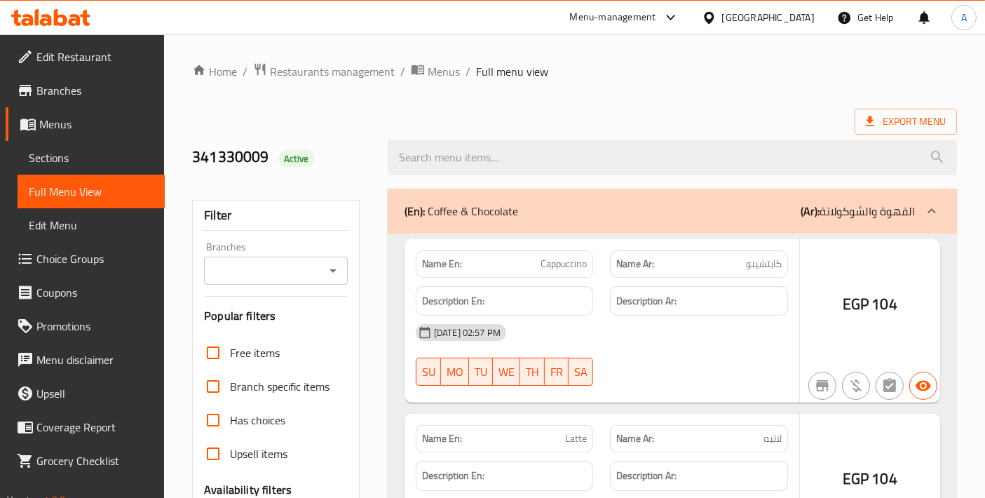
click at [881, 121] on div at bounding box center [492, 249] width 985 height 498
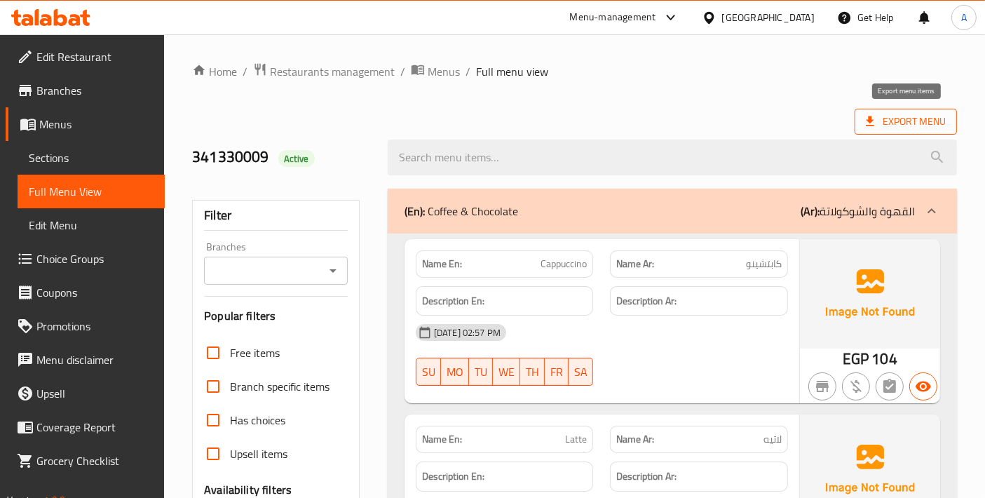
click at [869, 128] on icon at bounding box center [870, 121] width 14 height 14
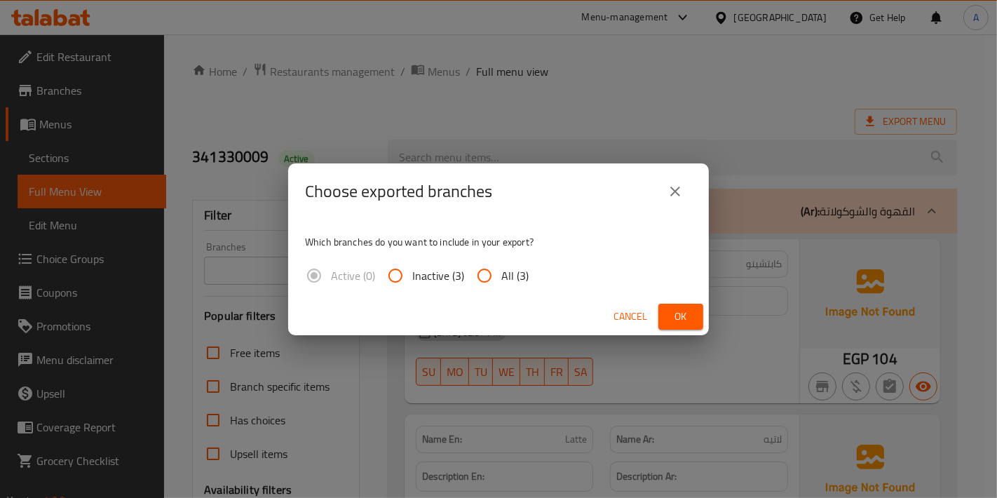
click at [518, 270] on span "All (3)" at bounding box center [514, 275] width 27 height 17
click at [501, 270] on input "All (3)" at bounding box center [485, 276] width 34 height 34
radio input "true"
click at [672, 313] on span "Ok" at bounding box center [681, 317] width 22 height 18
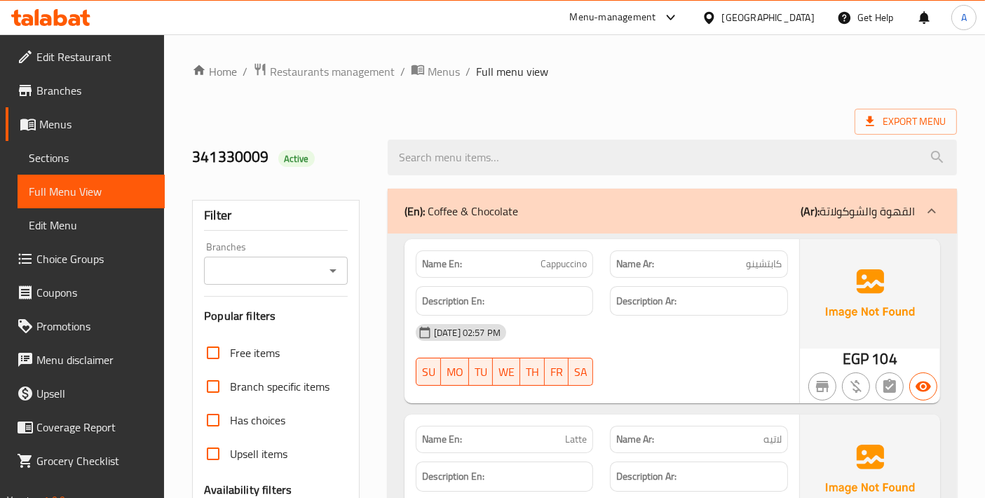
click at [226, 403] on input "Has choices" at bounding box center [213, 420] width 34 height 34
checkbox input "true"
